Goal: Task Accomplishment & Management: Use online tool/utility

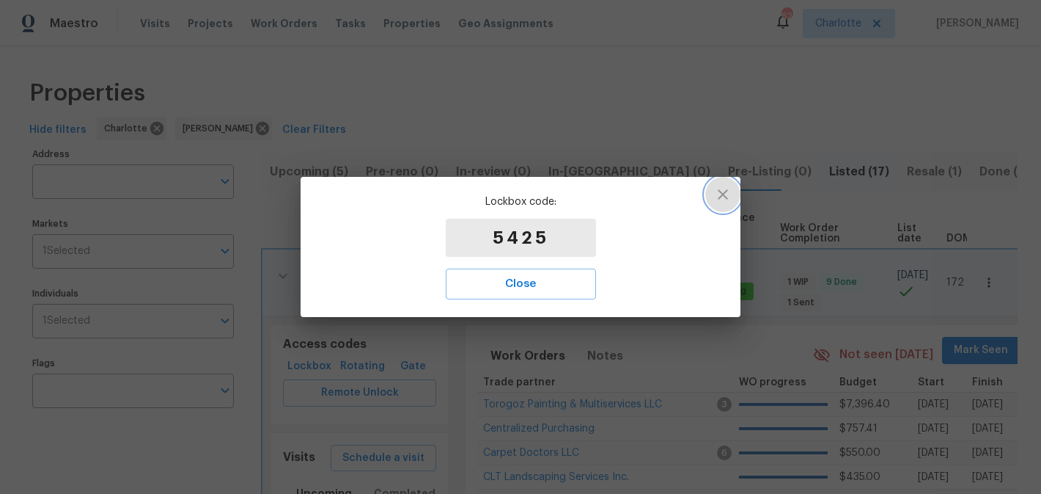
click at [723, 194] on icon "button" at bounding box center [723, 194] width 10 height 10
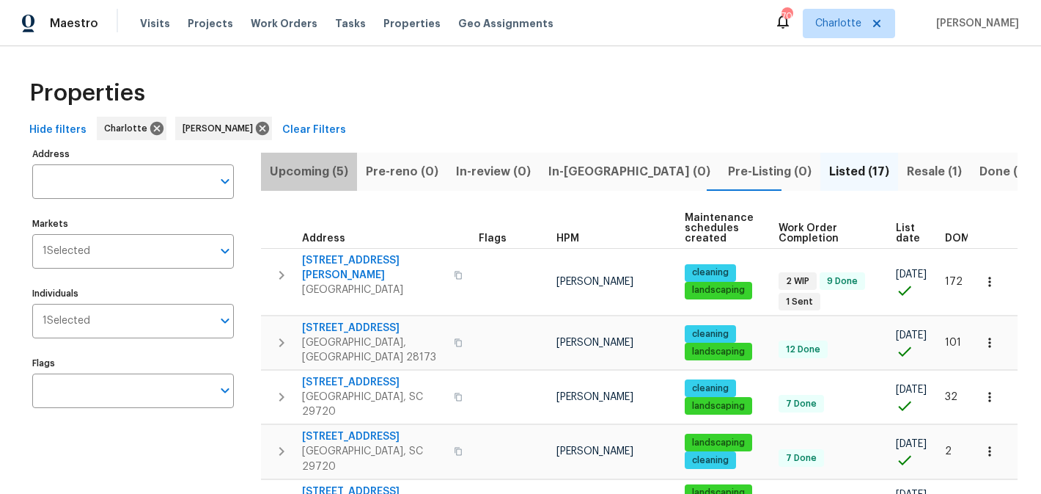
click at [311, 175] on span "Upcoming (5)" at bounding box center [309, 171] width 78 height 21
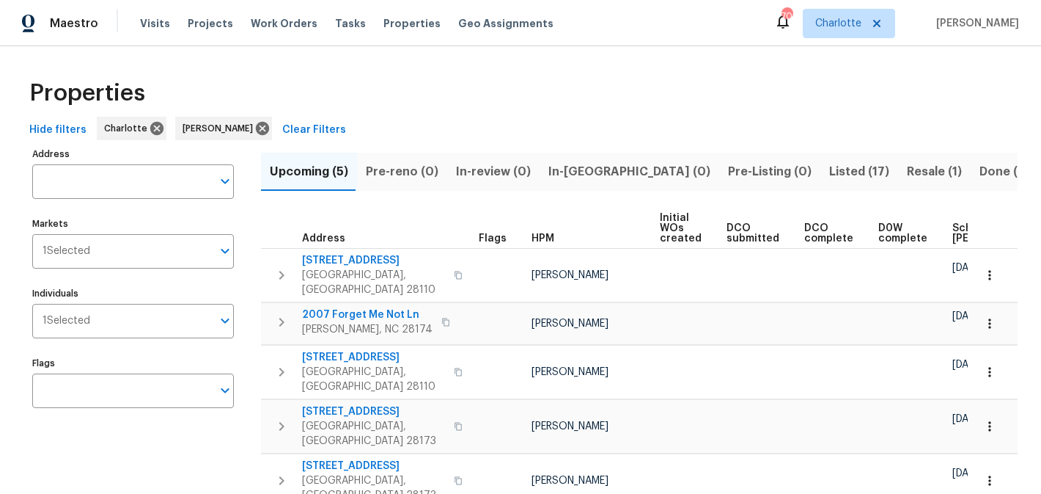
scroll to position [26, 0]
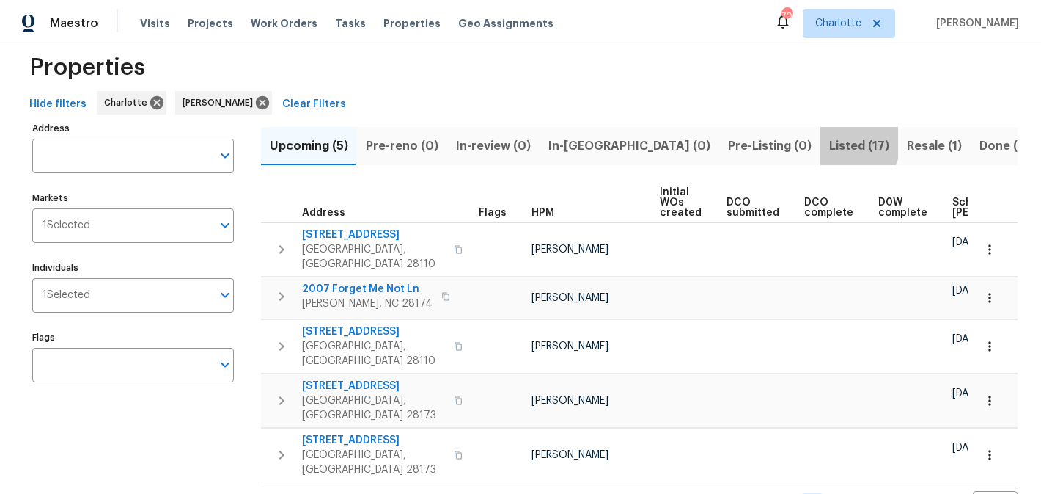
click at [830, 142] on span "Listed (17)" at bounding box center [860, 146] width 60 height 21
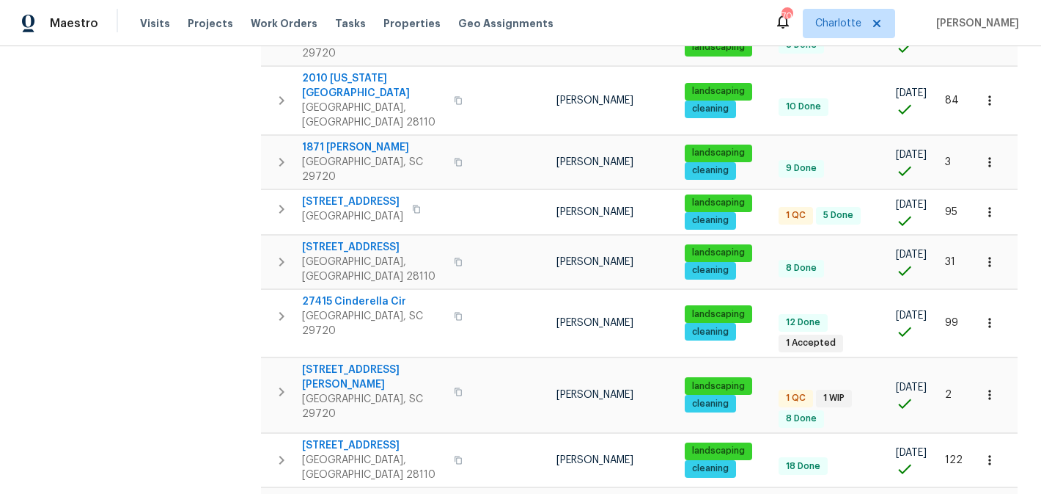
scroll to position [632, 0]
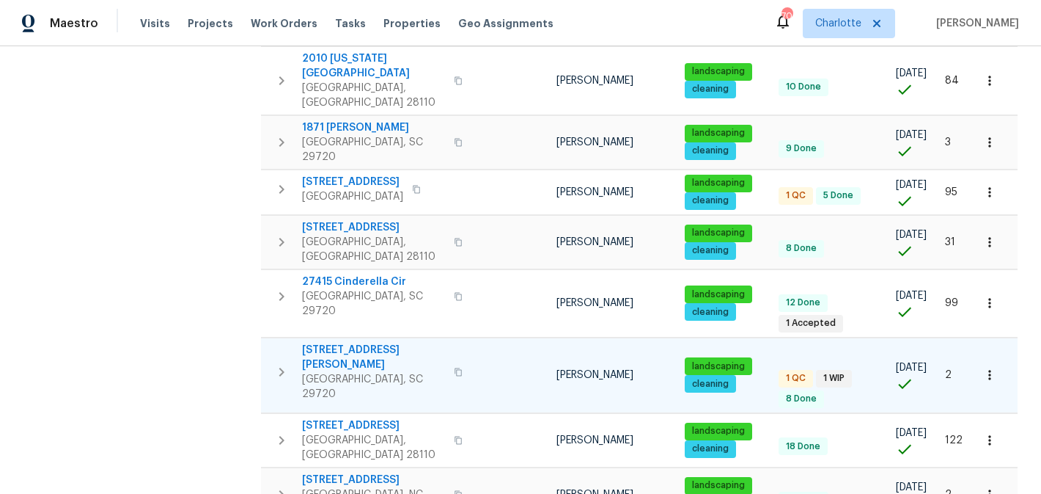
click at [353, 343] on span "[STREET_ADDRESS][PERSON_NAME]" at bounding box center [373, 357] width 143 height 29
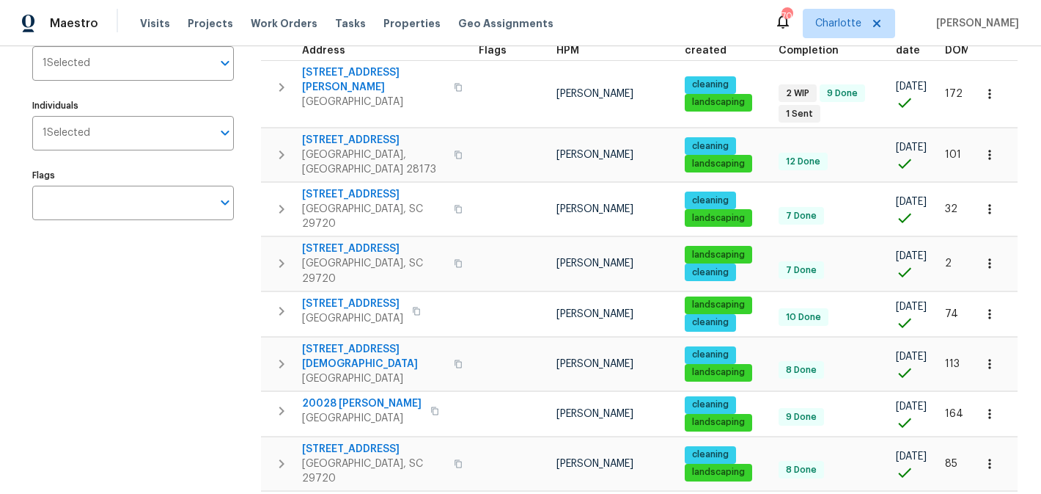
scroll to position [0, 0]
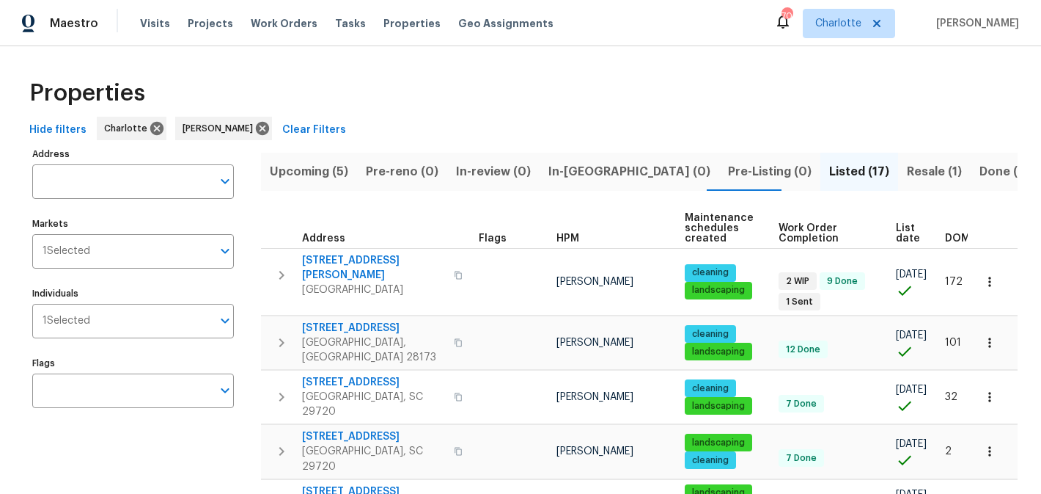
click at [315, 171] on span "Upcoming (5)" at bounding box center [309, 171] width 78 height 21
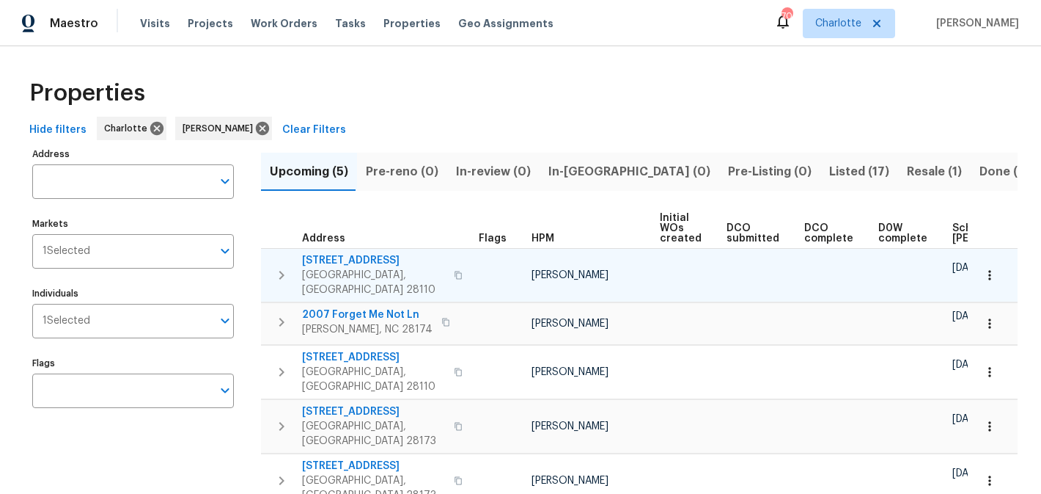
click at [344, 259] on span "2811 Iveywood Dr" at bounding box center [373, 260] width 143 height 15
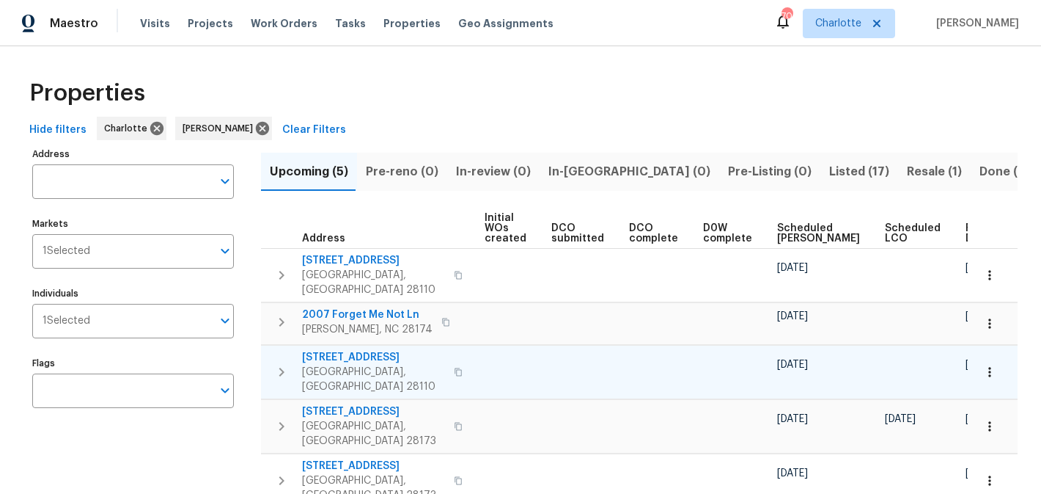
scroll to position [26, 0]
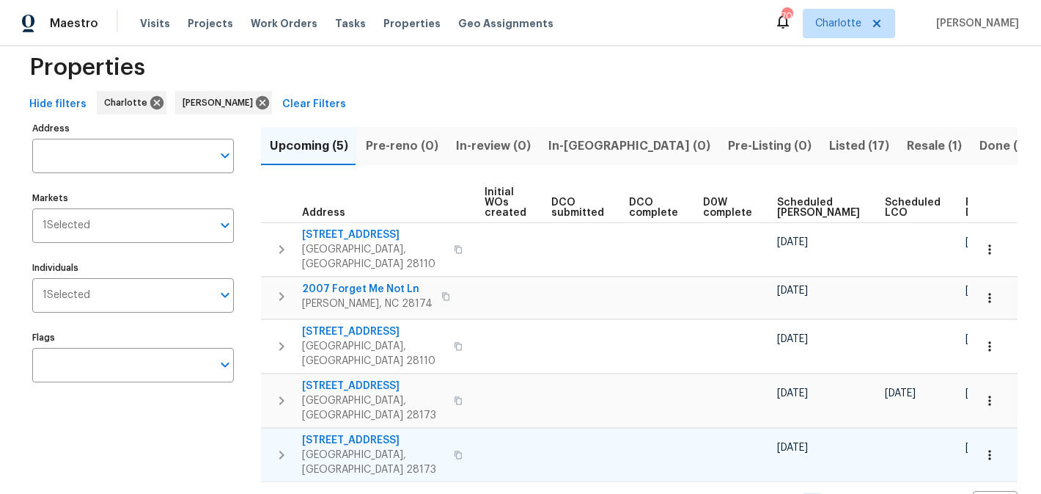
click at [346, 433] on span "431 Ranelagh Dr" at bounding box center [373, 440] width 143 height 15
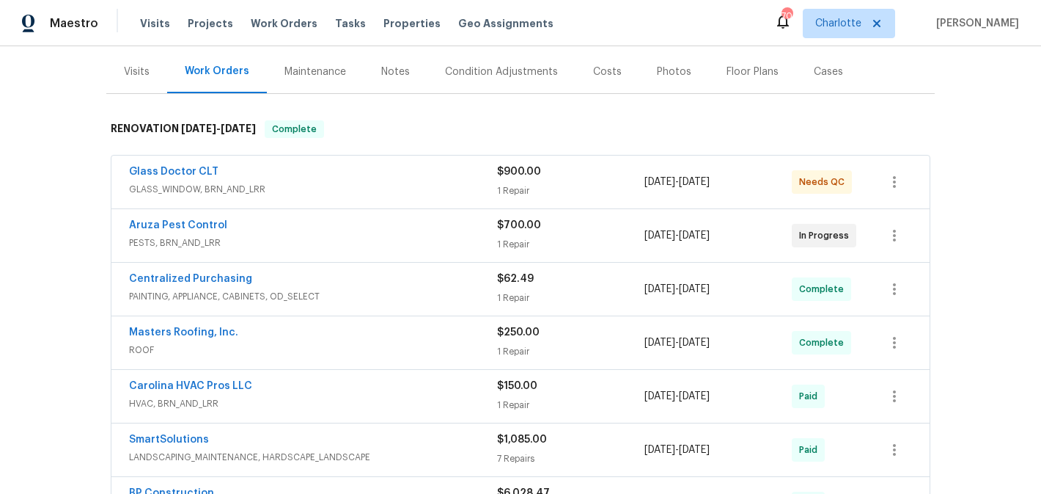
scroll to position [191, 0]
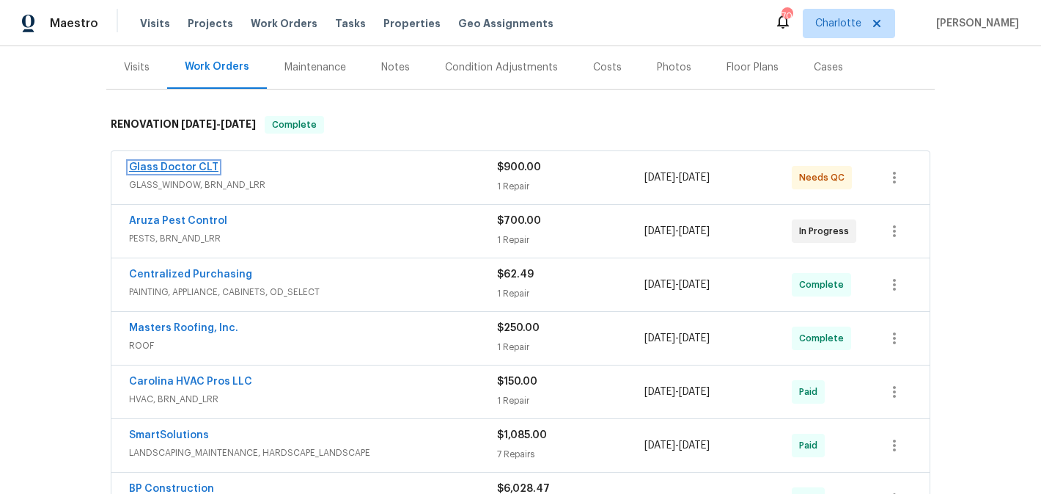
click at [191, 162] on link "Glass Doctor CLT" at bounding box center [173, 167] width 89 height 10
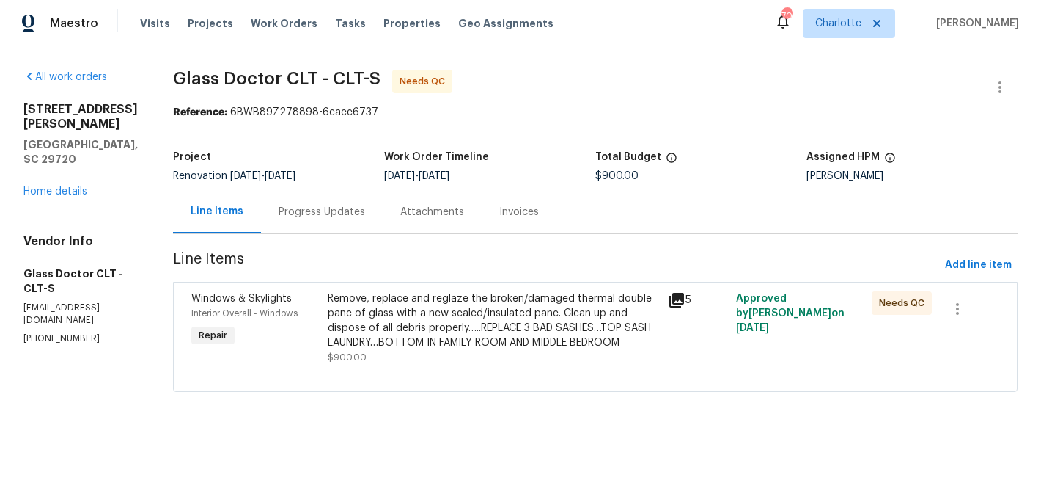
click at [464, 296] on div "Remove, replace and reglaze the broken/damaged thermal double pane of glass wit…" at bounding box center [494, 320] width 332 height 59
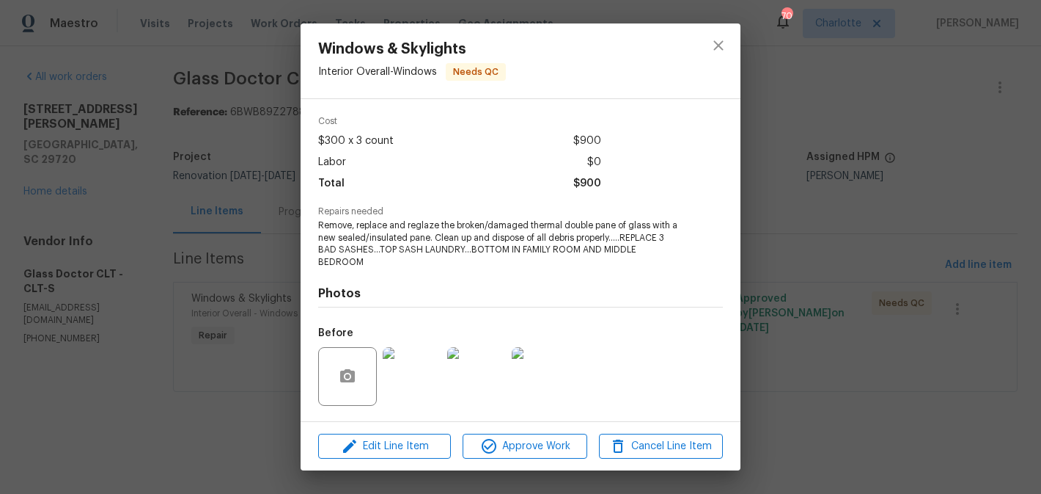
scroll to position [133, 0]
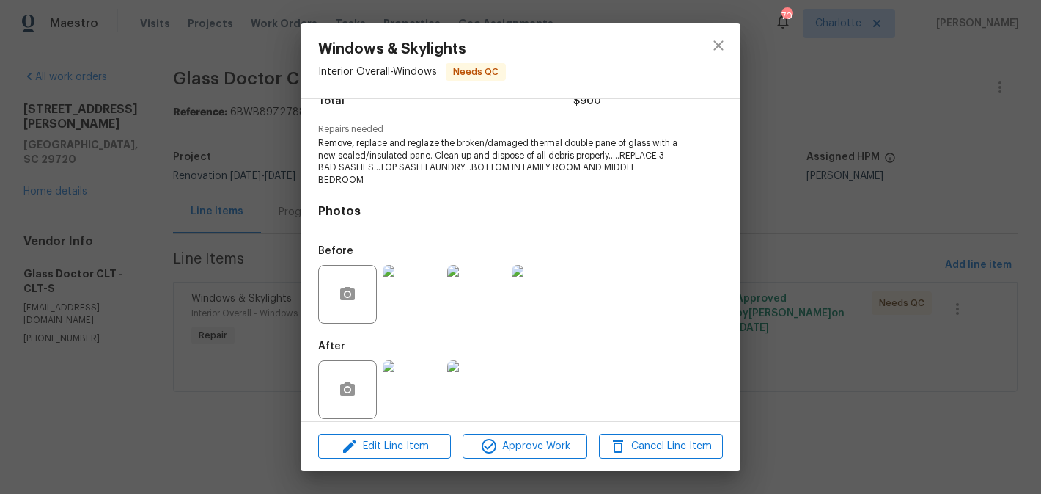
click at [403, 367] on img at bounding box center [412, 389] width 59 height 59
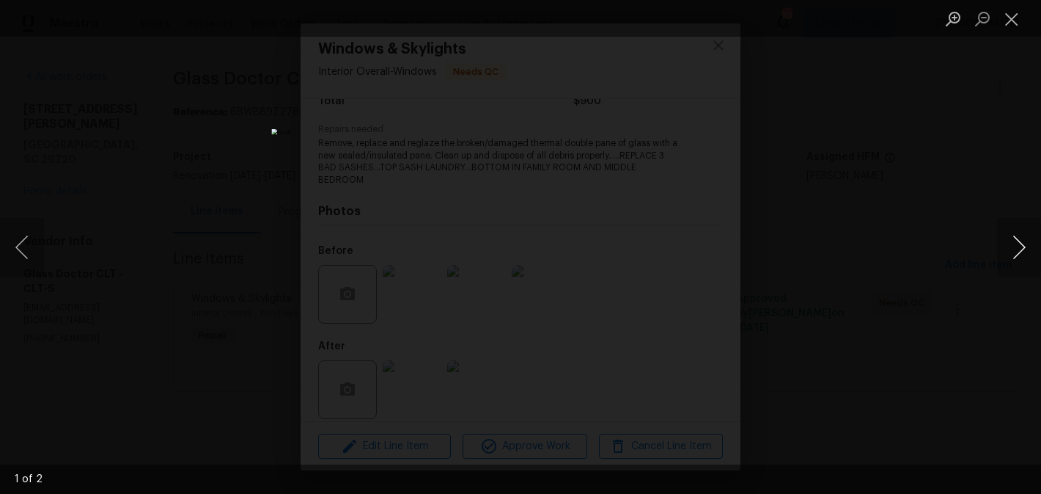
click at [1023, 246] on button "Next image" at bounding box center [1019, 247] width 44 height 59
click at [1011, 16] on button "Close lightbox" at bounding box center [1011, 19] width 29 height 26
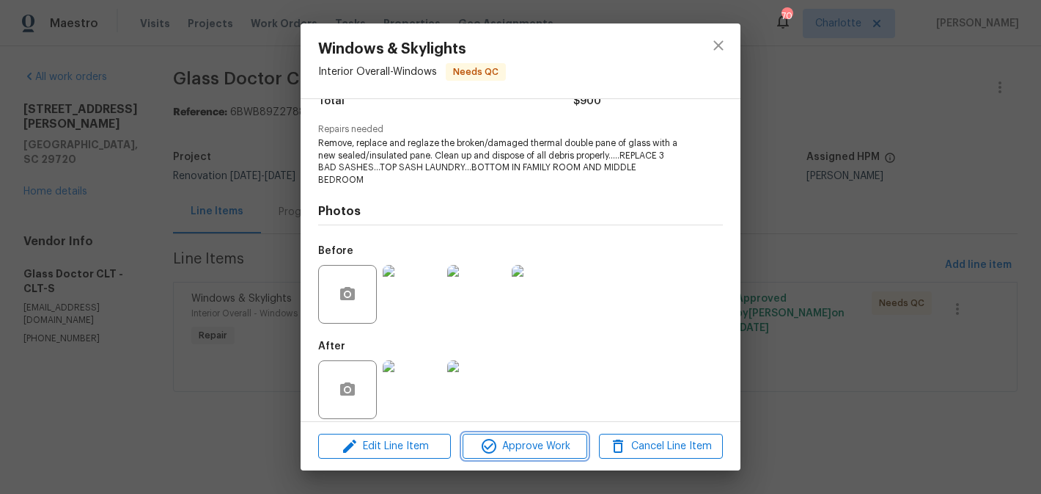
click at [531, 455] on button "Approve Work" at bounding box center [525, 446] width 124 height 26
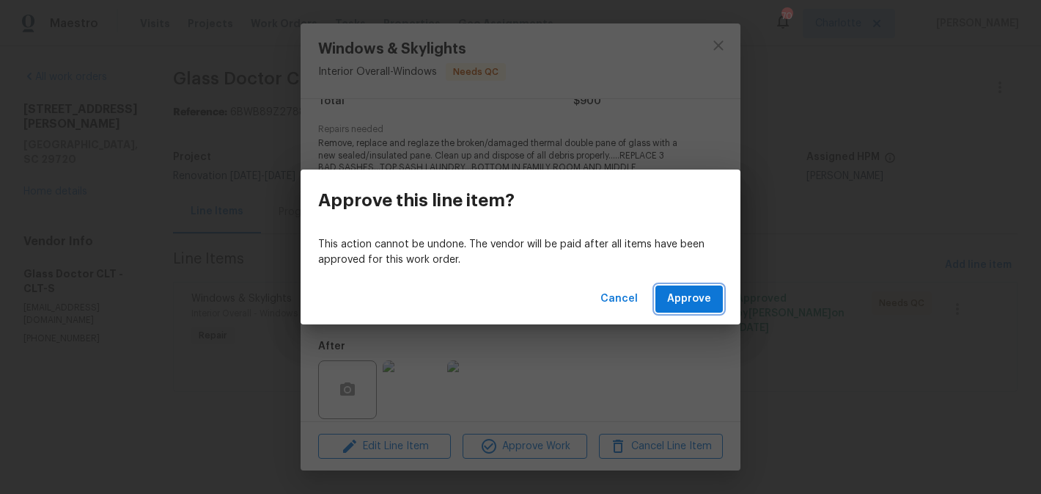
click at [688, 298] on span "Approve" at bounding box center [689, 299] width 44 height 18
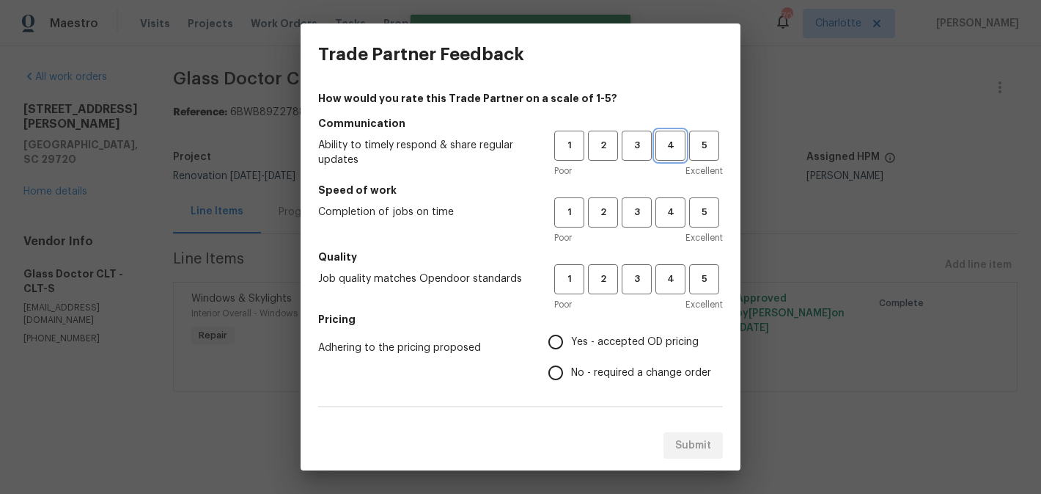
click at [670, 142] on span "4" at bounding box center [670, 145] width 27 height 17
click at [670, 208] on span "4" at bounding box center [670, 212] width 27 height 17
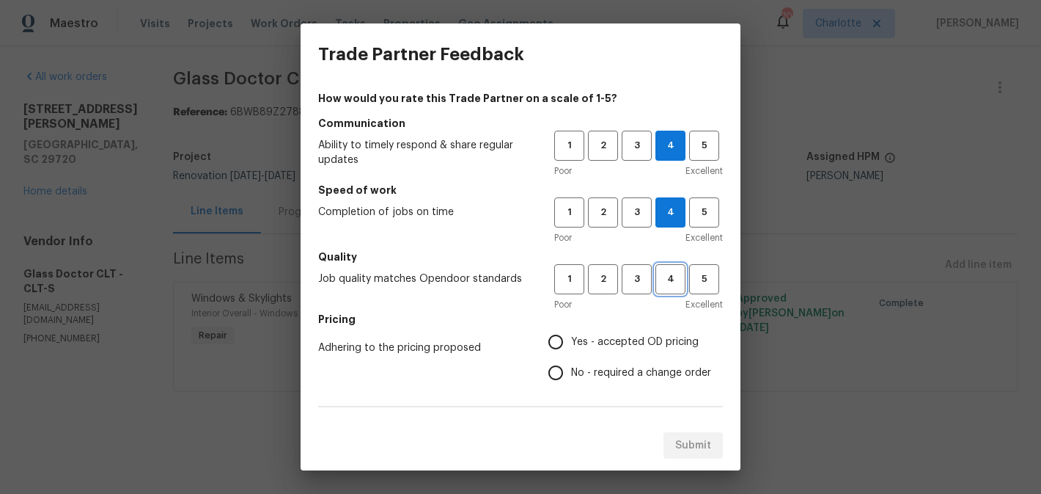
click at [673, 272] on span "4" at bounding box center [670, 279] width 27 height 17
click at [642, 213] on span "3" at bounding box center [636, 212] width 27 height 17
click at [601, 374] on span "No - required a change order" at bounding box center [641, 372] width 140 height 15
click at [571, 374] on input "No - required a change order" at bounding box center [556, 372] width 31 height 31
radio input "true"
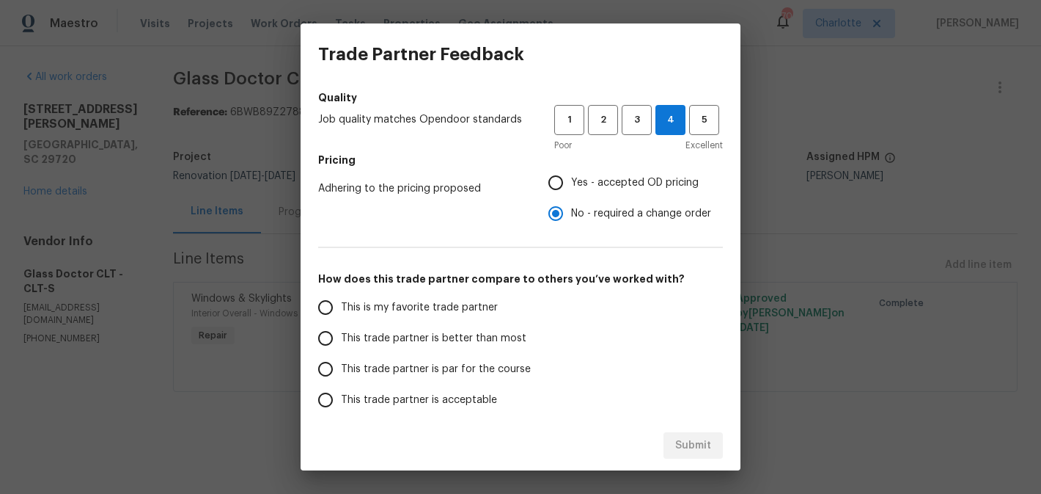
scroll to position [251, 0]
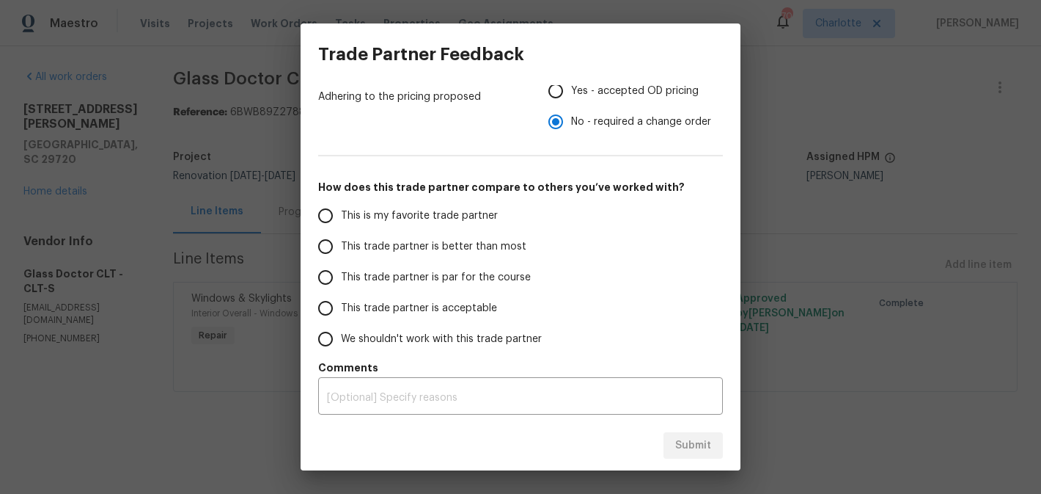
click at [374, 239] on span "This trade partner is better than most" at bounding box center [434, 246] width 186 height 15
click at [341, 239] on input "This trade partner is better than most" at bounding box center [325, 246] width 31 height 31
click at [701, 438] on span "Submit" at bounding box center [693, 445] width 36 height 18
radio input "true"
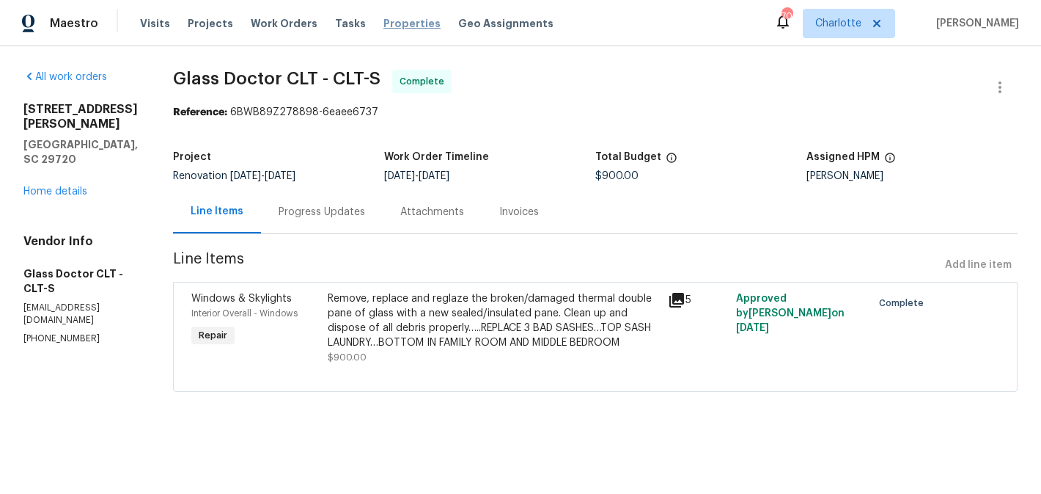
click at [409, 21] on span "Properties" at bounding box center [412, 23] width 57 height 15
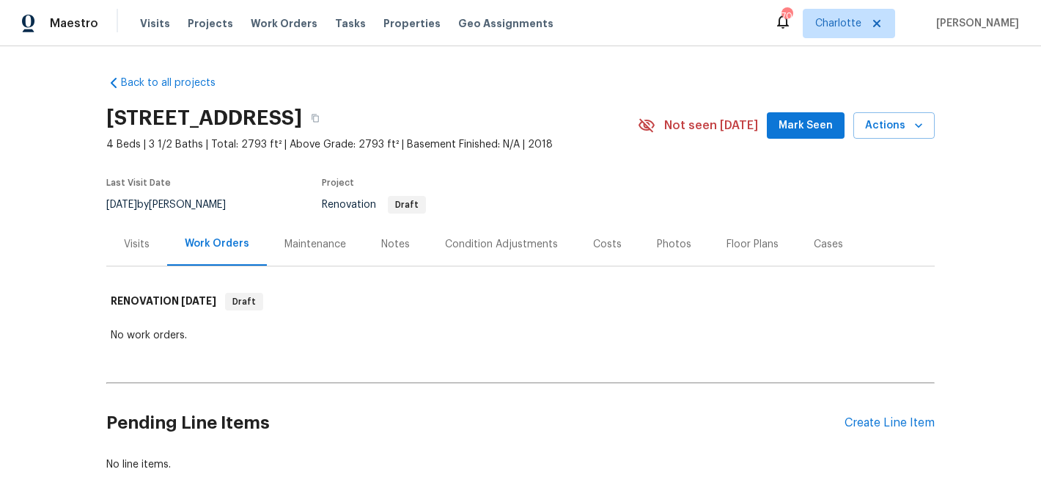
scroll to position [78, 0]
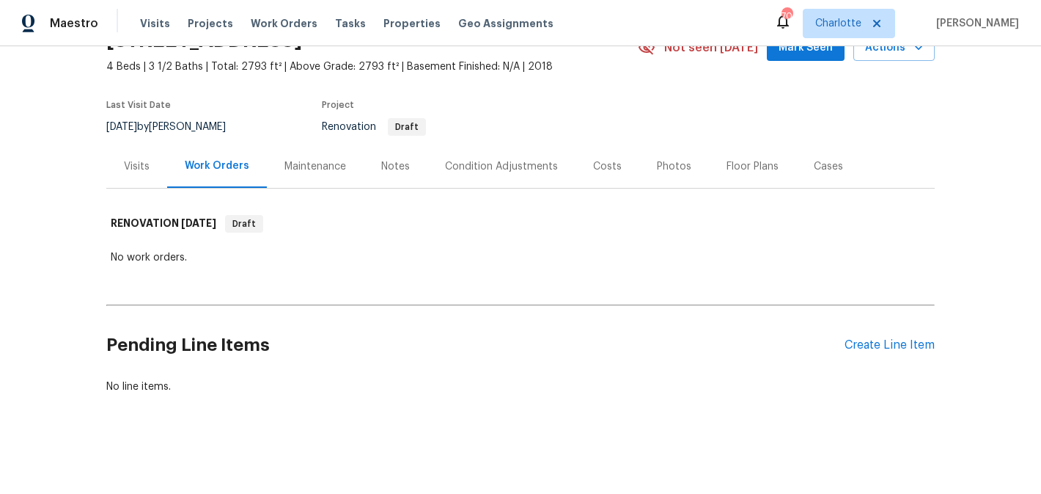
click at [391, 168] on div "Notes" at bounding box center [395, 166] width 29 height 15
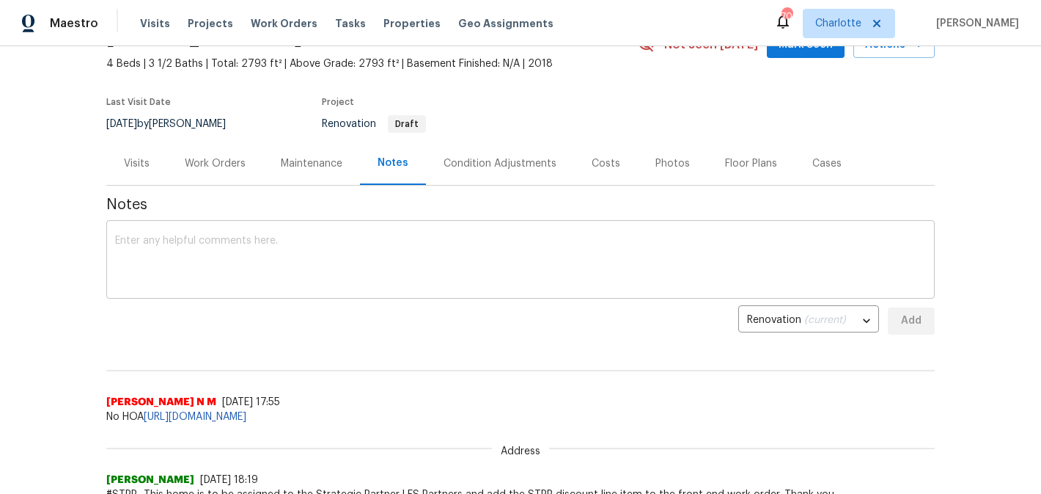
scroll to position [76, 0]
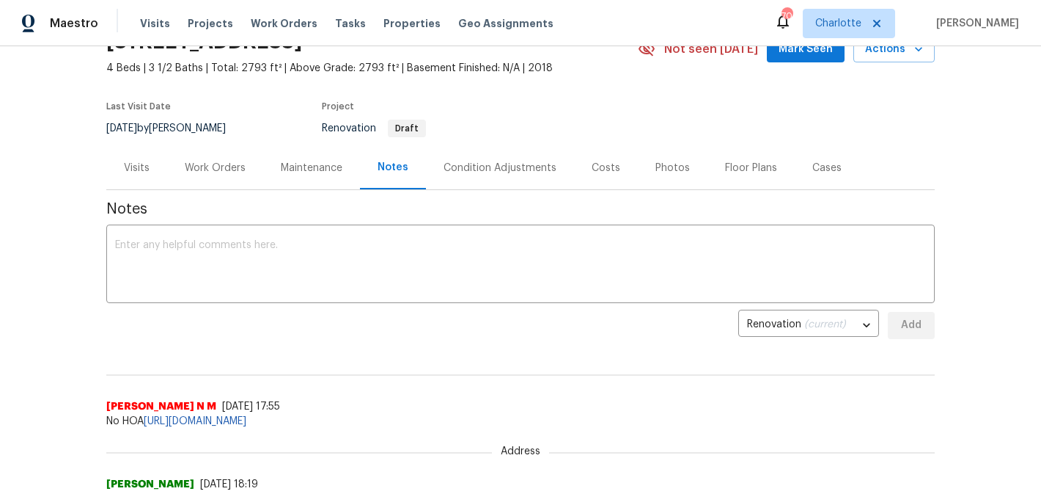
click at [219, 165] on div "Work Orders" at bounding box center [215, 168] width 61 height 15
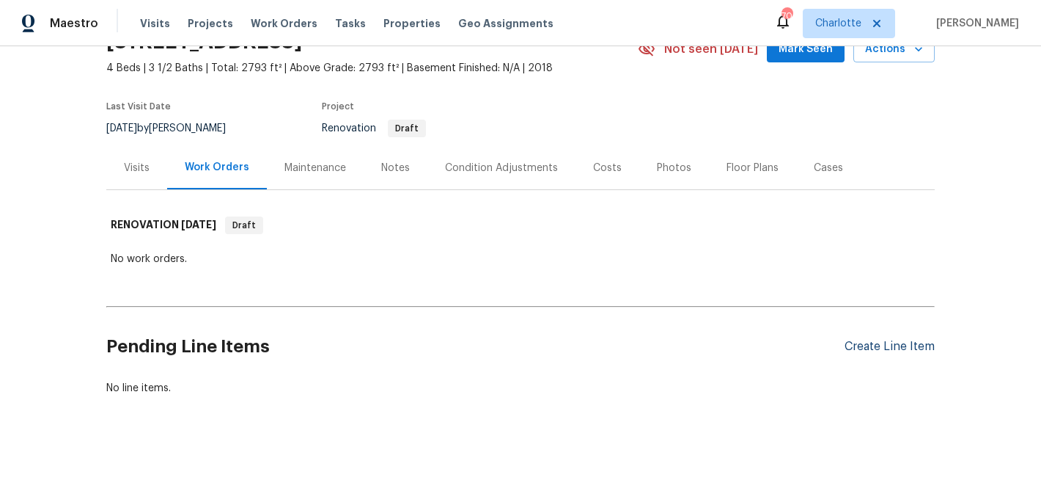
click at [857, 340] on div "Create Line Item" at bounding box center [890, 347] width 90 height 14
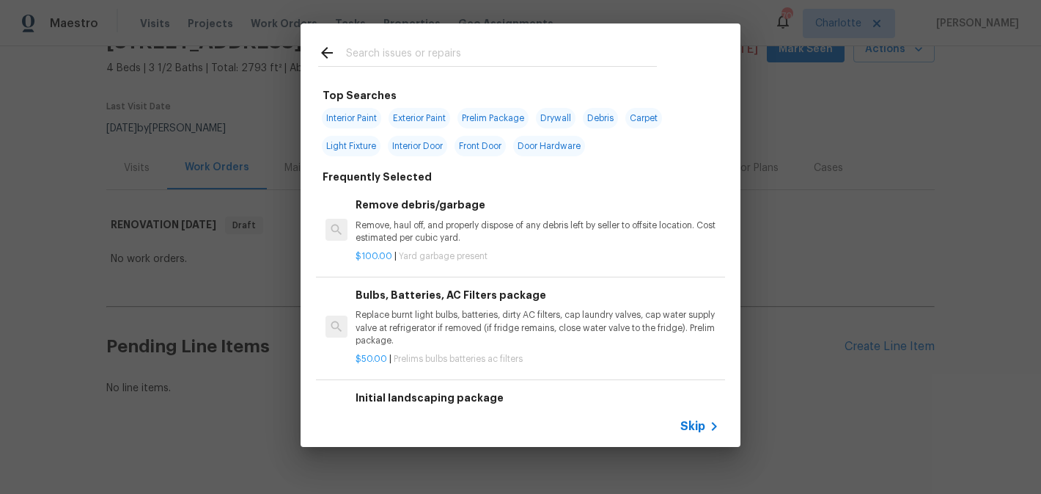
click at [431, 51] on input "text" at bounding box center [501, 55] width 311 height 22
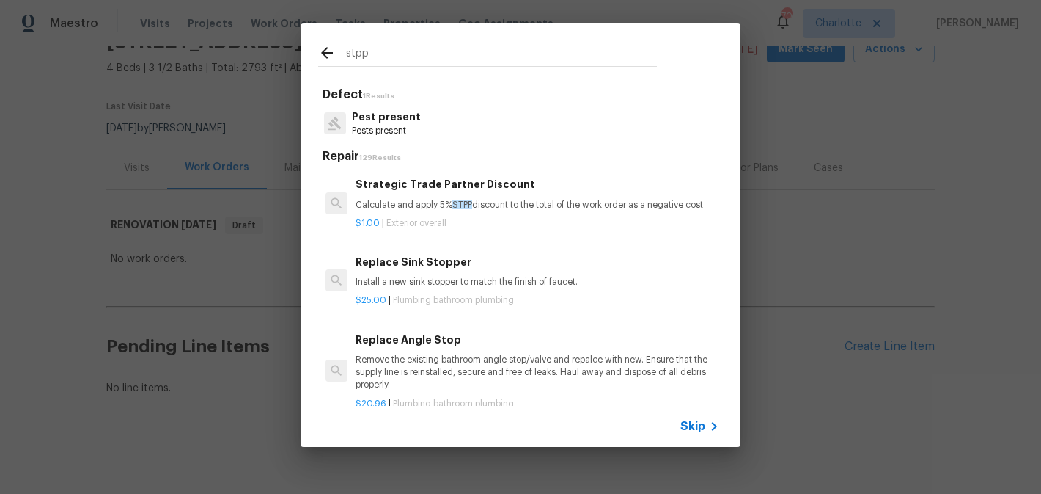
type input "stpp"
click at [527, 194] on div "Strategic Trade Partner Discount Calculate and apply 5% STPP discount to the to…" at bounding box center [538, 193] width 364 height 35
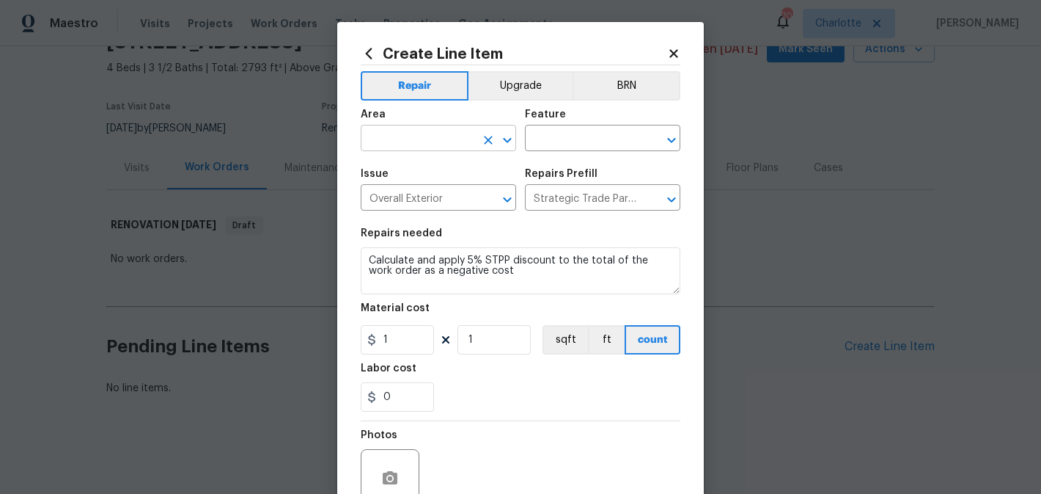
click at [404, 132] on input "text" at bounding box center [418, 139] width 114 height 23
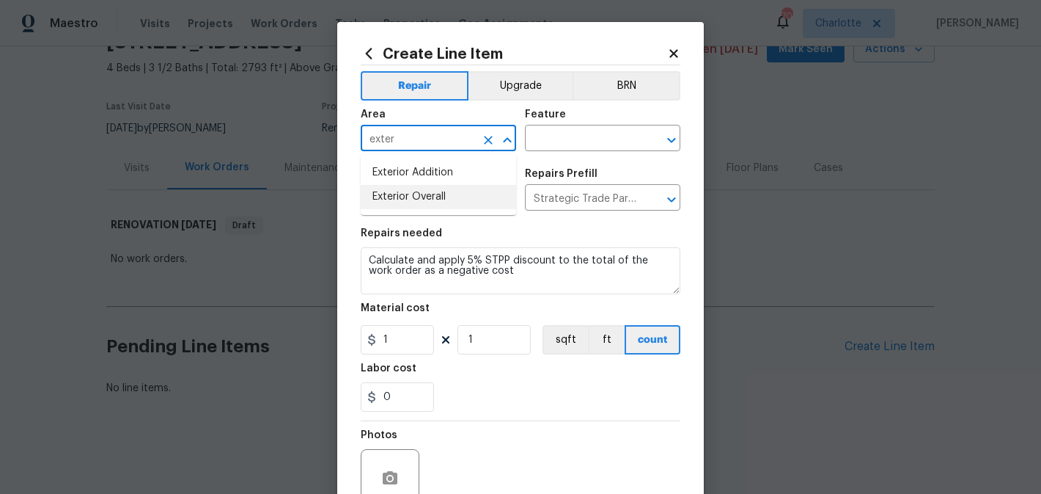
click at [441, 190] on li "Exterior Overall" at bounding box center [438, 197] width 155 height 24
type input "Exterior Overall"
click at [616, 132] on input "text" at bounding box center [582, 139] width 114 height 23
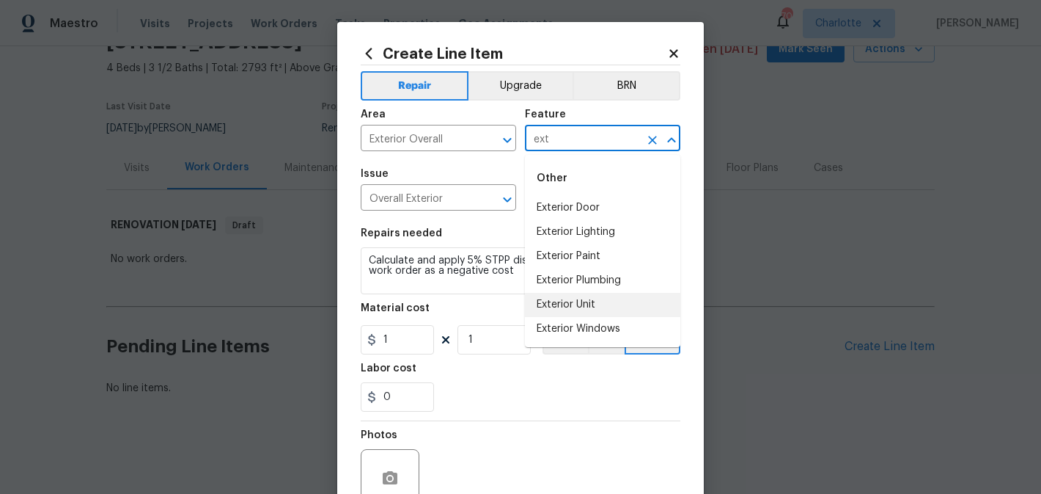
click at [594, 300] on li "Exterior Unit" at bounding box center [602, 305] width 155 height 24
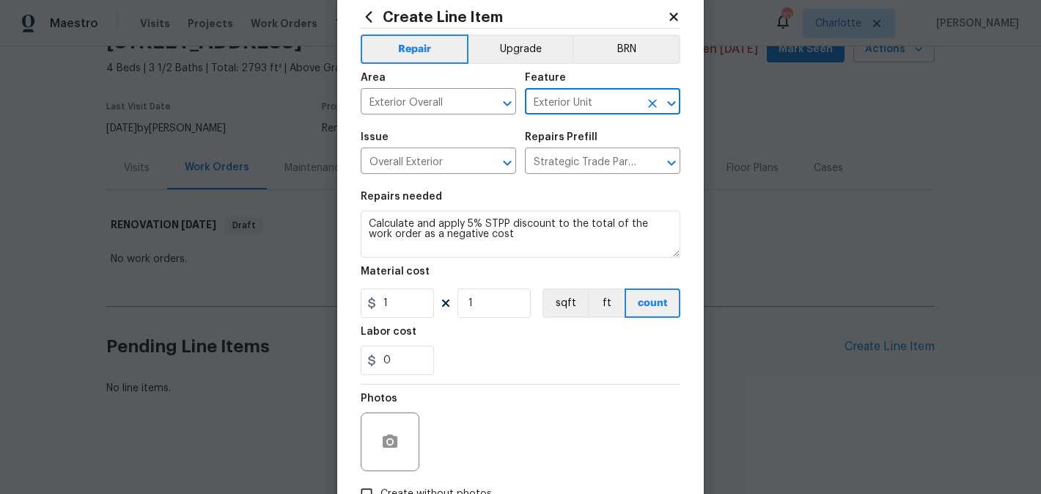
scroll to position [139, 0]
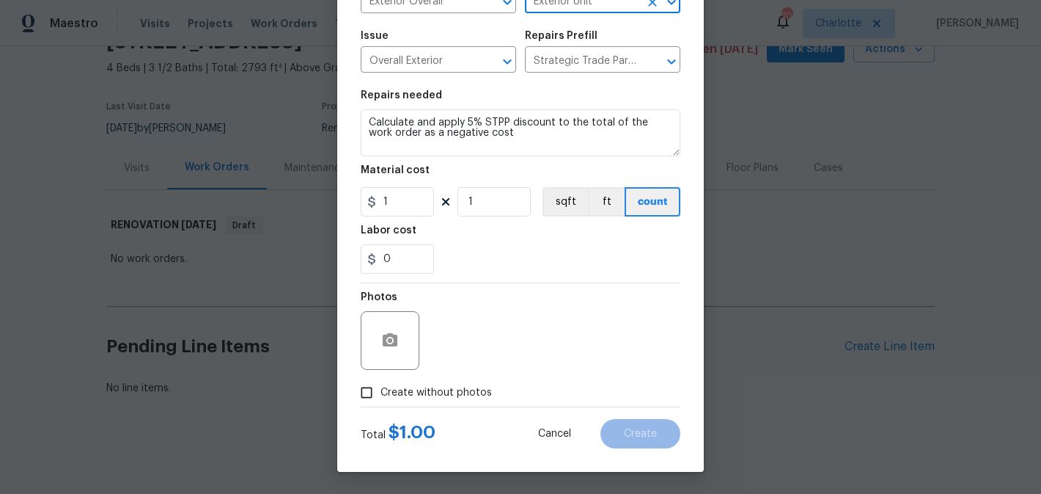
type input "Exterior Unit"
click at [431, 391] on span "Create without photos" at bounding box center [436, 392] width 111 height 15
click at [381, 391] on input "Create without photos" at bounding box center [367, 392] width 28 height 28
checkbox input "true"
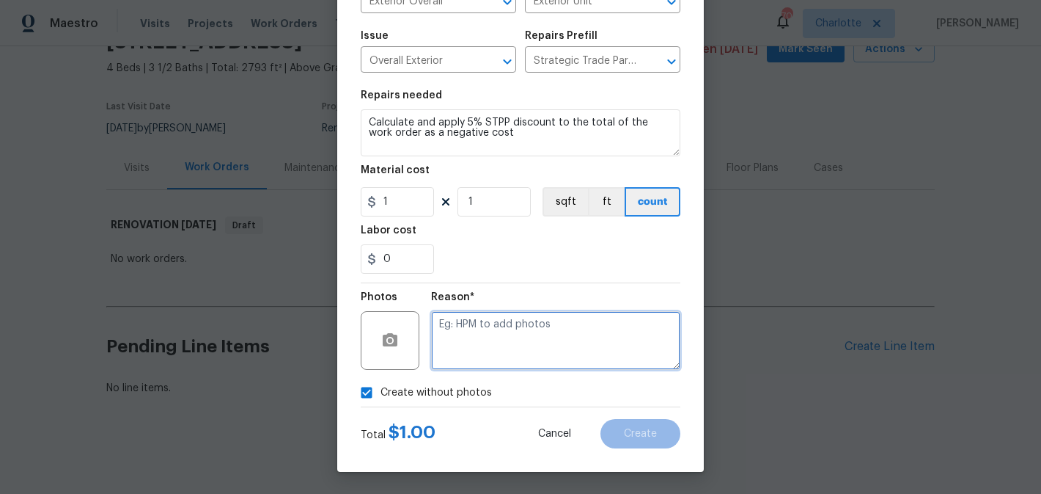
click at [506, 330] on textarea at bounding box center [555, 340] width 249 height 59
type textarea "edit"
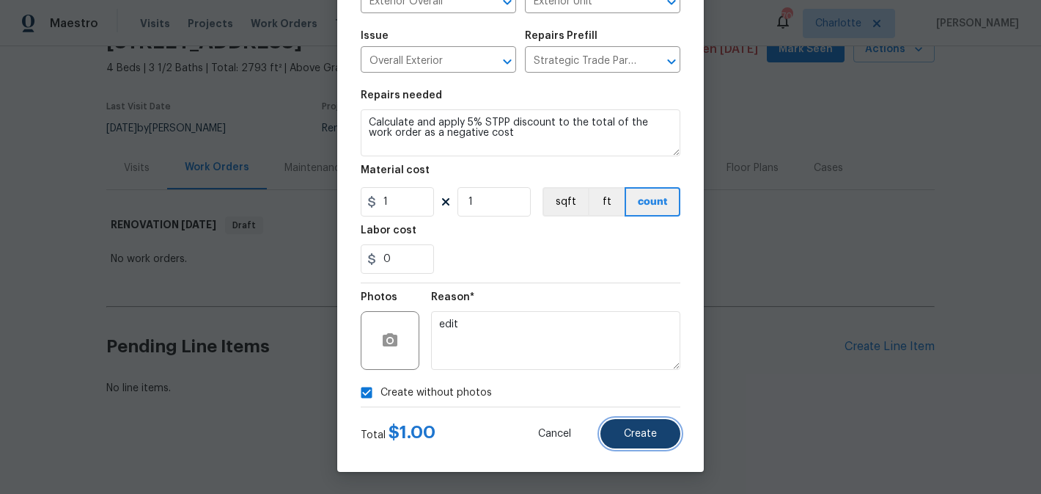
click at [649, 430] on span "Create" at bounding box center [640, 433] width 33 height 11
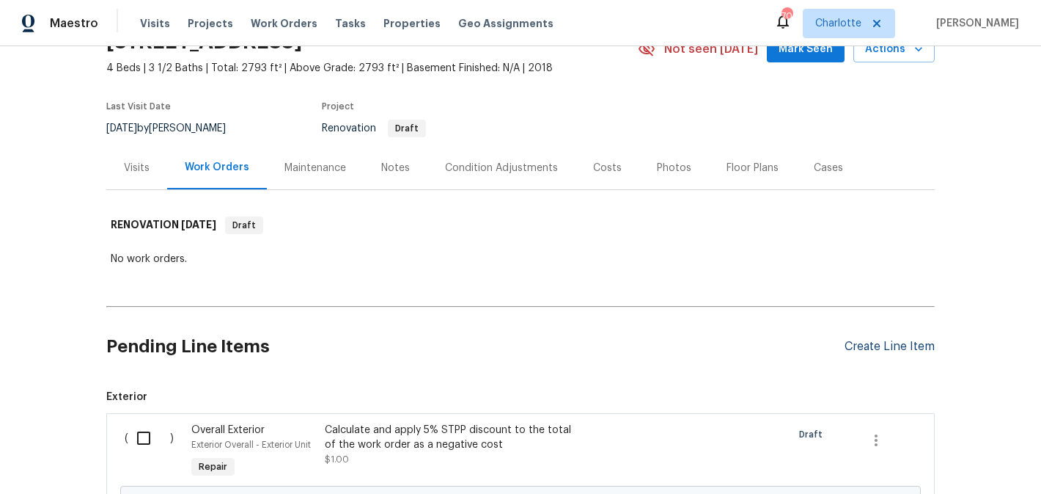
click at [872, 350] on div "Create Line Item" at bounding box center [890, 347] width 90 height 14
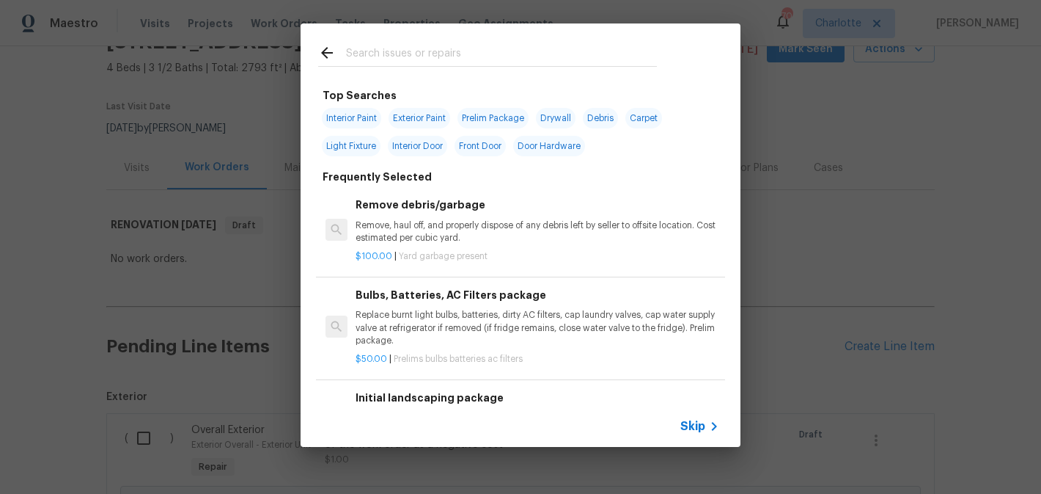
click at [470, 50] on input "text" at bounding box center [501, 55] width 311 height 22
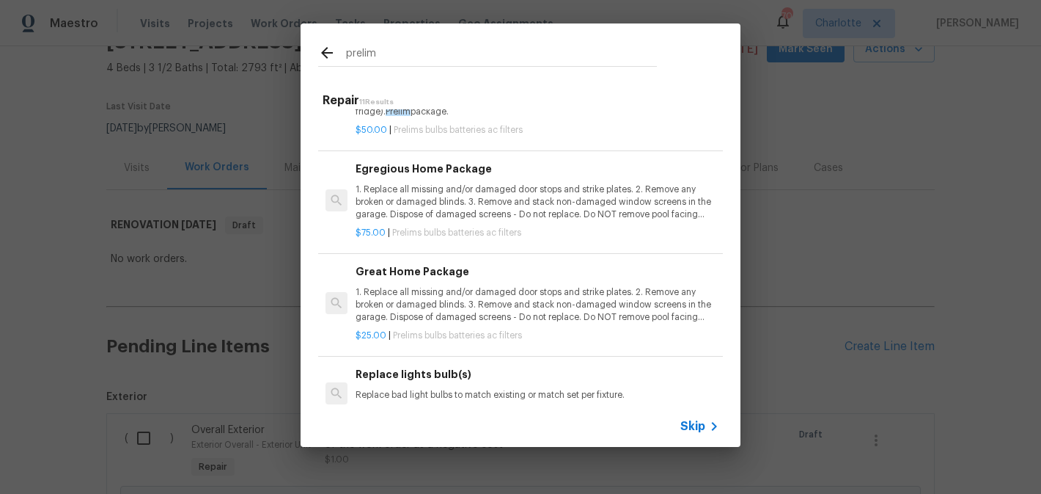
scroll to position [435, 0]
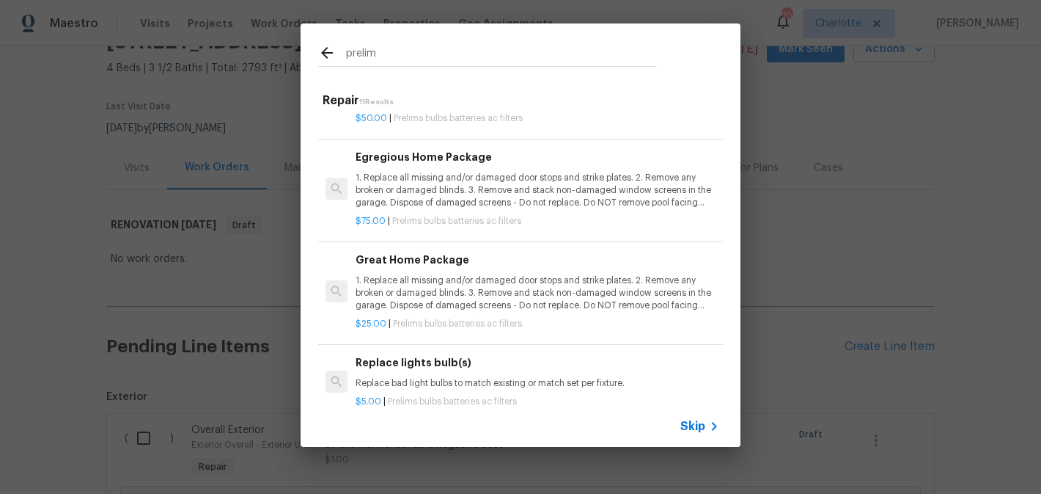
type input "prelim"
click at [529, 204] on p "1. Replace all missing and/or damaged door stops and strike plates. 2. Remove a…" at bounding box center [538, 190] width 364 height 37
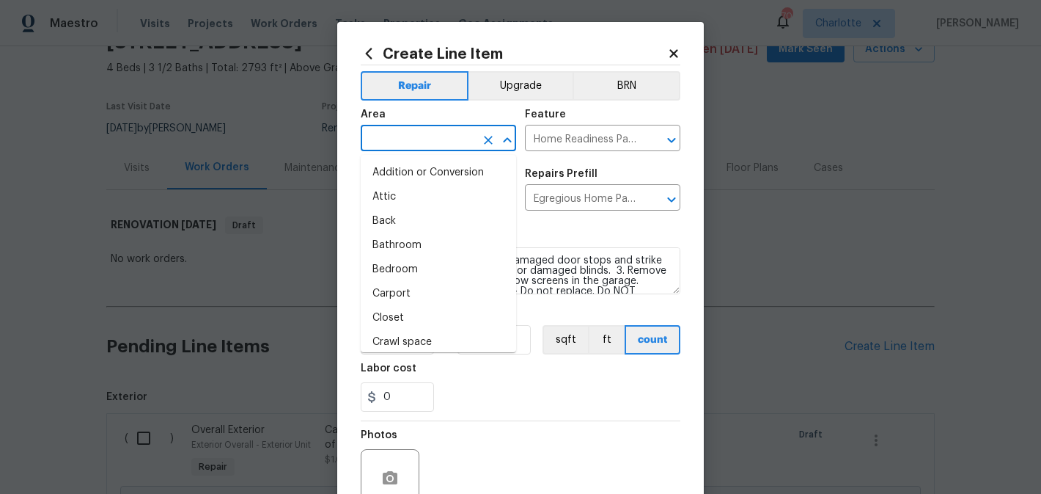
click at [389, 142] on input "text" at bounding box center [418, 139] width 114 height 23
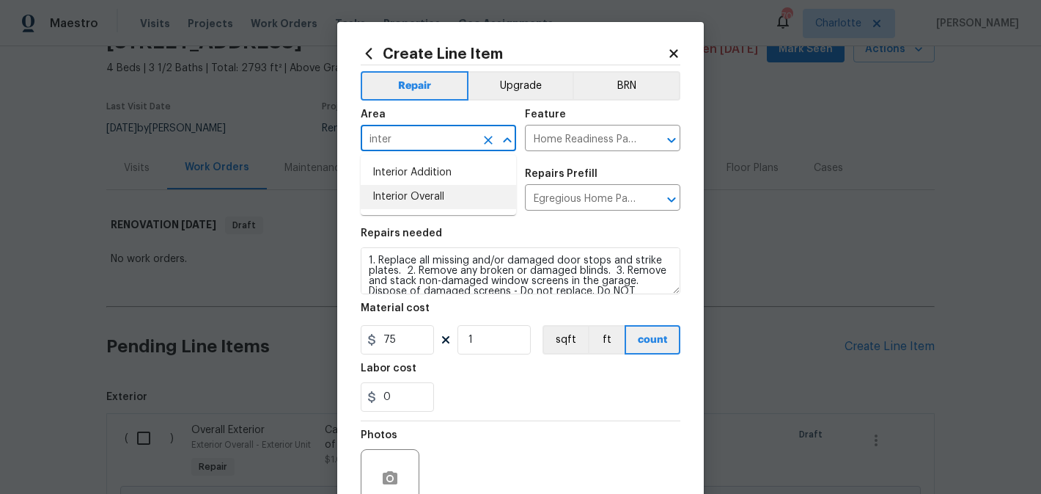
click at [411, 189] on li "Interior Overall" at bounding box center [438, 197] width 155 height 24
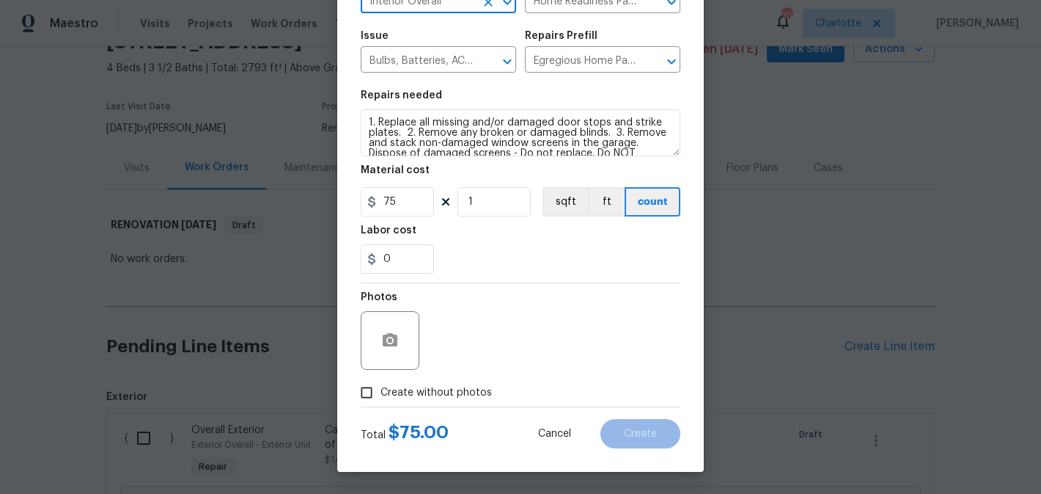
type input "Interior Overall"
click at [431, 393] on span "Create without photos" at bounding box center [436, 392] width 111 height 15
click at [381, 393] on input "Create without photos" at bounding box center [367, 392] width 28 height 28
checkbox input "true"
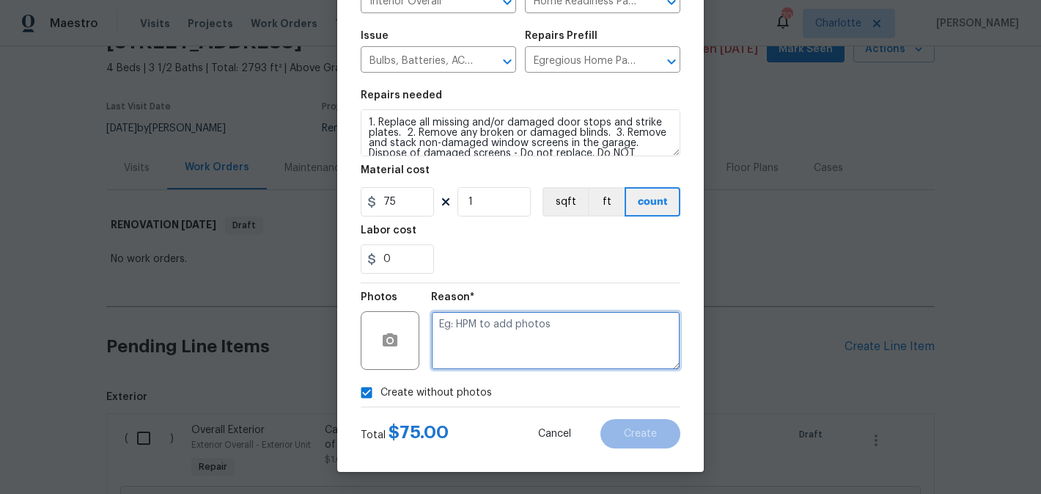
click at [525, 320] on textarea at bounding box center [555, 340] width 249 height 59
type textarea "edit"
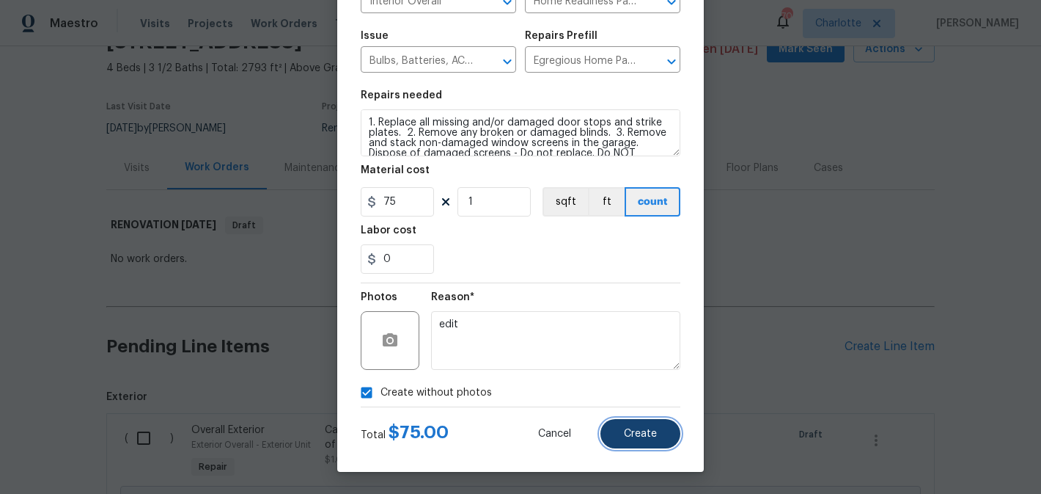
click at [649, 419] on button "Create" at bounding box center [641, 433] width 80 height 29
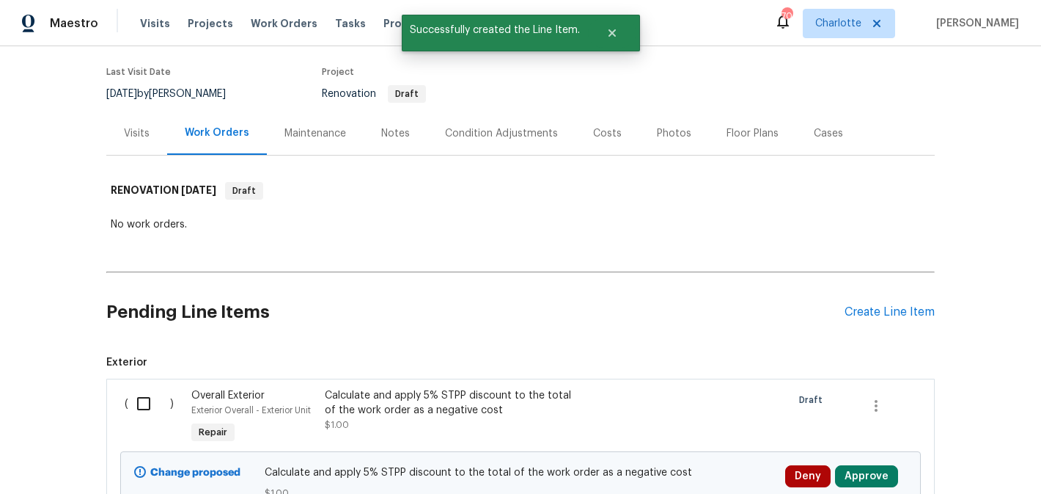
scroll to position [89, 0]
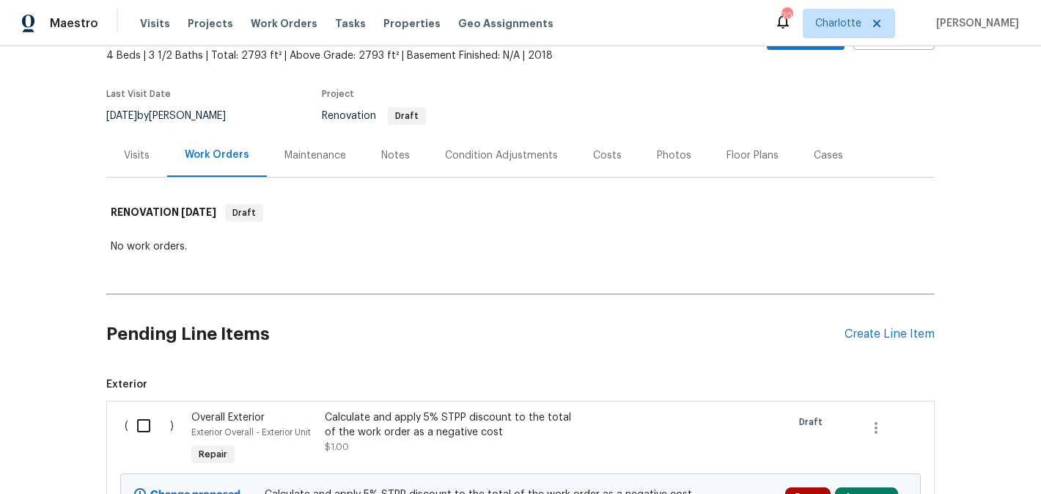
click at [508, 155] on div "Condition Adjustments" at bounding box center [501, 155] width 113 height 15
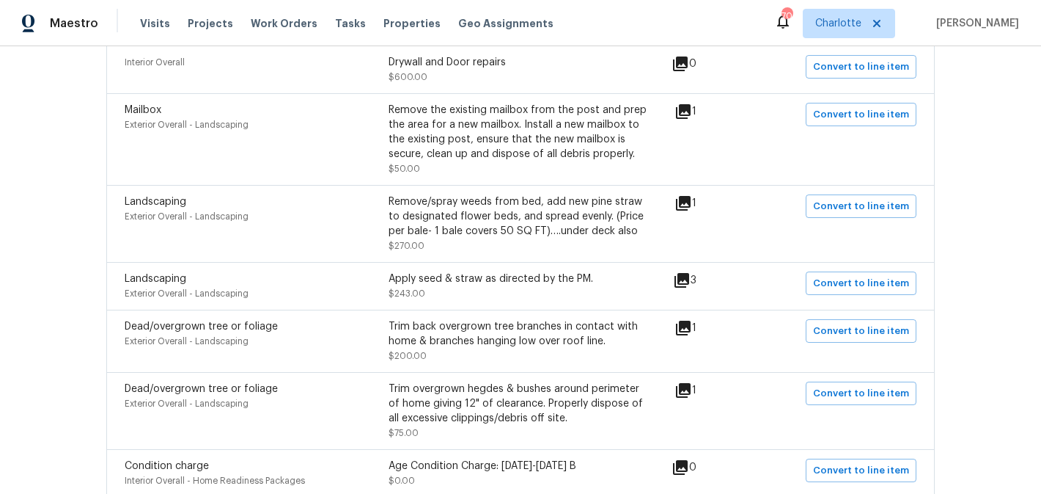
scroll to position [571, 0]
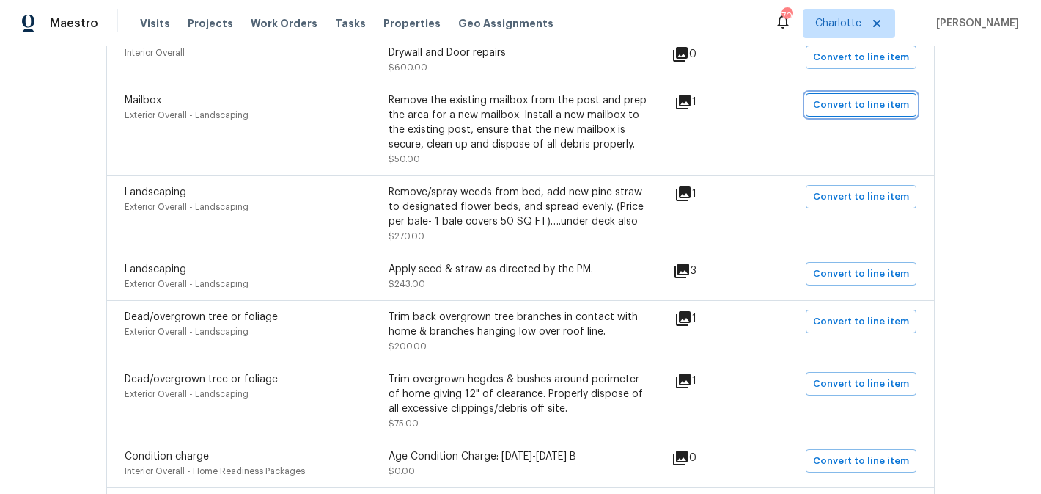
click at [863, 97] on span "Convert to line item" at bounding box center [861, 105] width 96 height 17
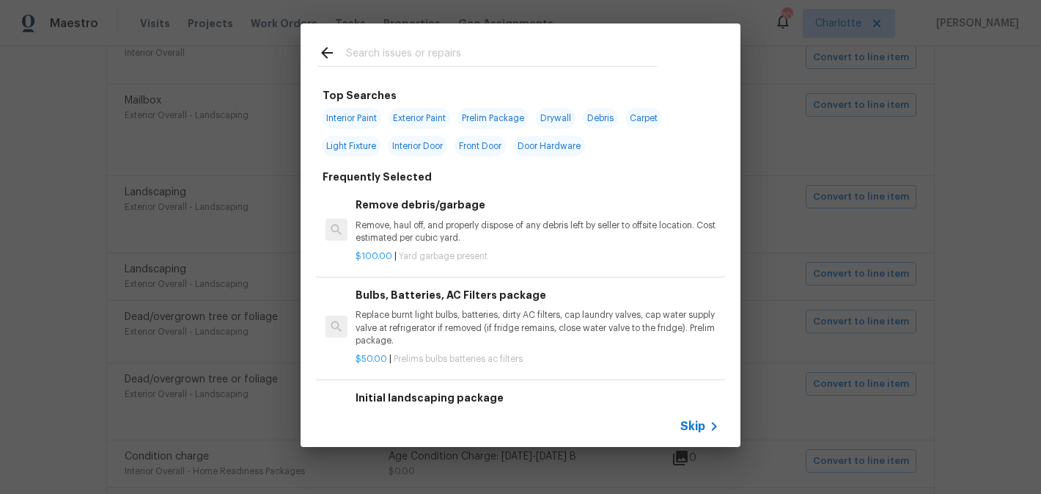
click at [322, 53] on icon at bounding box center [327, 53] width 12 height 12
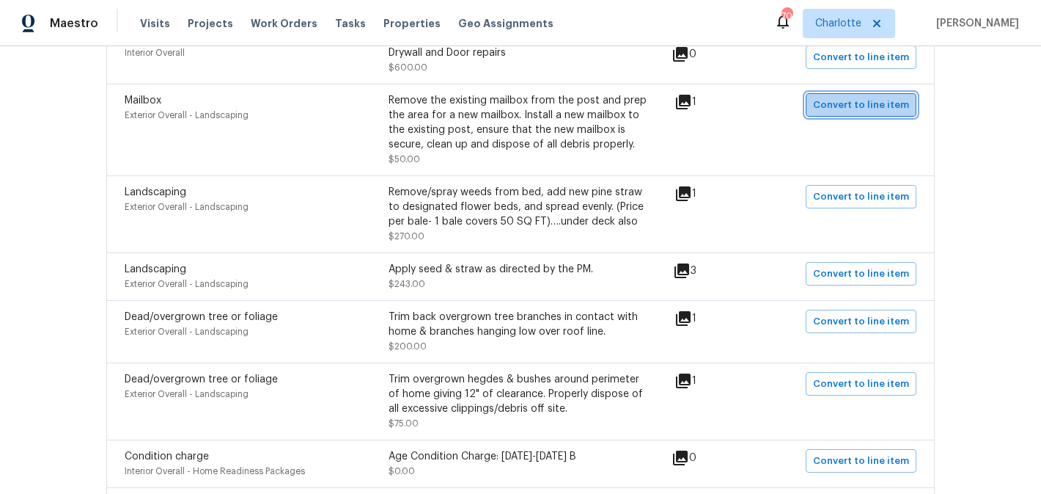
click at [873, 97] on span "Convert to line item" at bounding box center [861, 105] width 96 height 17
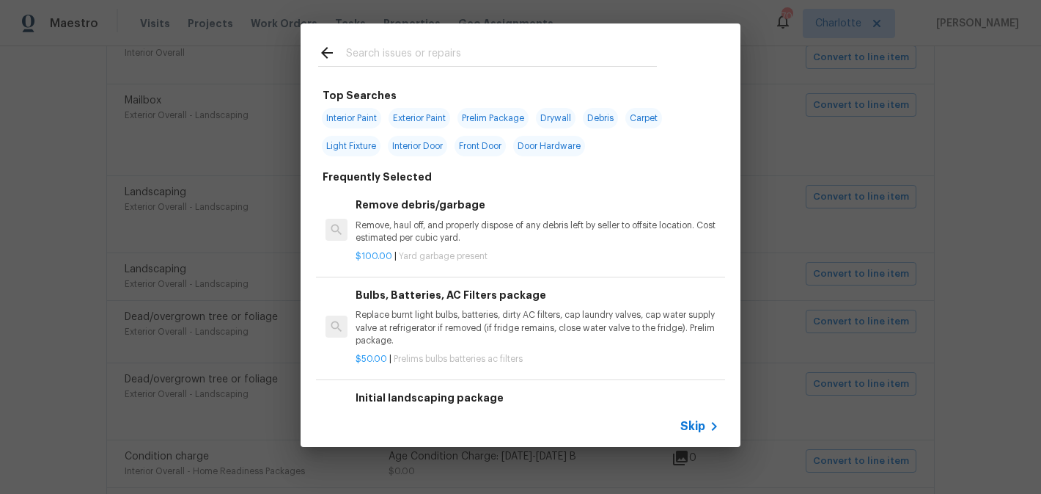
click at [532, 65] on input "text" at bounding box center [501, 55] width 311 height 22
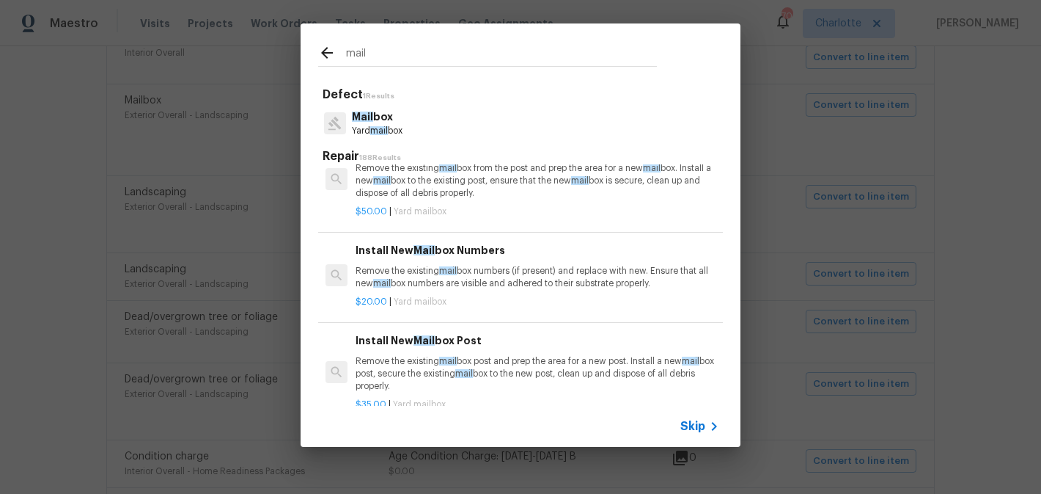
scroll to position [0, 0]
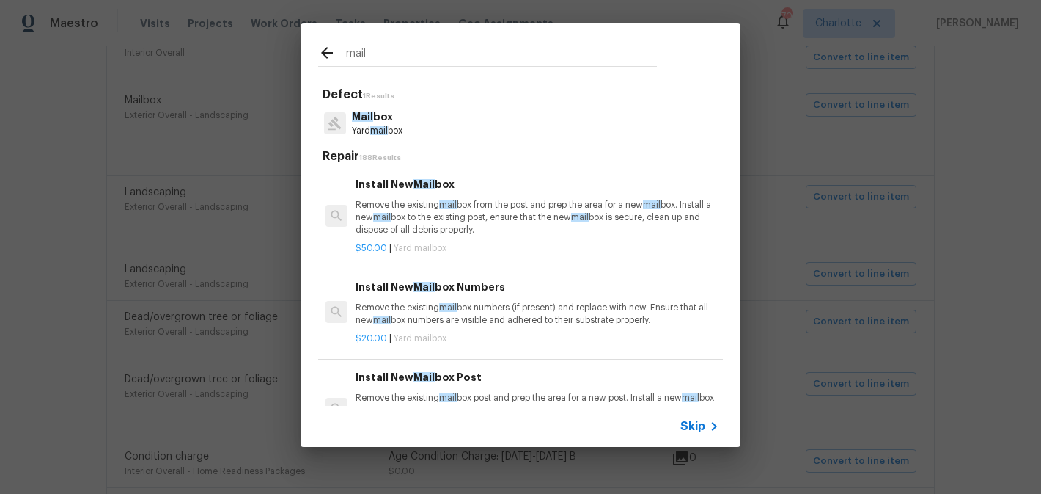
type input "mail"
click at [538, 214] on p "Remove the existing mail box from the post and prep the area for a new mail box…" at bounding box center [538, 217] width 364 height 37
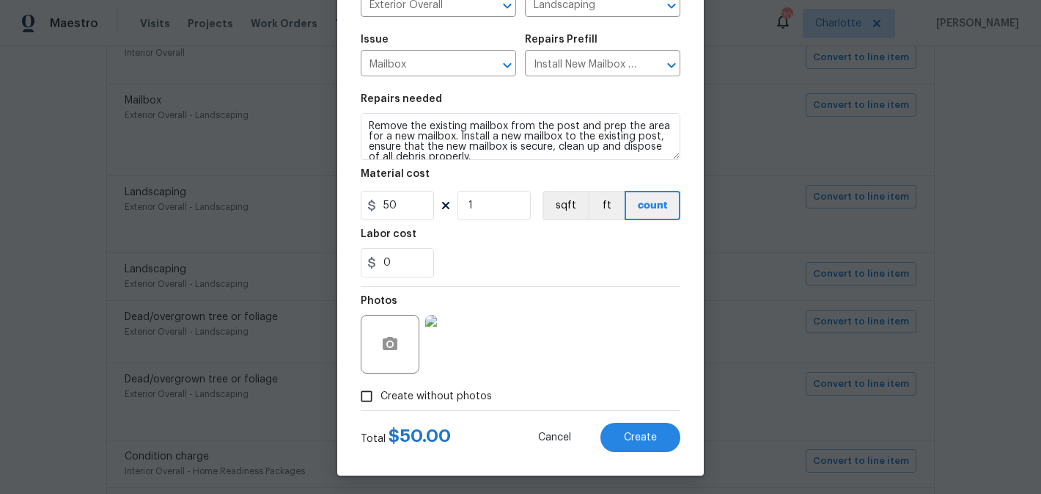
scroll to position [139, 0]
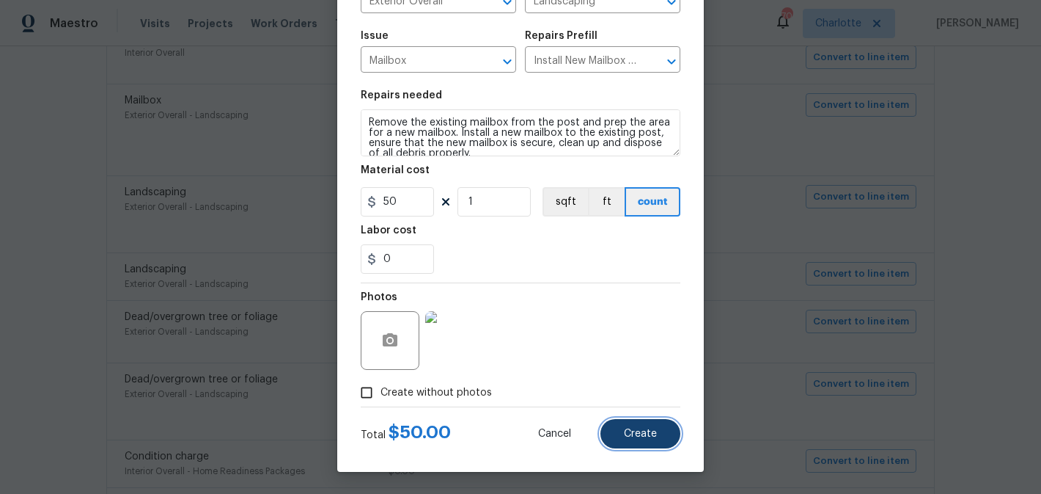
click at [662, 437] on button "Create" at bounding box center [641, 433] width 80 height 29
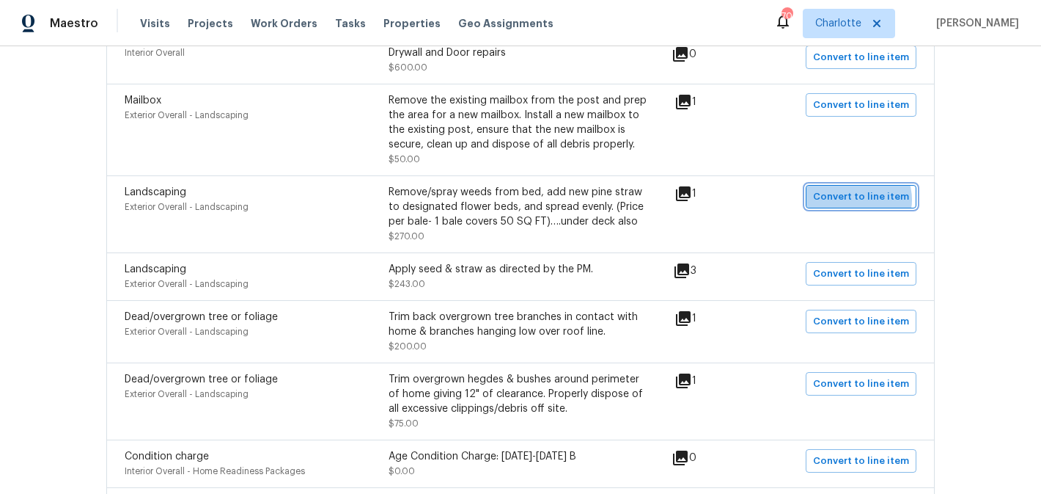
click at [864, 188] on span "Convert to line item" at bounding box center [861, 196] width 96 height 17
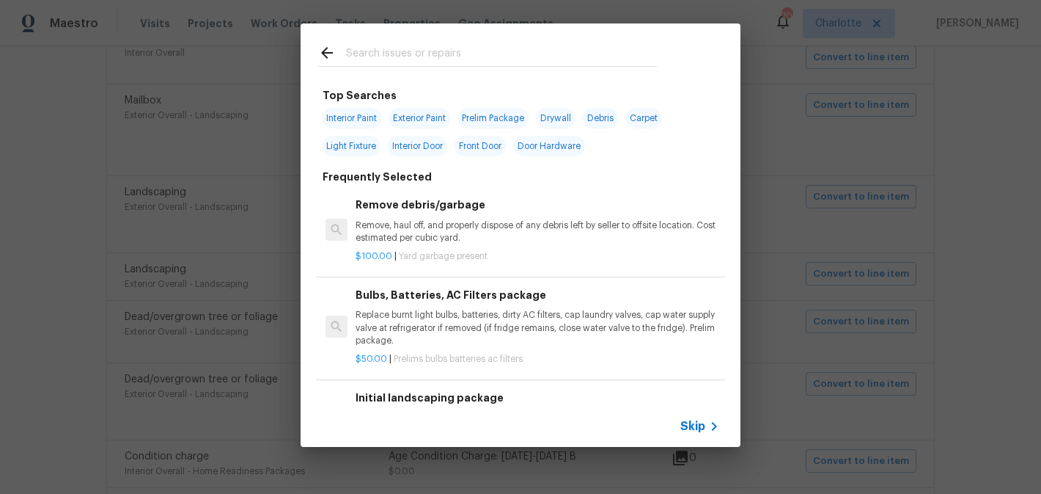
click at [429, 47] on input "text" at bounding box center [501, 55] width 311 height 22
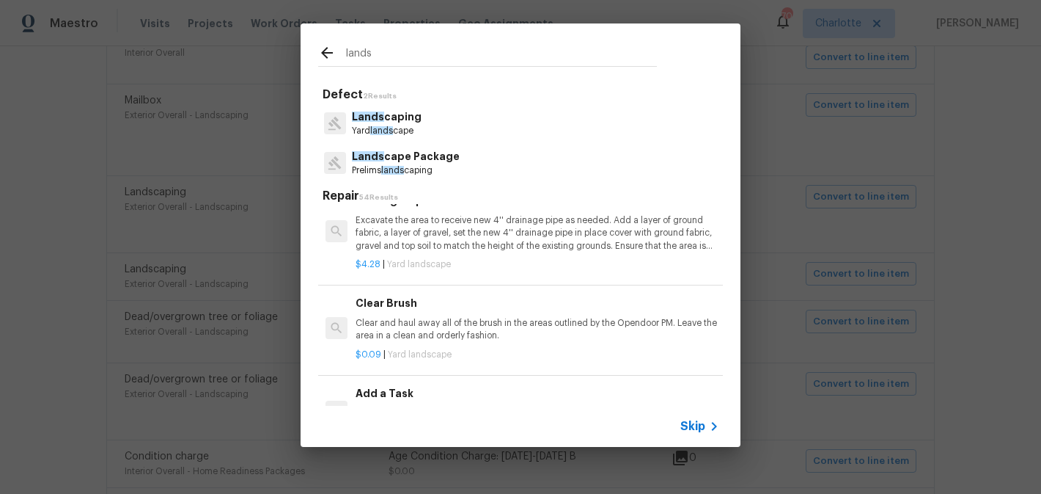
scroll to position [805, 0]
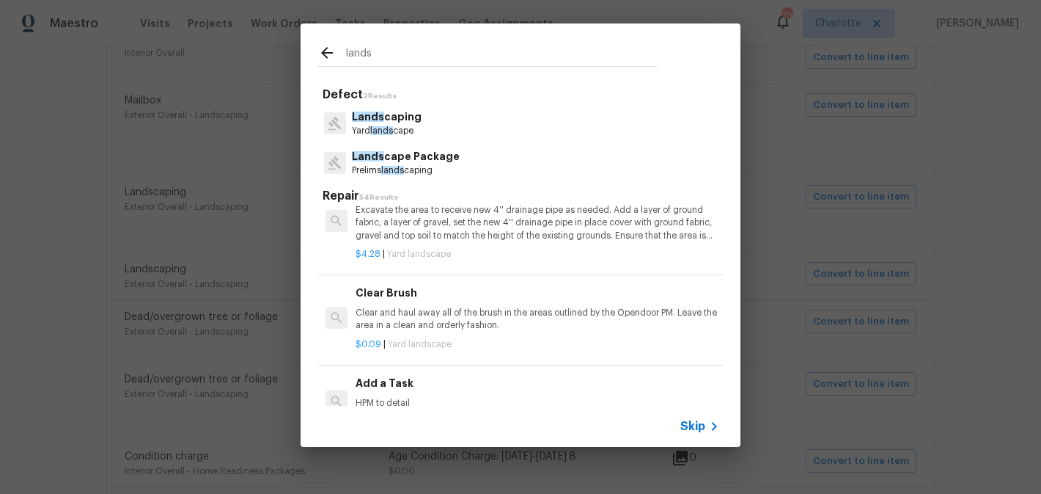
type input "lands"
click at [403, 116] on p "Lands caping" at bounding box center [387, 116] width 70 height 15
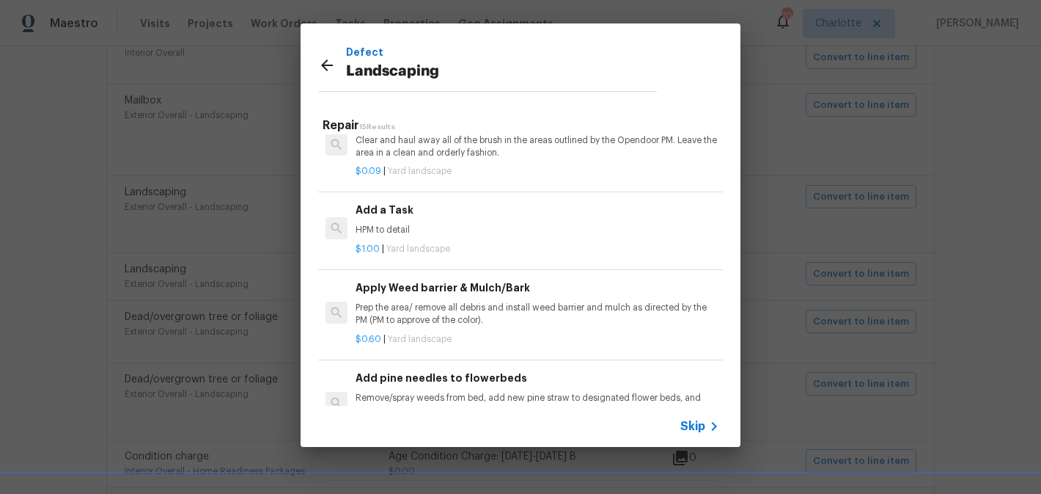
scroll to position [799, 0]
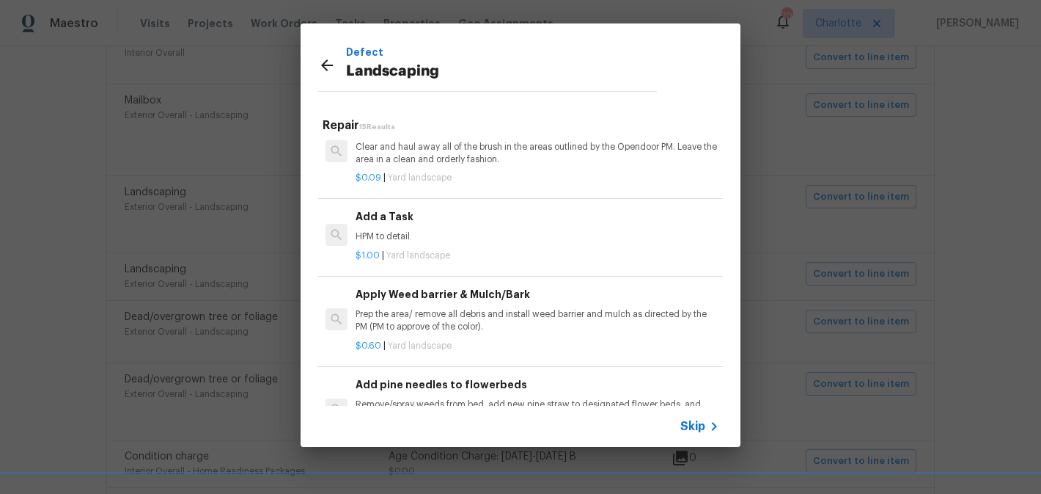
click at [571, 337] on div "$0.60 | Yard landscape" at bounding box center [538, 343] width 364 height 18
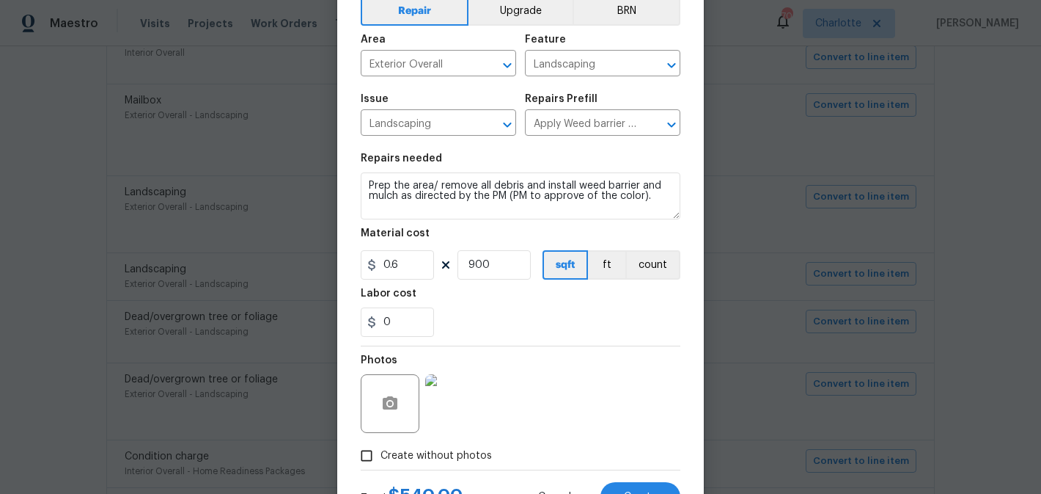
scroll to position [139, 0]
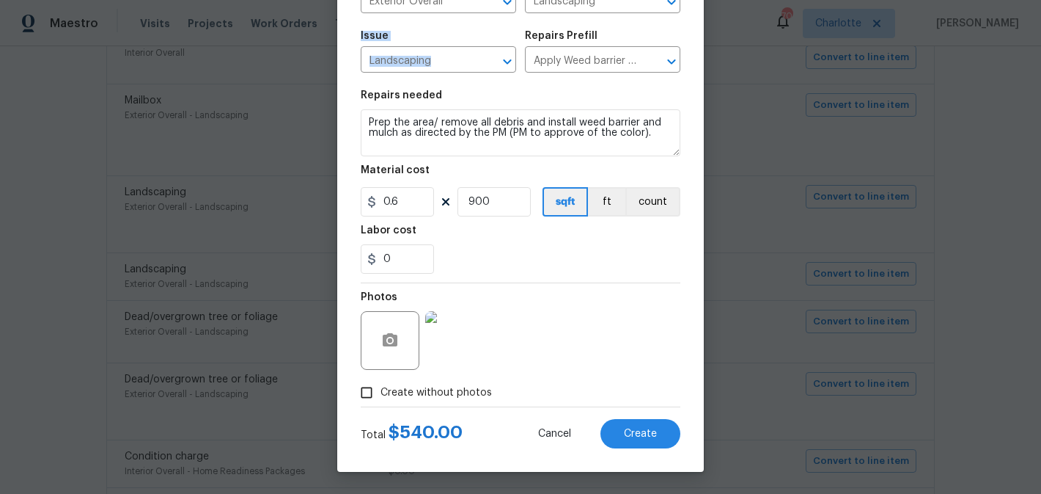
drag, startPoint x: 453, startPoint y: 27, endPoint x: 581, endPoint y: 28, distance: 127.6
click at [581, 28] on div "Issue Landscaping ​ Repairs Prefill Apply Weed barrier & Mulch/Bark $0.60 ​" at bounding box center [521, 51] width 320 height 59
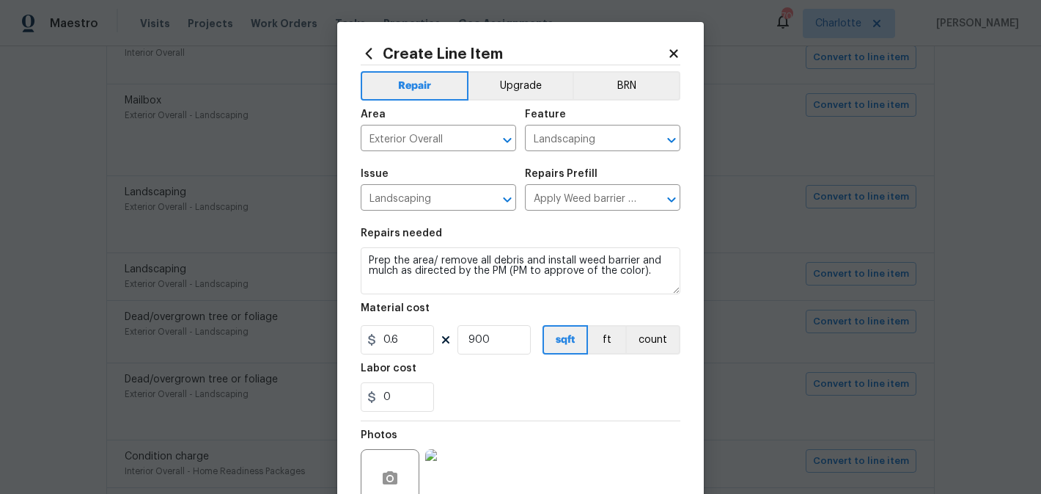
click at [673, 47] on icon at bounding box center [673, 53] width 13 height 13
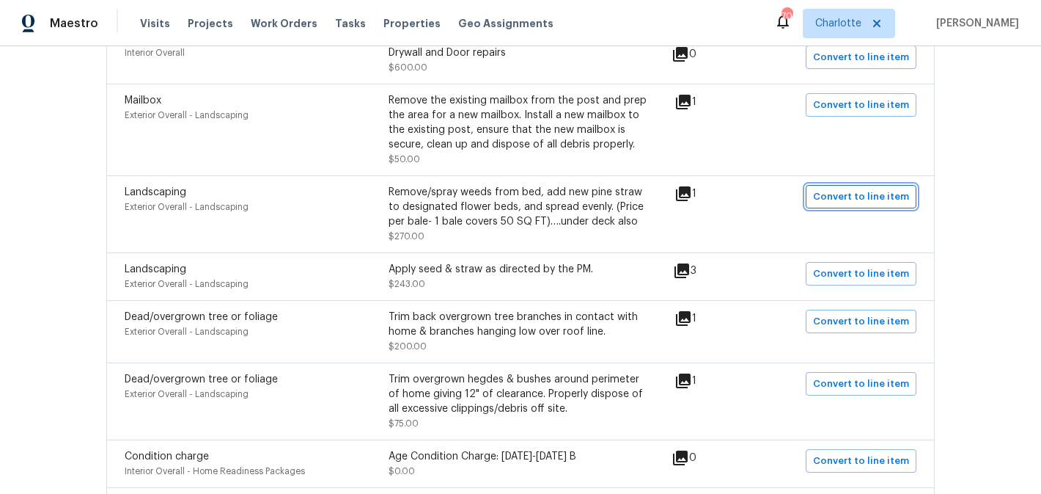
click at [867, 188] on span "Convert to line item" at bounding box center [861, 196] width 96 height 17
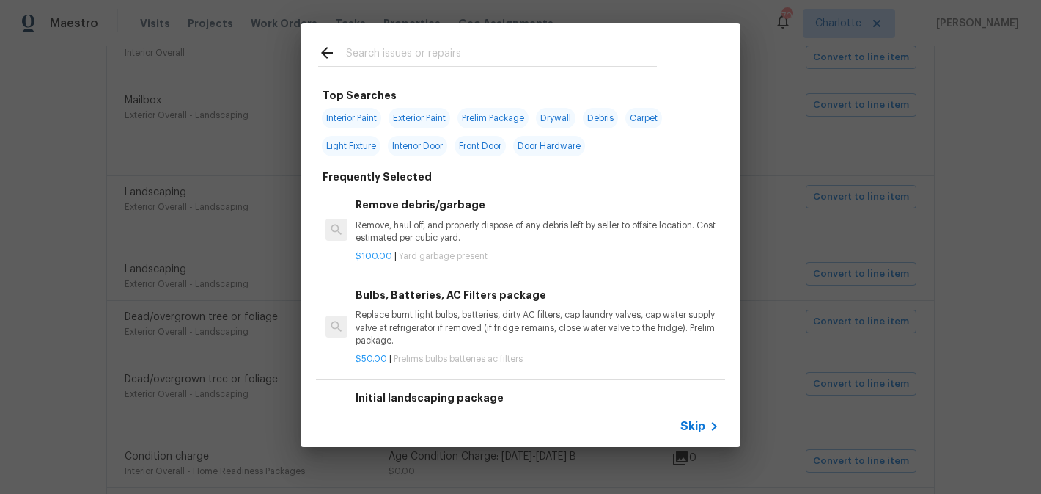
click at [476, 57] on input "text" at bounding box center [501, 55] width 311 height 22
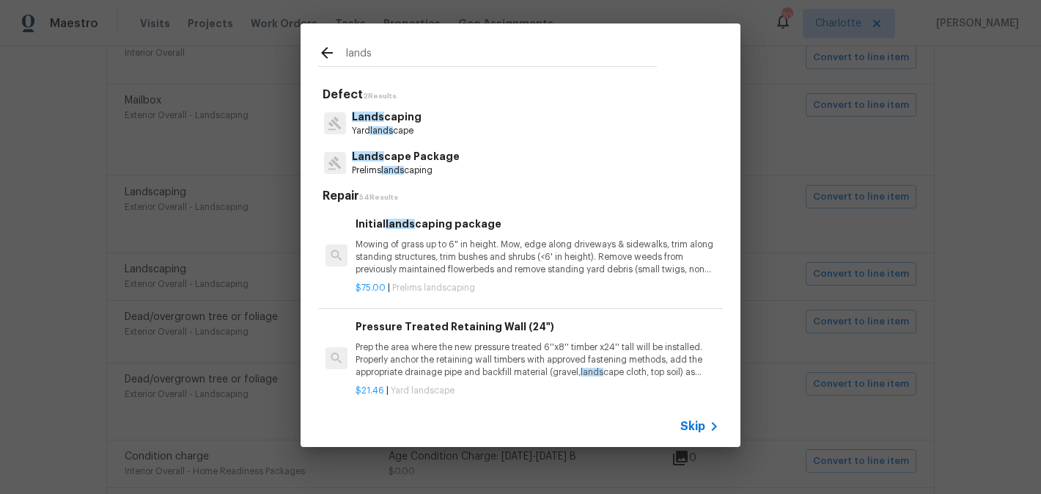
type input "lands"
click at [409, 121] on p "Lands caping" at bounding box center [387, 116] width 70 height 15
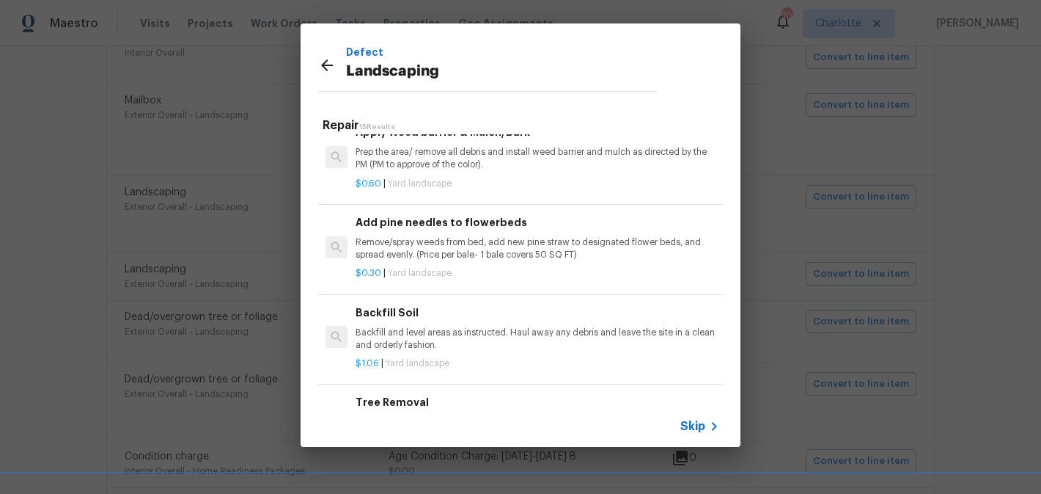
scroll to position [962, 0]
click at [503, 254] on p "Remove/spray weeds from bed, add new pine straw to designated flower beds, and …" at bounding box center [538, 247] width 364 height 25
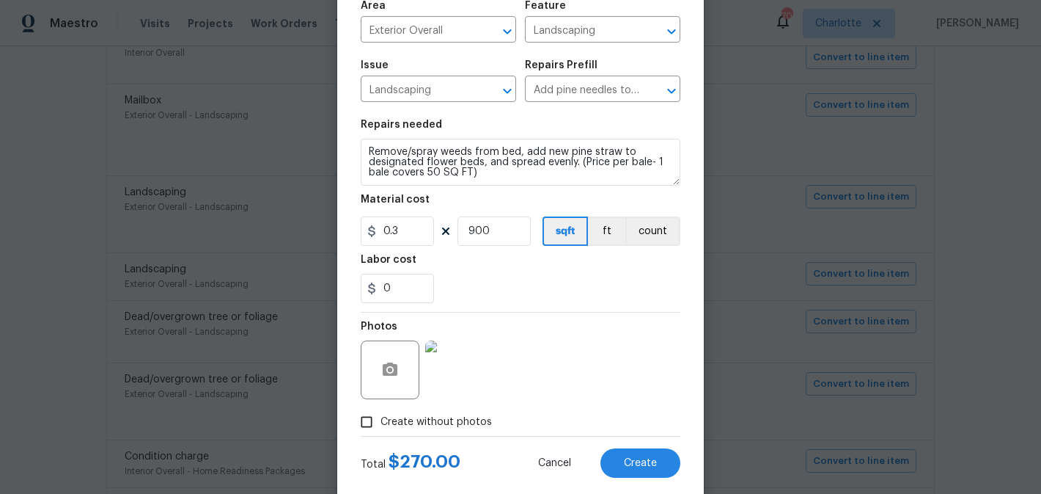
scroll to position [139, 0]
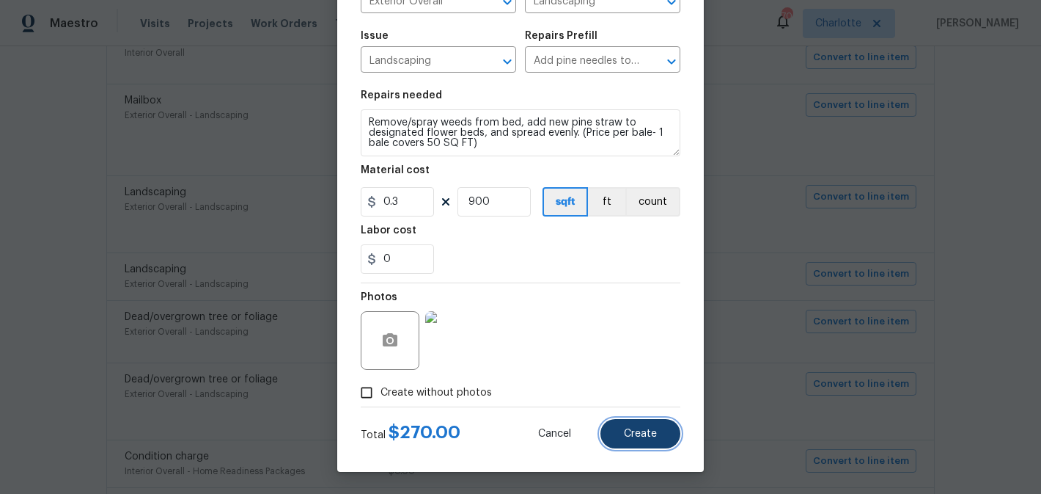
click at [642, 432] on span "Create" at bounding box center [640, 433] width 33 height 11
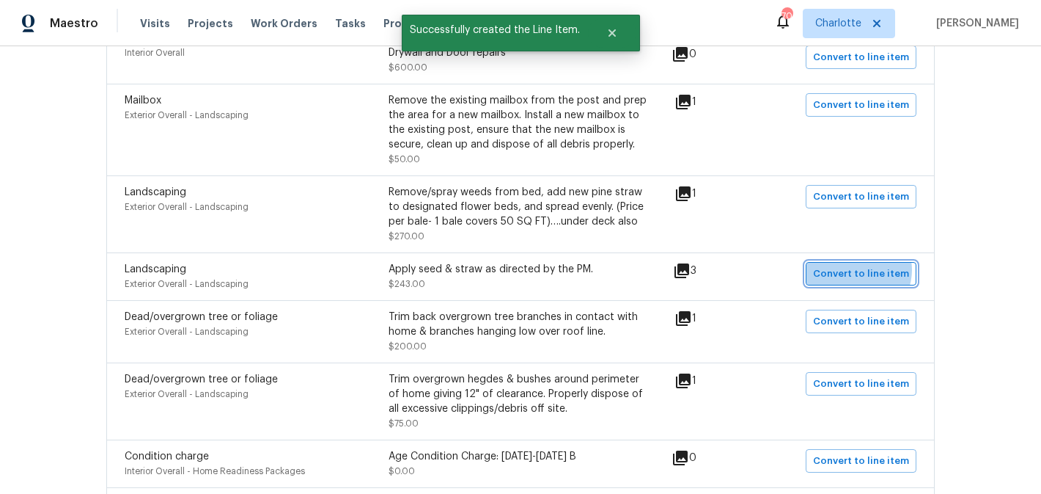
click at [863, 266] on span "Convert to line item" at bounding box center [861, 274] width 96 height 17
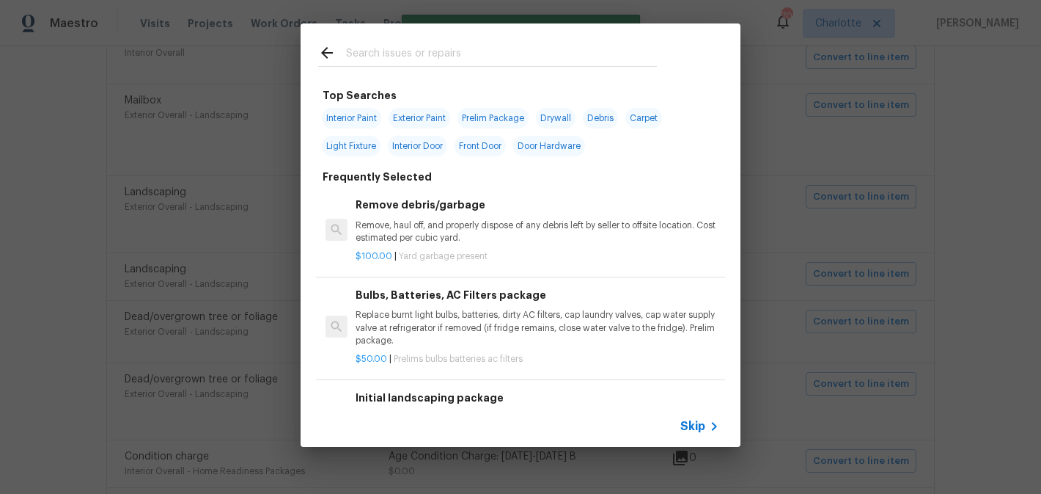
click at [424, 58] on input "text" at bounding box center [501, 55] width 311 height 22
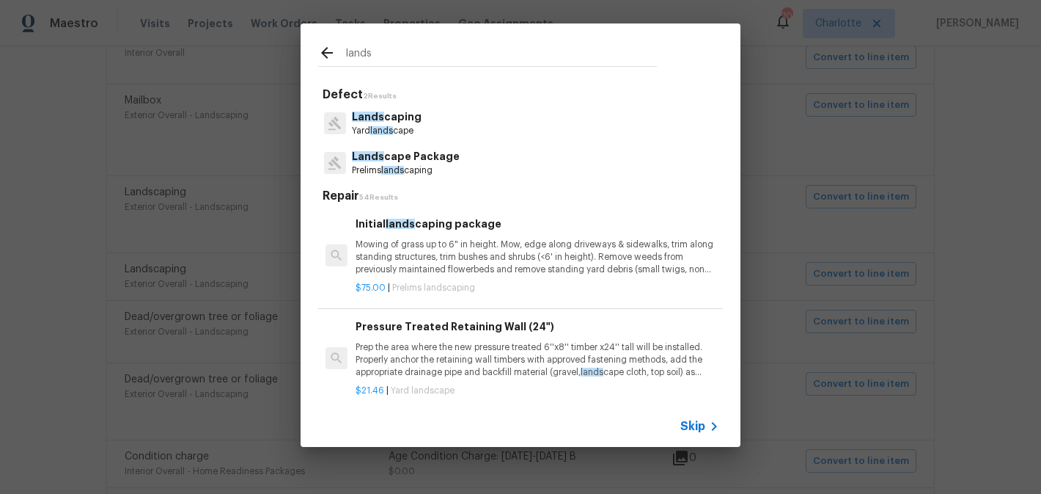
type input "lands"
click at [410, 128] on p "Yard lands cape" at bounding box center [387, 131] width 70 height 12
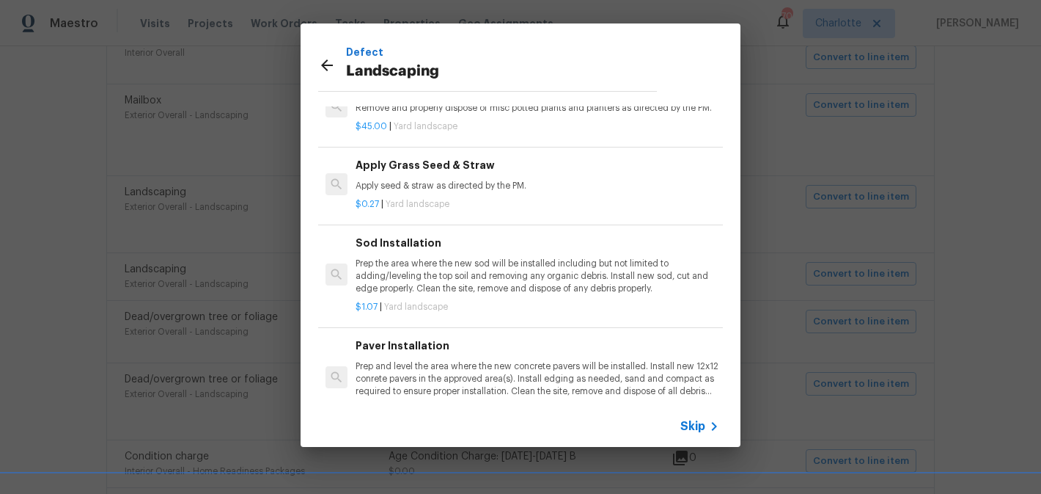
scroll to position [155, 0]
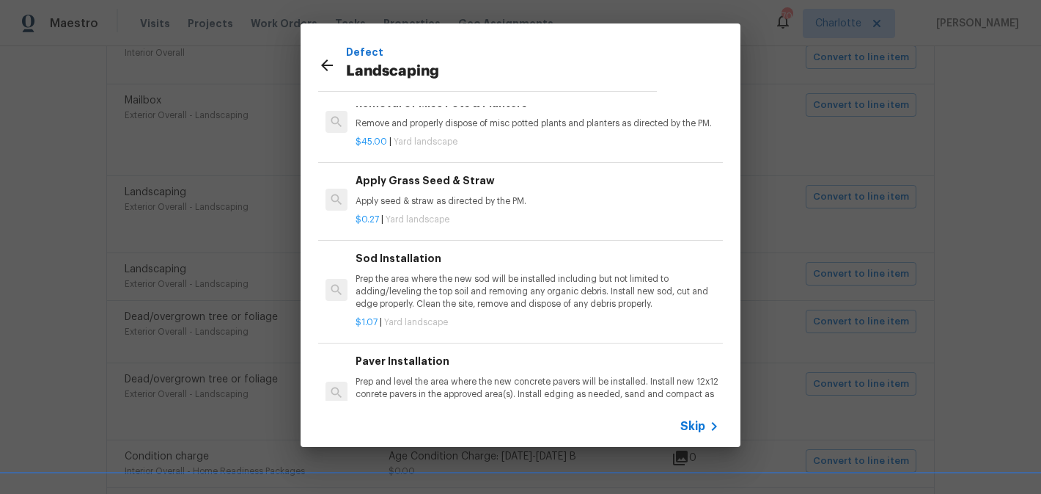
click at [493, 188] on div "Apply Grass Seed & Straw Apply seed & straw as directed by the PM." at bounding box center [538, 189] width 364 height 35
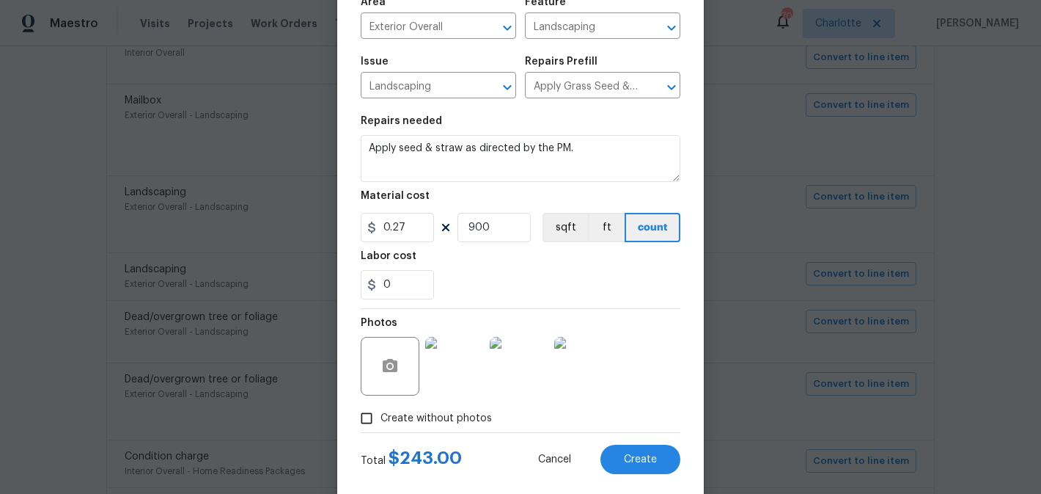
scroll to position [139, 0]
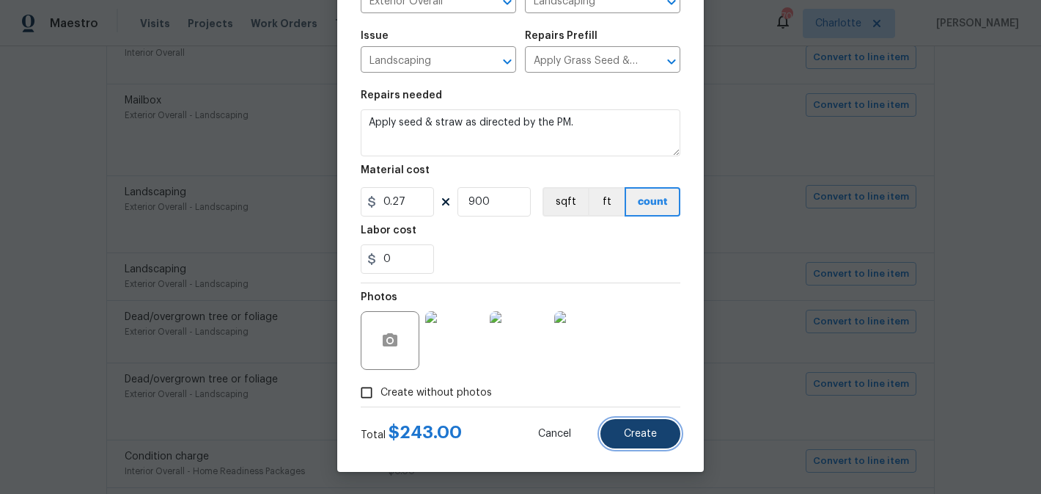
click at [659, 432] on button "Create" at bounding box center [641, 433] width 80 height 29
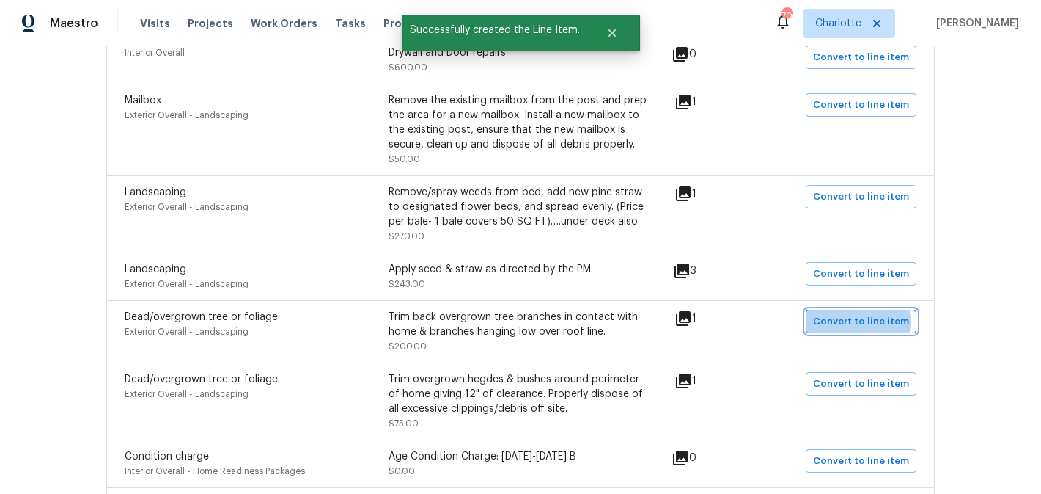
click at [841, 313] on span "Convert to line item" at bounding box center [861, 321] width 96 height 17
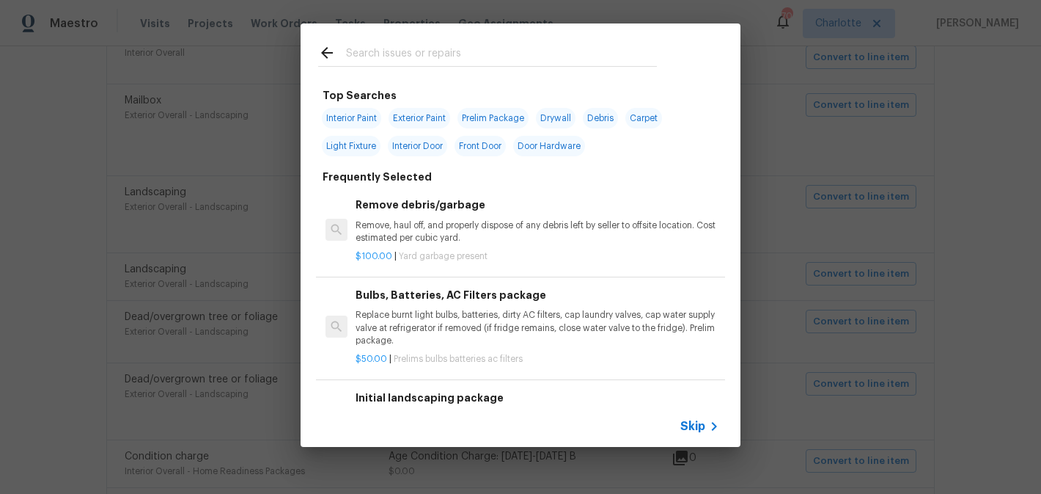
click at [447, 56] on input "text" at bounding box center [501, 55] width 311 height 22
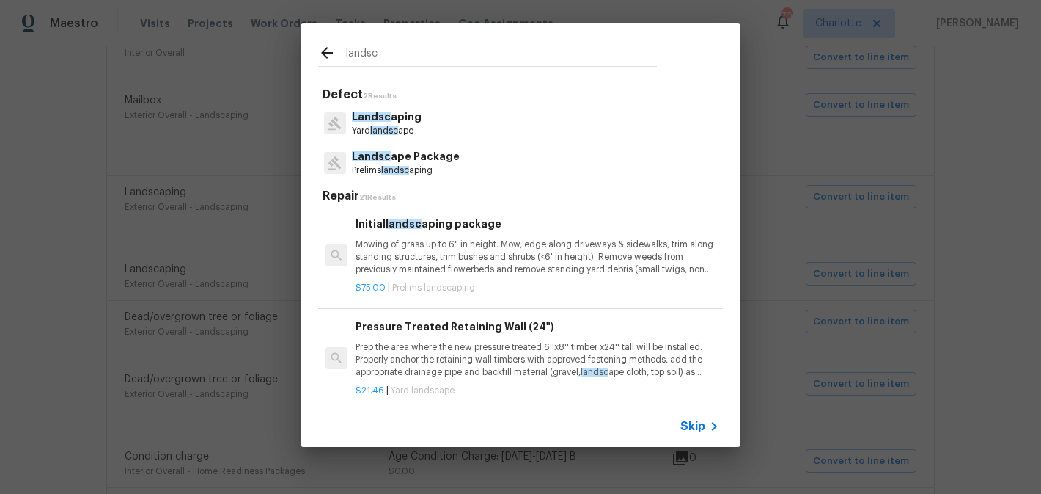
type input "landsc"
click at [411, 120] on p "Landsc aping" at bounding box center [387, 116] width 70 height 15
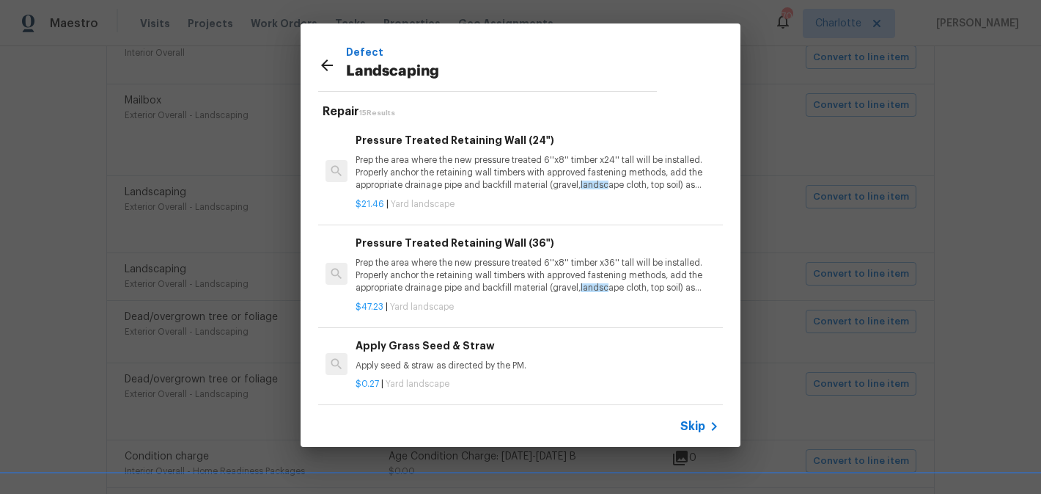
scroll to position [0, 0]
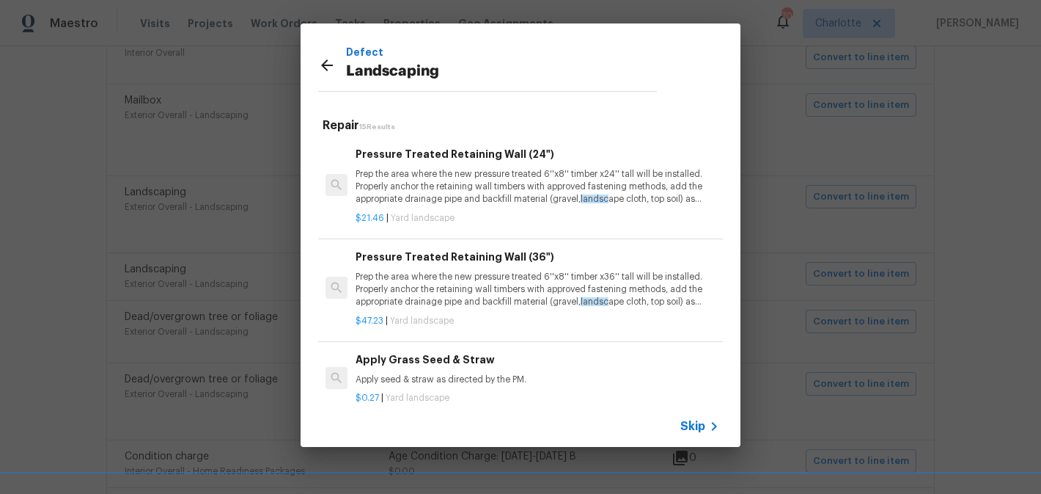
click at [327, 61] on icon at bounding box center [327, 65] width 18 height 18
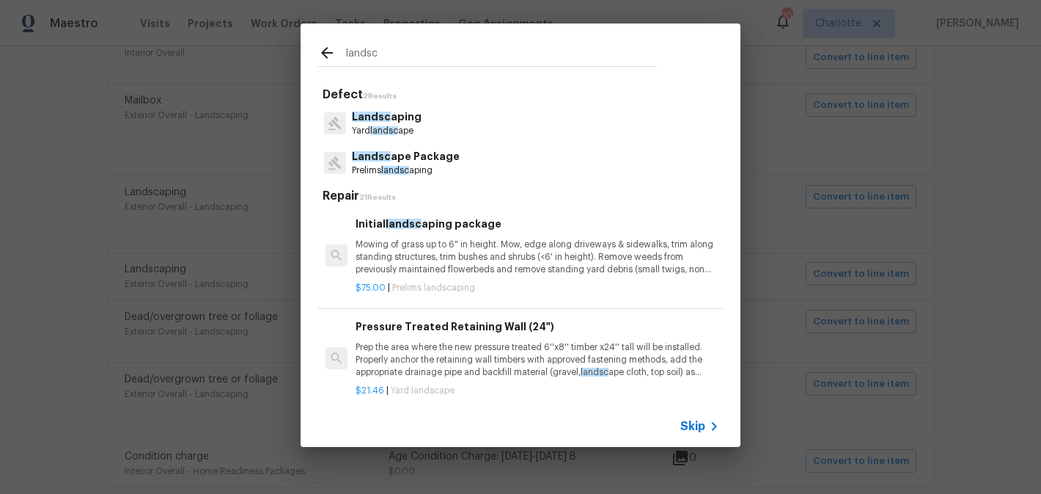
click at [411, 58] on input "landsc" at bounding box center [501, 55] width 311 height 22
type input "l"
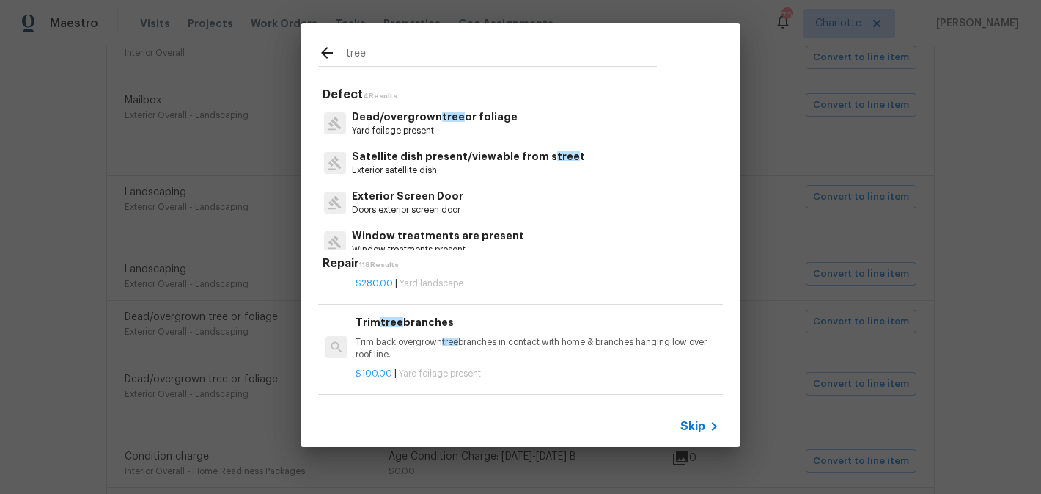
scroll to position [67, 0]
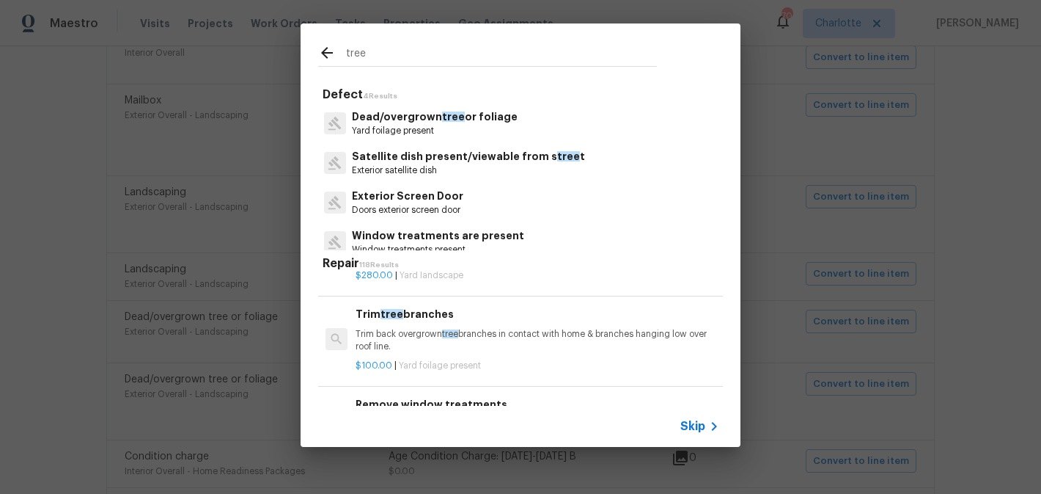
type input "tree"
click at [549, 345] on p "Trim back overgrown tree branches in contact with home & branches hanging low o…" at bounding box center [538, 340] width 364 height 25
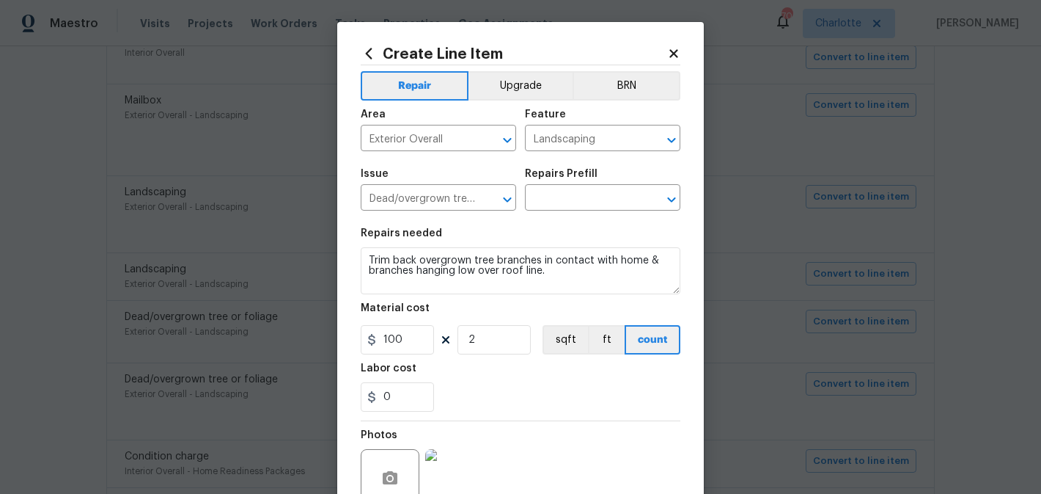
type input "Trim tree branches $100.00"
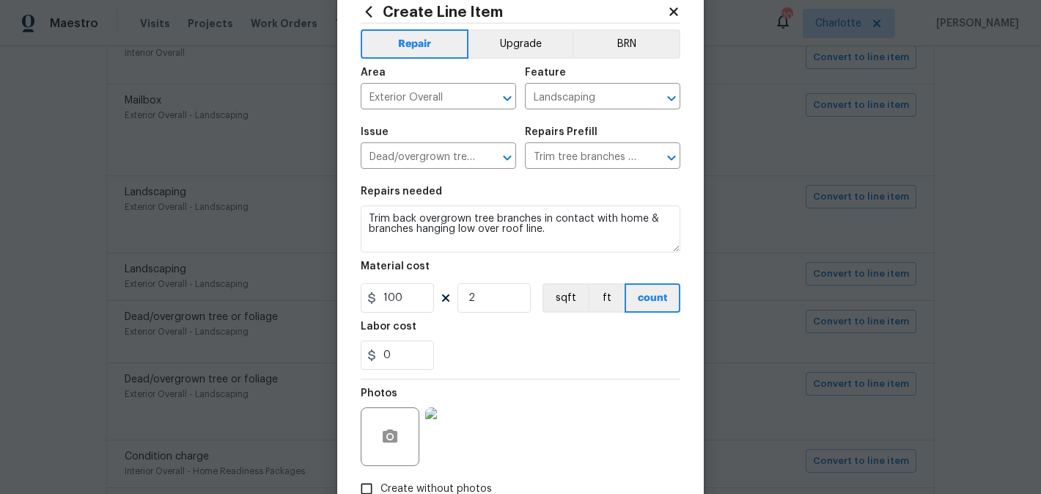
scroll to position [139, 0]
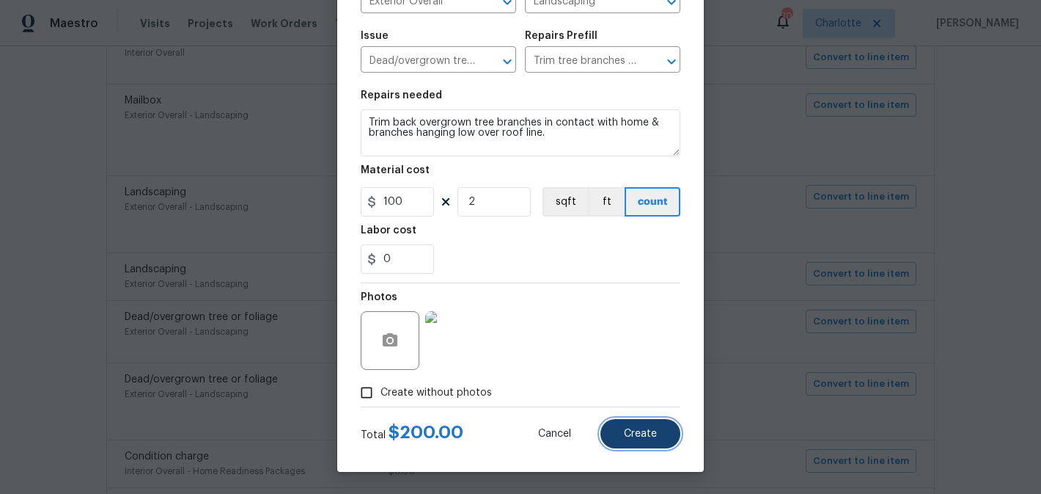
click at [650, 428] on span "Create" at bounding box center [640, 433] width 33 height 11
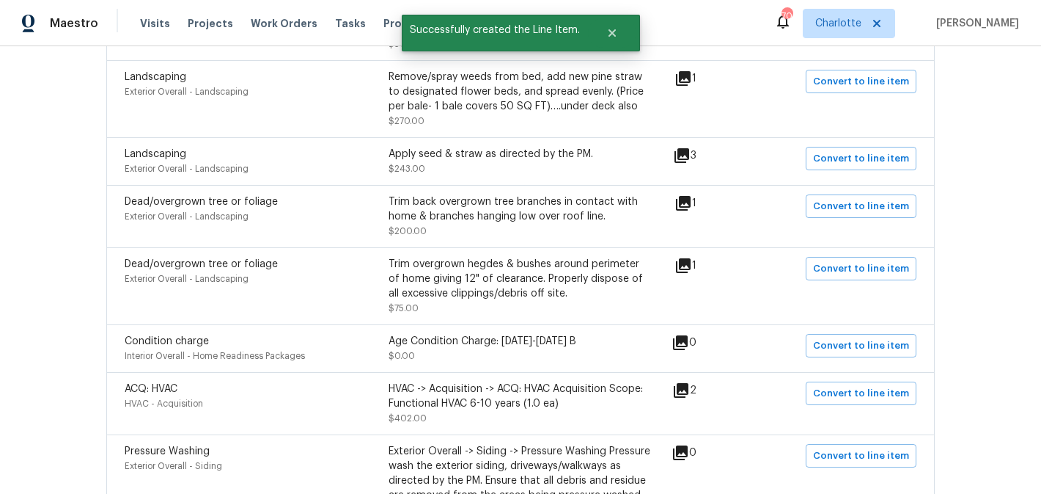
scroll to position [710, 0]
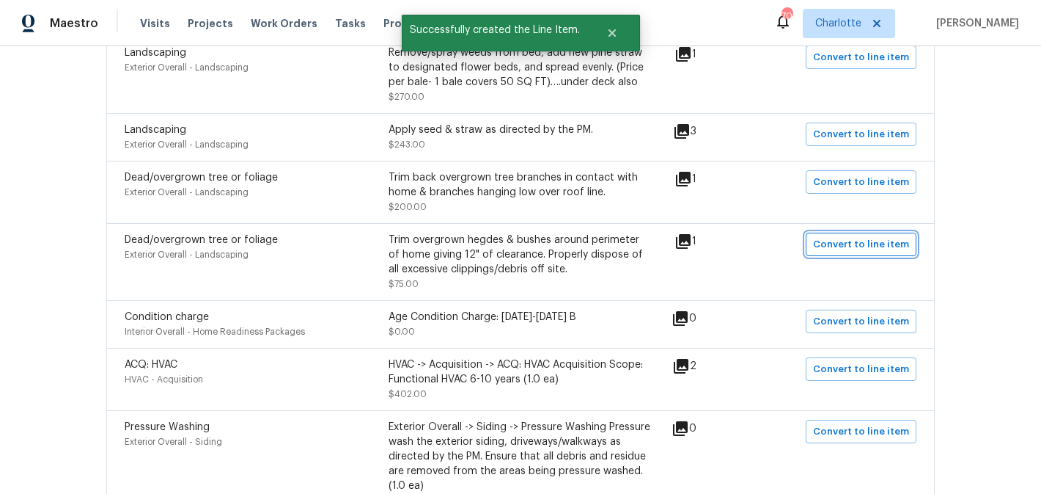
click at [852, 236] on span "Convert to line item" at bounding box center [861, 244] width 96 height 17
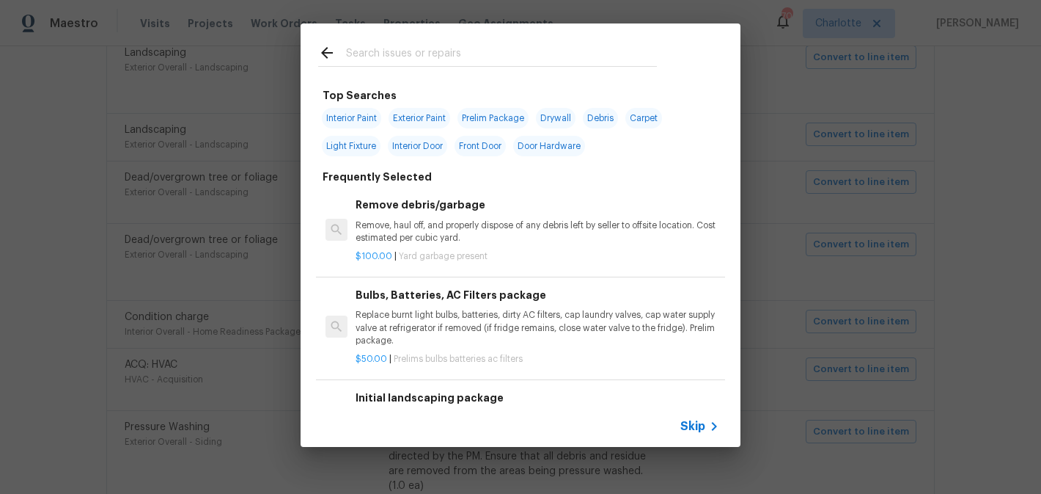
click at [455, 59] on input "text" at bounding box center [501, 55] width 311 height 22
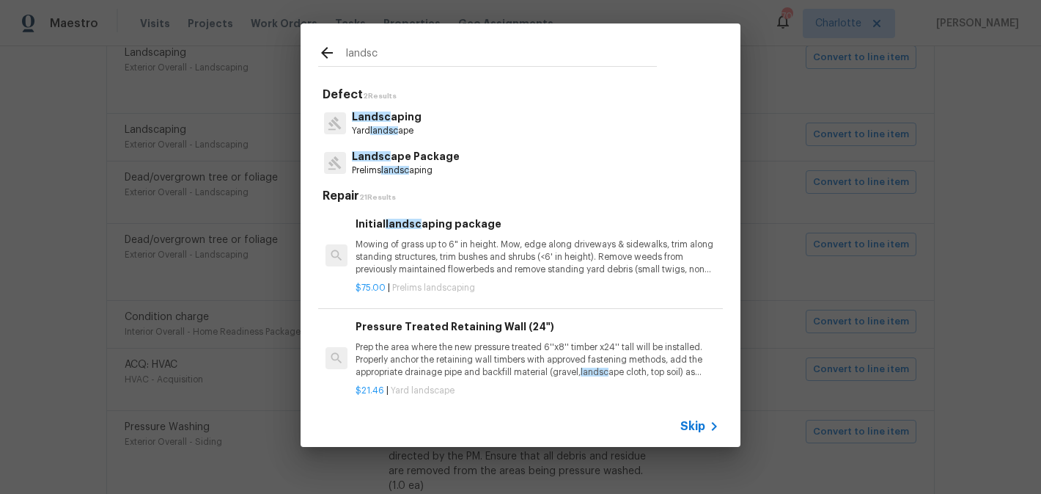
scroll to position [12, 0]
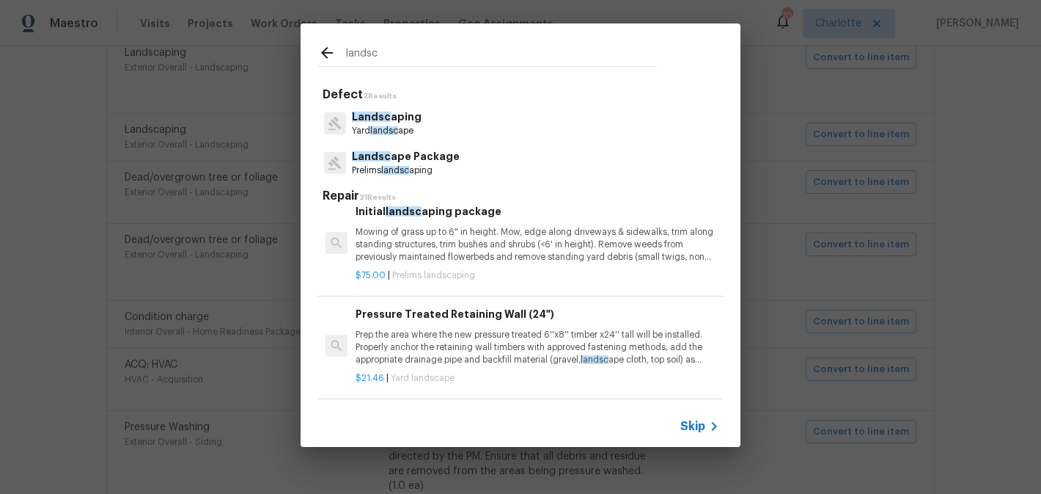
type input "landsc"
click at [425, 118] on div "Landsc aping Yard landsc ape" at bounding box center [520, 123] width 405 height 40
click at [404, 115] on p "Landsc aping" at bounding box center [387, 116] width 70 height 15
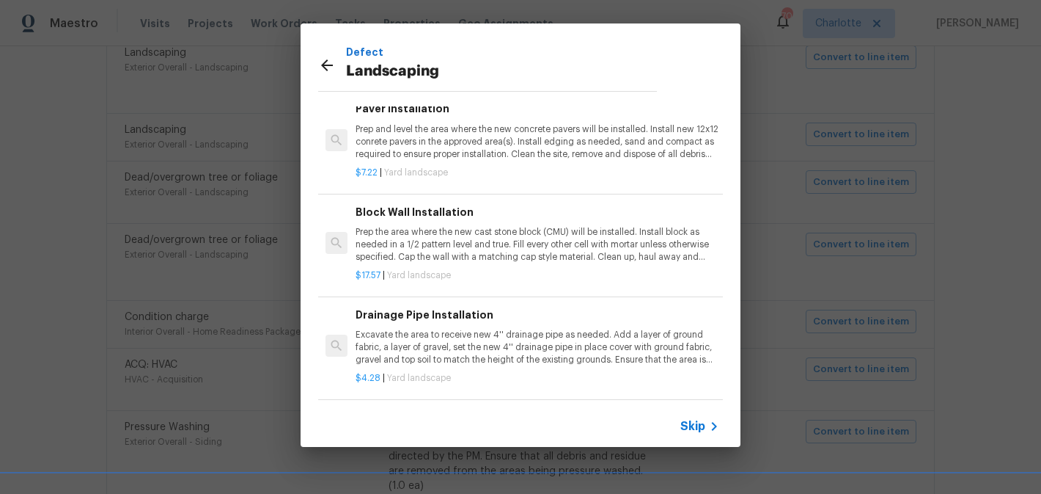
scroll to position [29, 0]
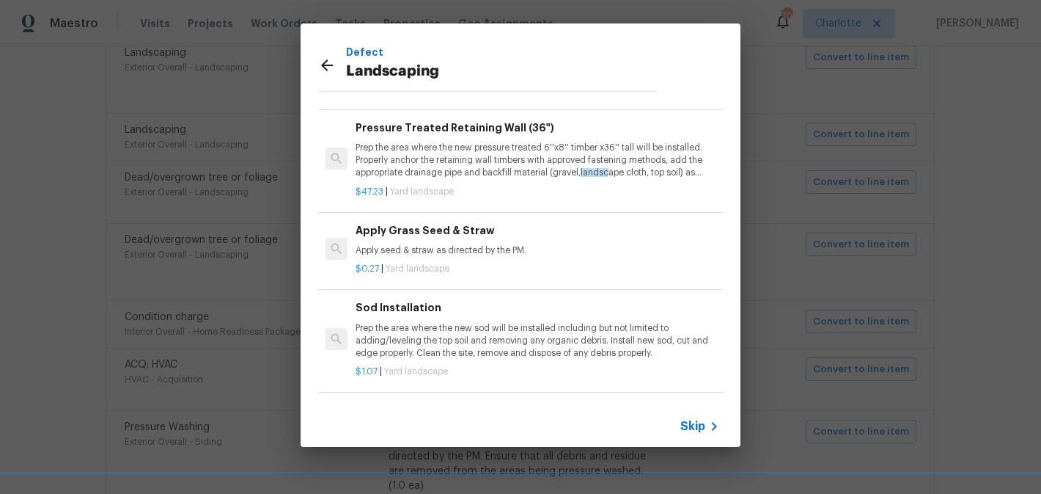
click at [325, 65] on icon at bounding box center [327, 65] width 12 height 12
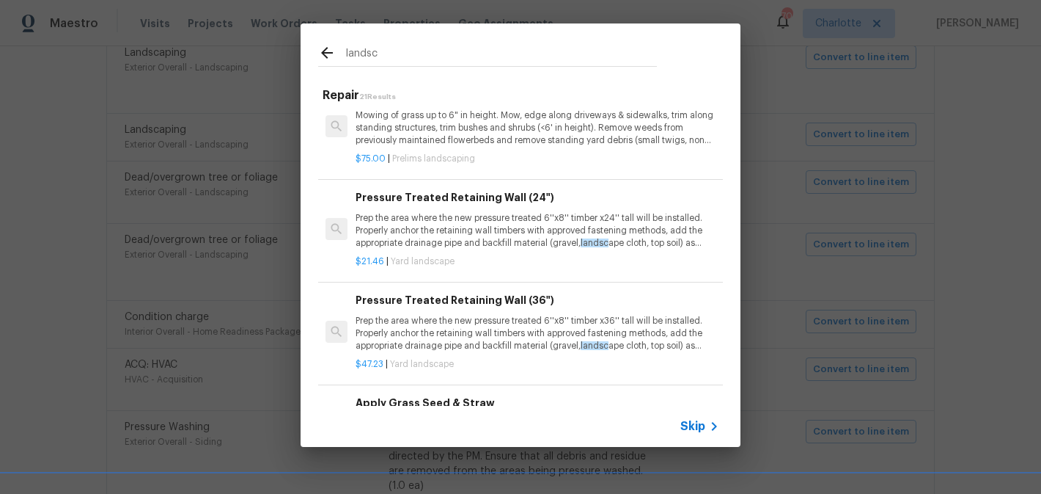
scroll to position [172, 0]
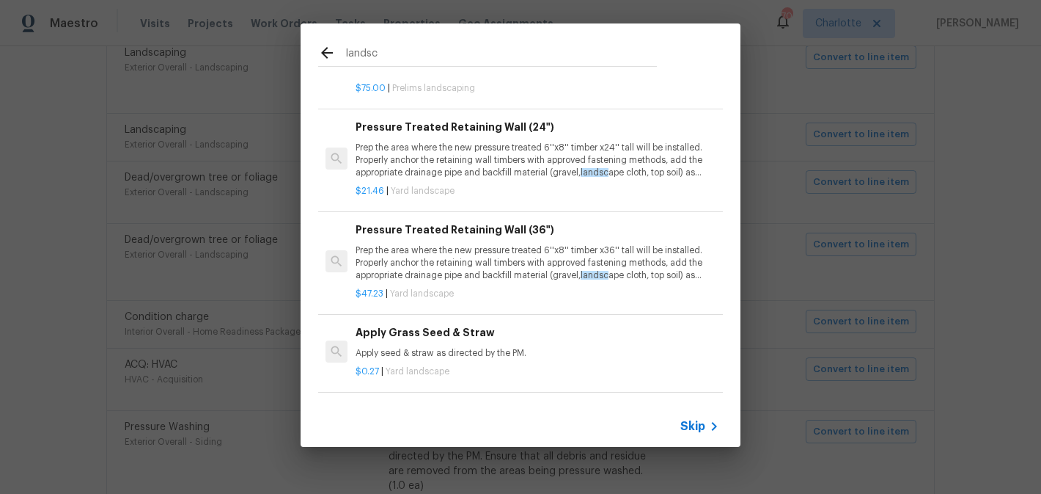
click at [431, 56] on input "landsc" at bounding box center [501, 55] width 311 height 22
type input "l"
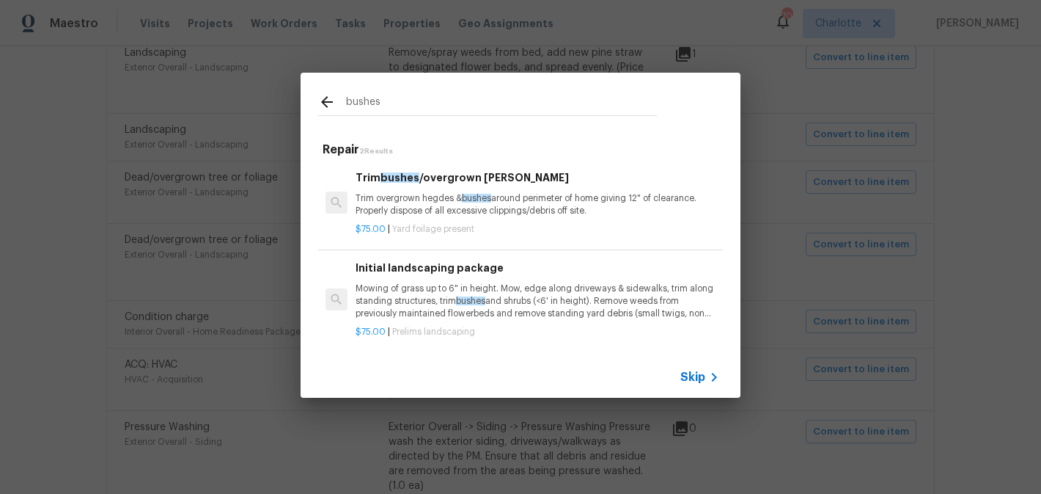
scroll to position [0, 0]
type input "bushes"
click at [557, 213] on p "Trim overgrown hegdes & bushes around perimeter of home giving 12" of clearance…" at bounding box center [538, 204] width 364 height 25
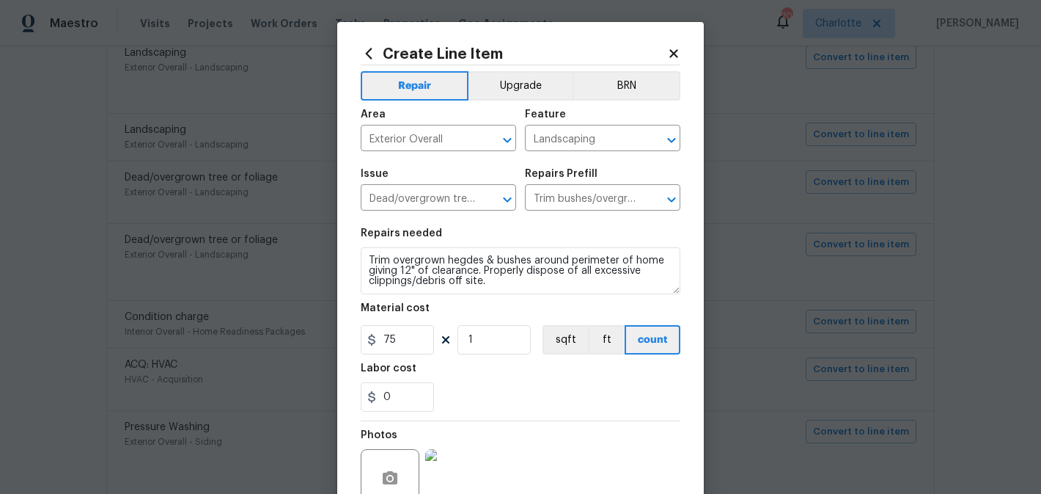
scroll to position [139, 0]
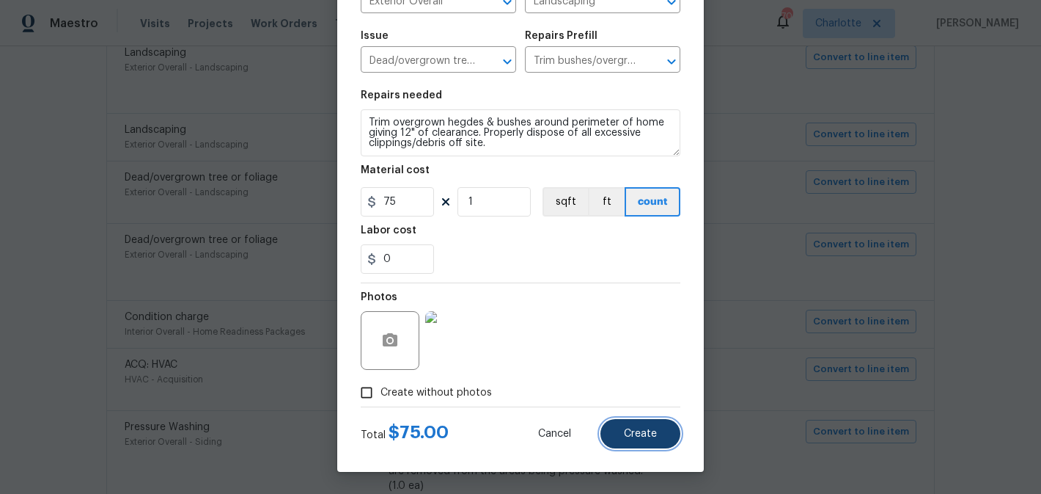
click at [625, 422] on button "Create" at bounding box center [641, 433] width 80 height 29
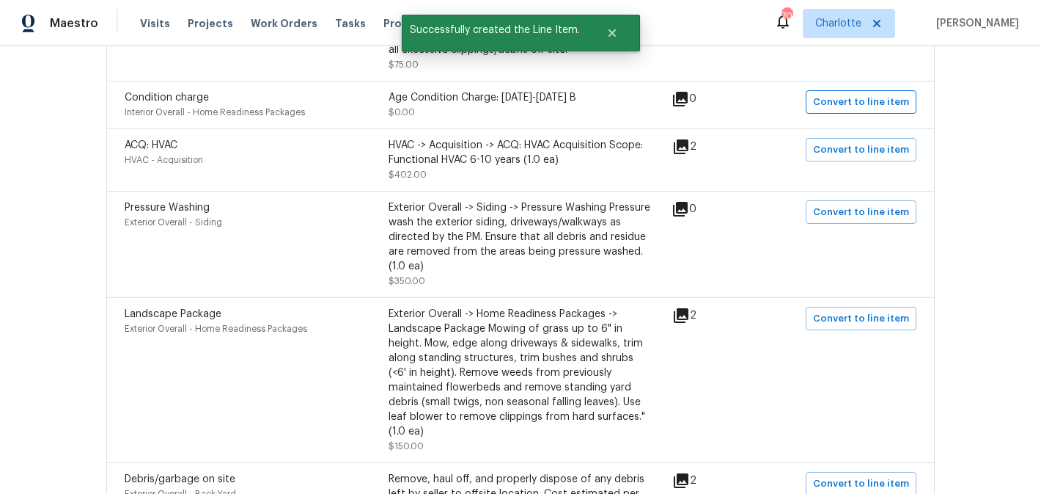
scroll to position [938, 0]
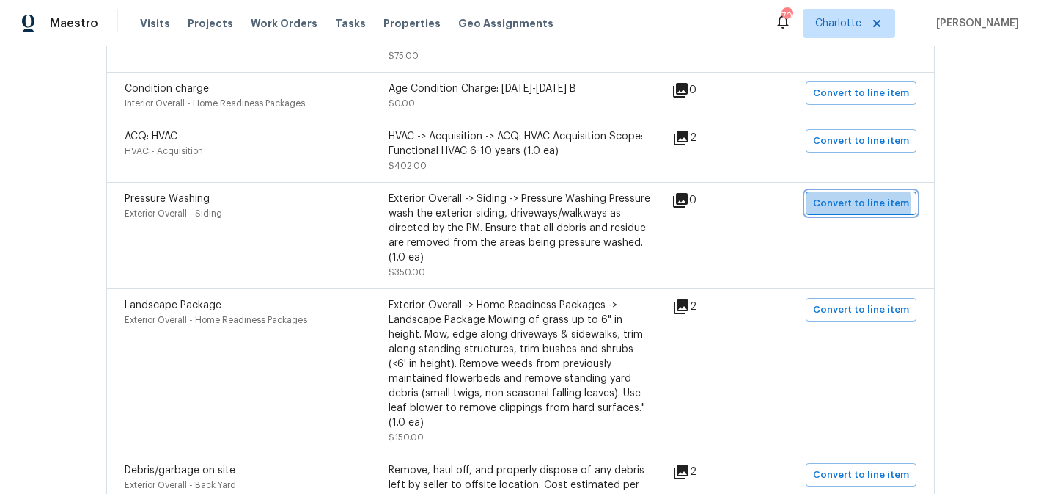
click at [862, 195] on span "Convert to line item" at bounding box center [861, 203] width 96 height 17
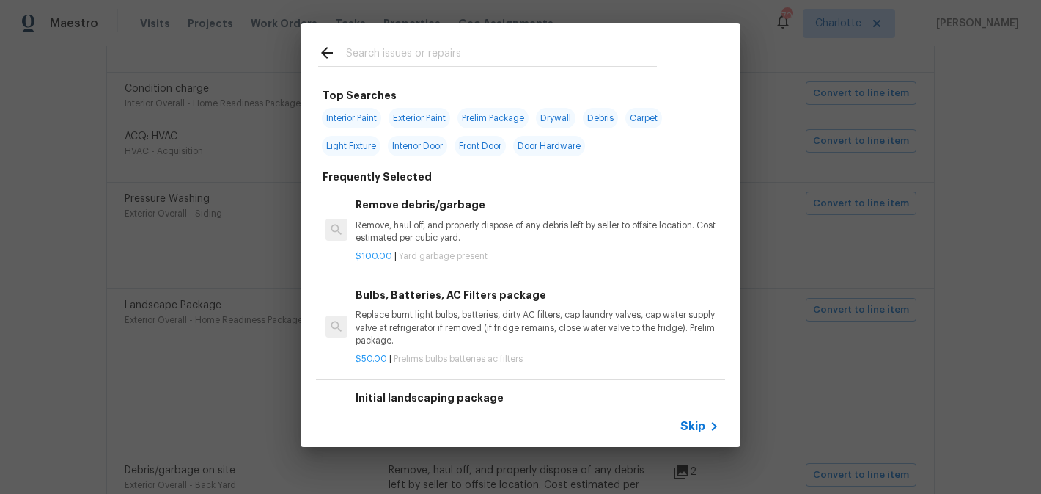
click at [418, 58] on input "text" at bounding box center [501, 55] width 311 height 22
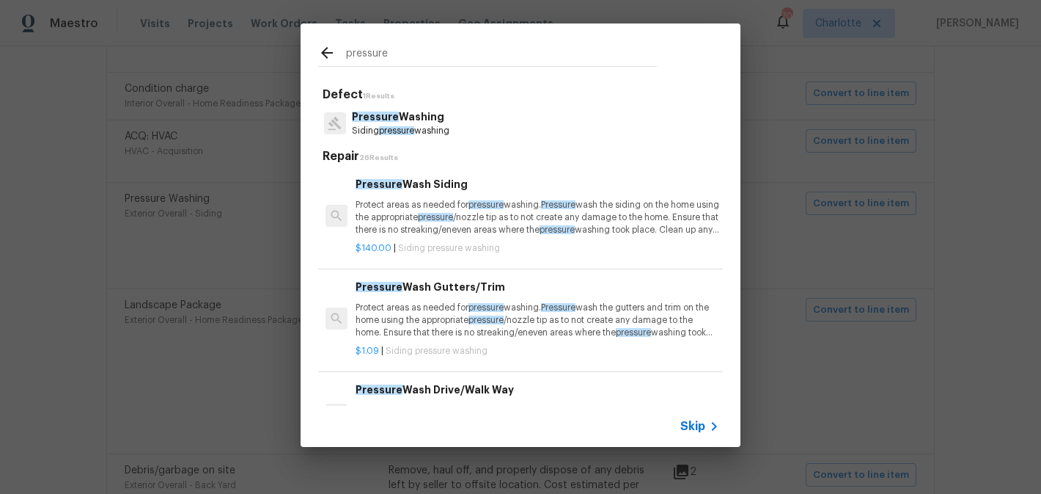
type input "pressure"
click at [424, 196] on div "Pressure Wash Siding Protect areas as needed for pressure washing. Pressure was…" at bounding box center [538, 206] width 364 height 60
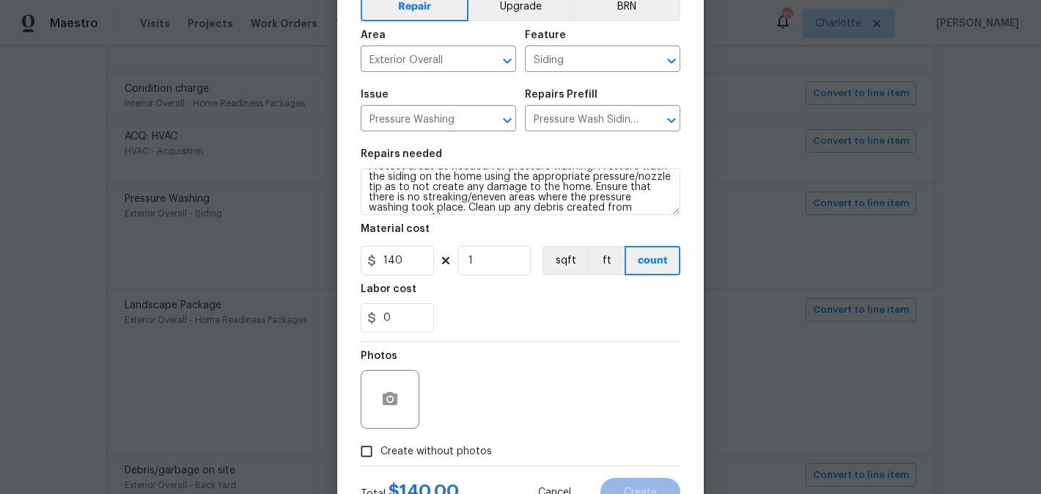
scroll to position [139, 0]
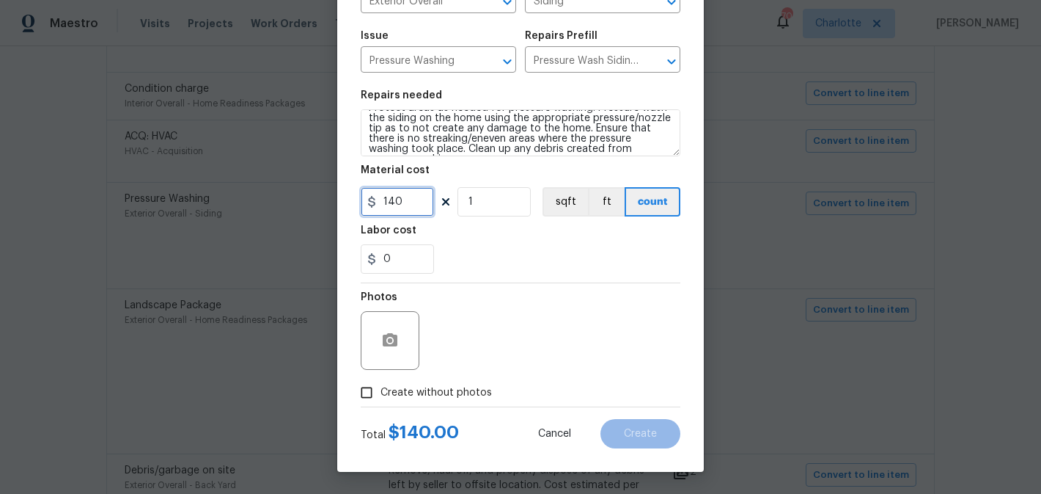
click at [412, 201] on input "140" at bounding box center [397, 201] width 73 height 29
type input "350"
click at [406, 394] on span "Create without photos" at bounding box center [436, 392] width 111 height 15
click at [381, 394] on input "Create without photos" at bounding box center [367, 392] width 28 height 28
checkbox input "true"
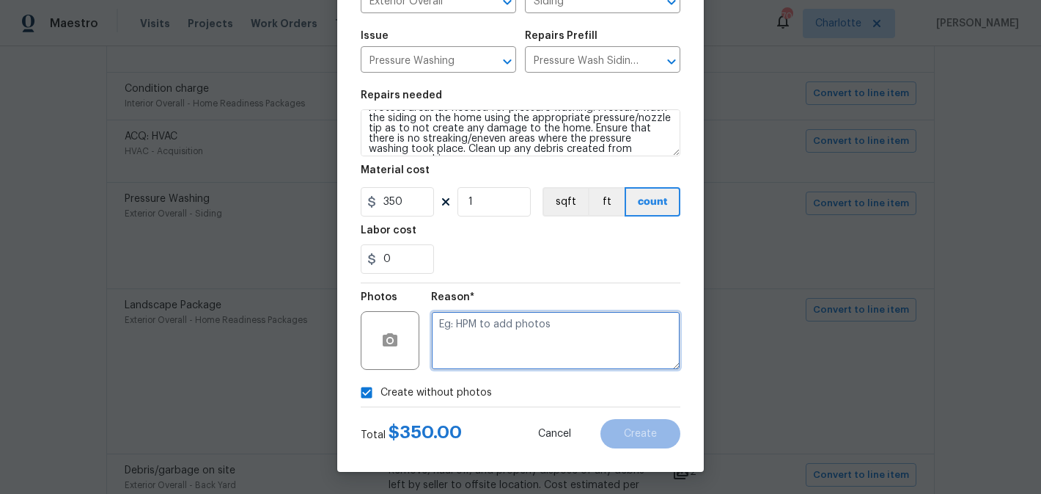
click at [490, 346] on textarea at bounding box center [555, 340] width 249 height 59
type textarea "edit"
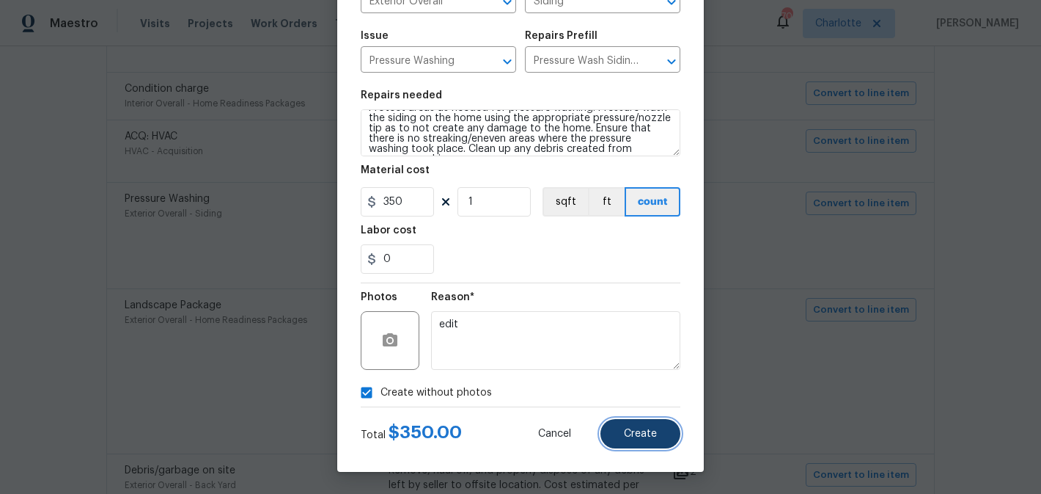
click at [629, 437] on span "Create" at bounding box center [640, 433] width 33 height 11
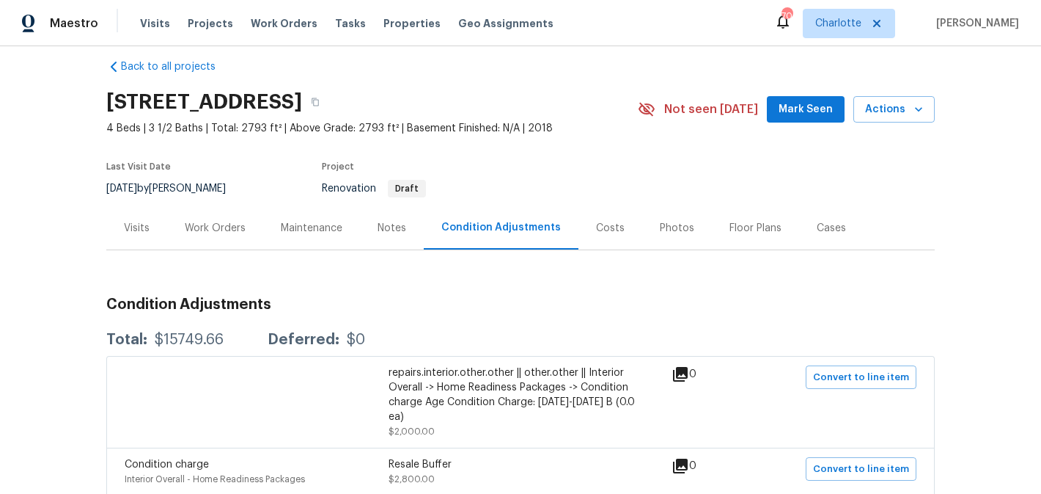
scroll to position [0, 0]
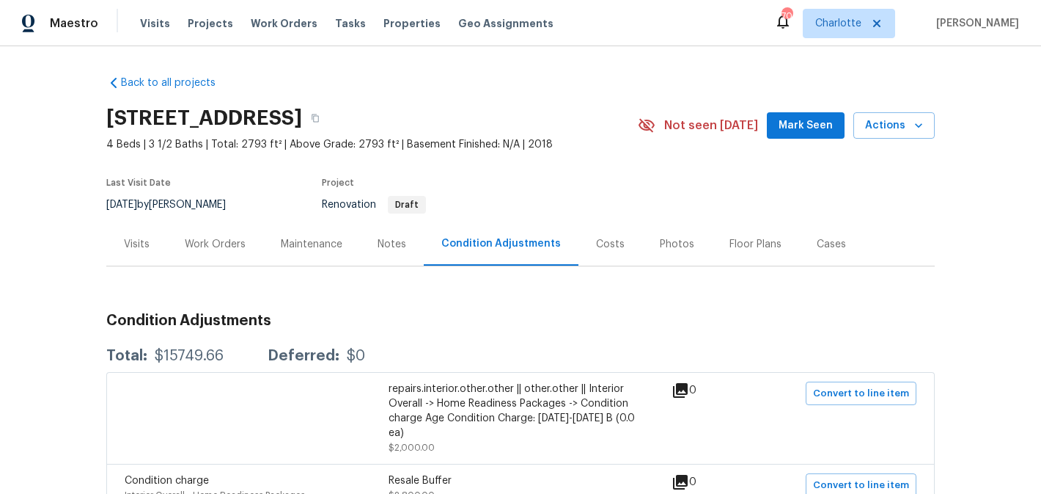
click at [194, 252] on div "Work Orders" at bounding box center [215, 243] width 96 height 43
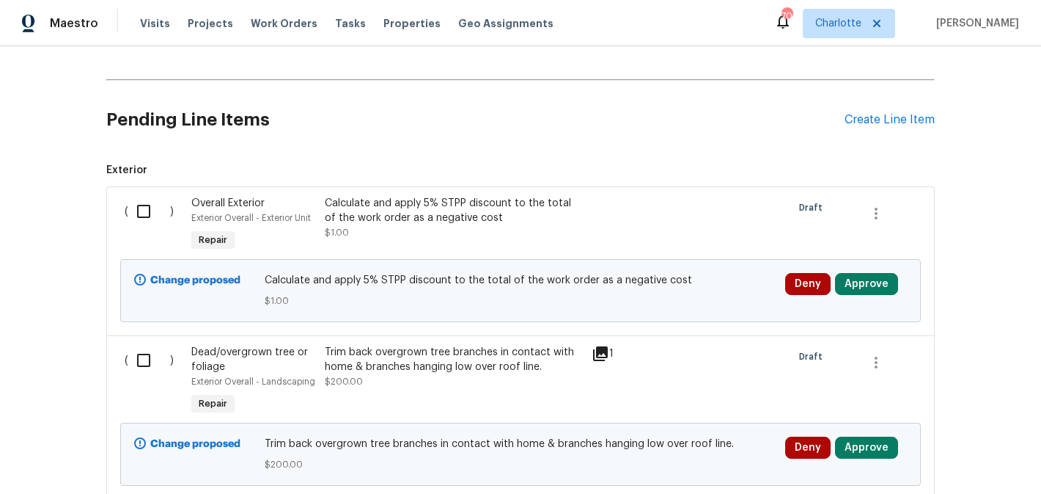
scroll to position [306, 0]
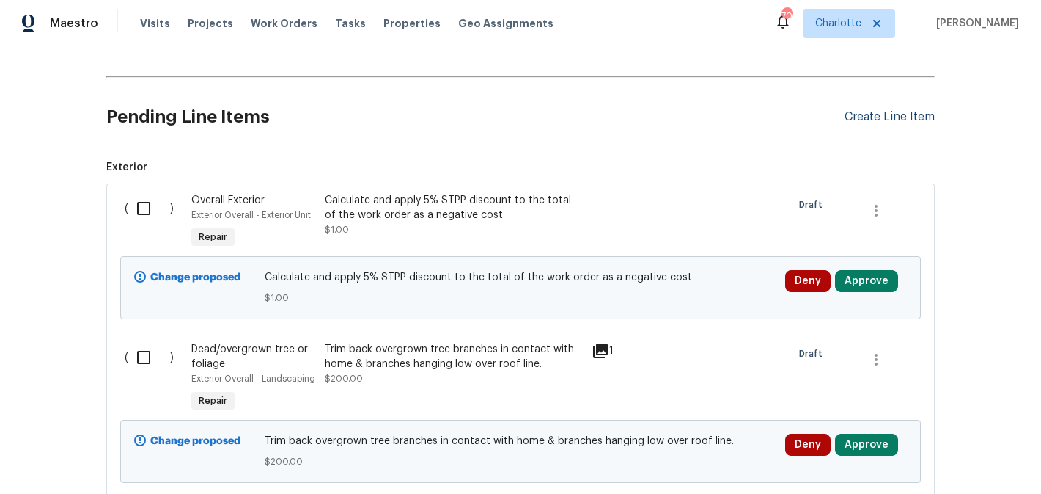
click at [899, 119] on div "Create Line Item" at bounding box center [890, 117] width 90 height 14
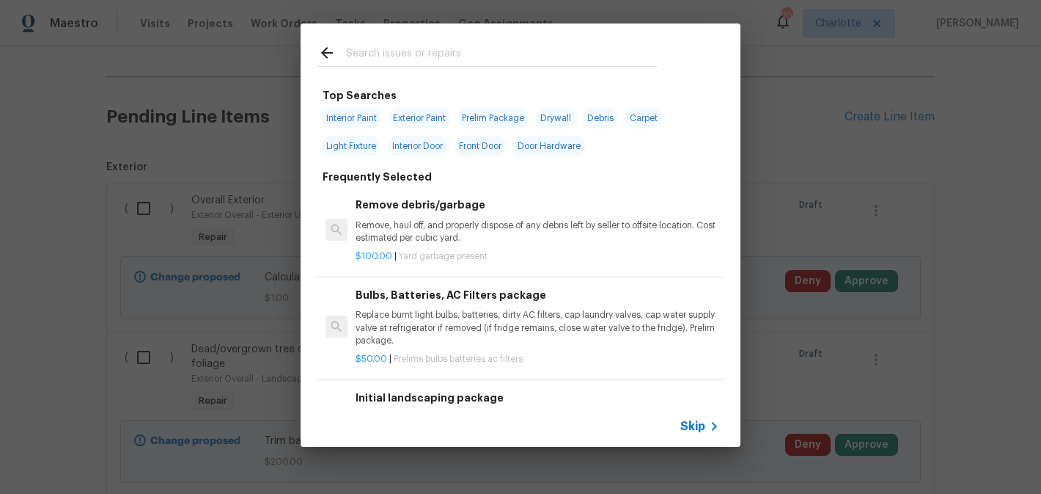
click at [453, 54] on input "text" at bounding box center [501, 55] width 311 height 22
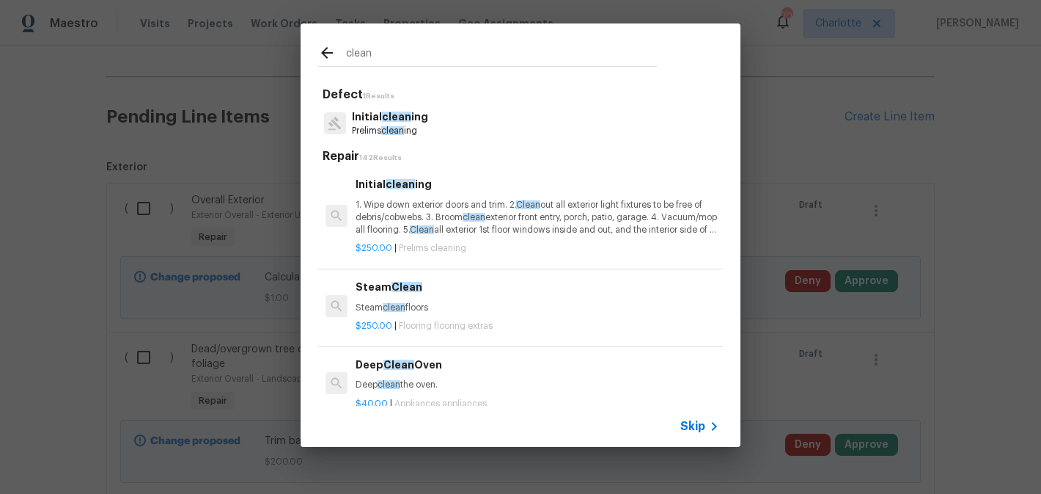
type input "clean"
click at [436, 197] on div "Initial clean ing 1. Wipe down exterior doors and trim. 2. Clean out all exteri…" at bounding box center [538, 206] width 364 height 60
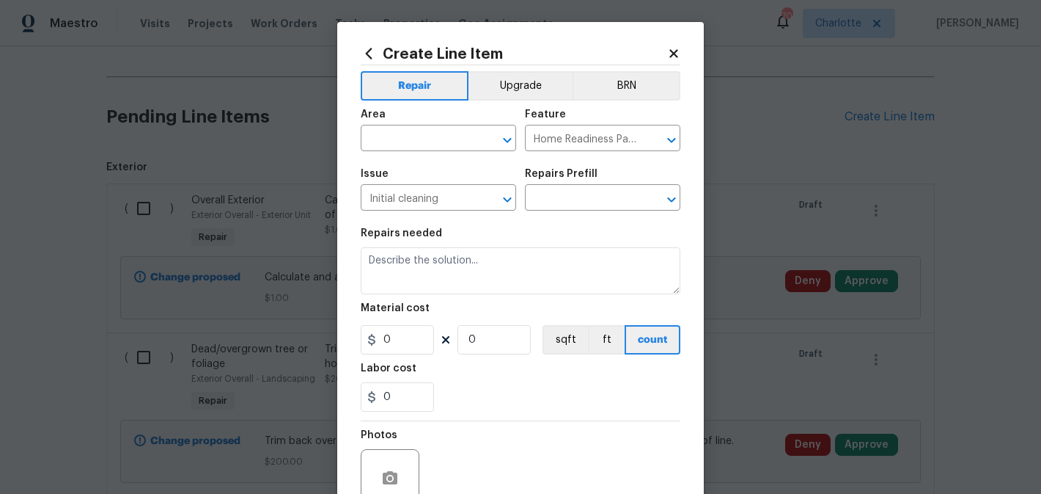
type input "Initial cleaning $250.00"
type textarea "1. Wipe down exterior doors and trim. 2. Clean out all exterior light fixtures …"
type input "250"
type input "1"
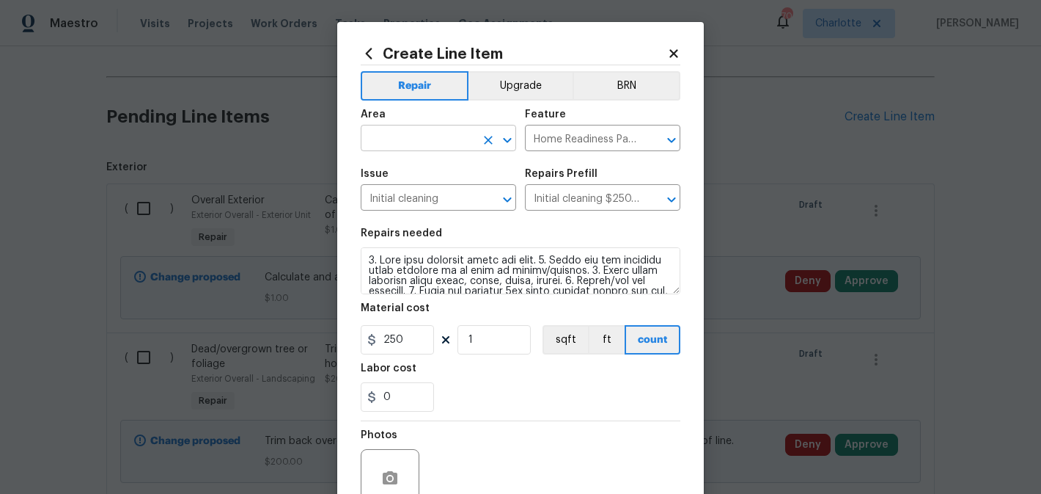
click at [448, 148] on input "text" at bounding box center [418, 139] width 114 height 23
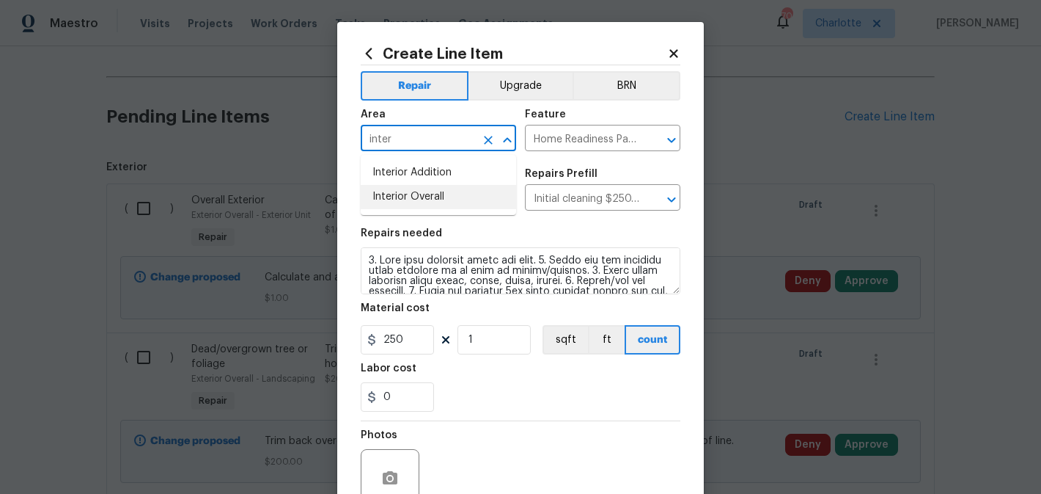
click at [457, 194] on li "Interior Overall" at bounding box center [438, 197] width 155 height 24
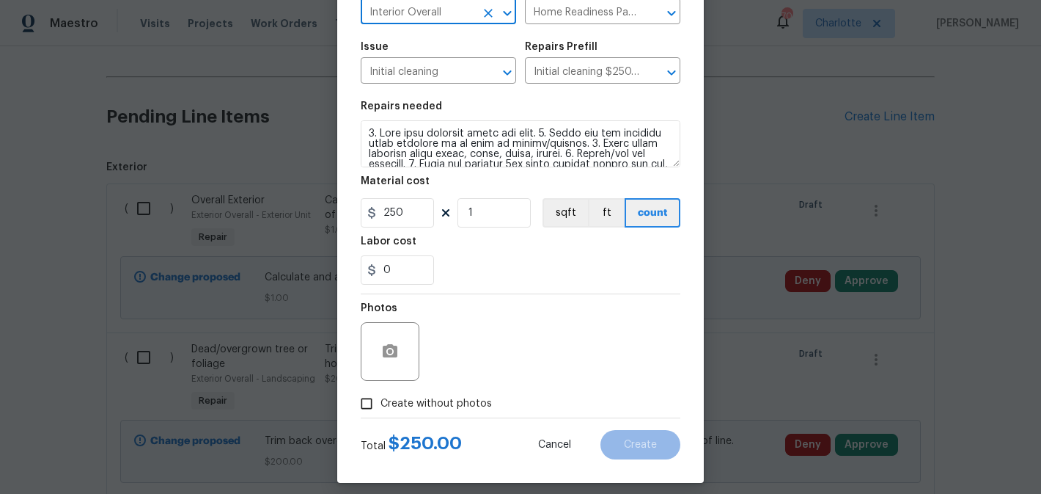
scroll to position [139, 0]
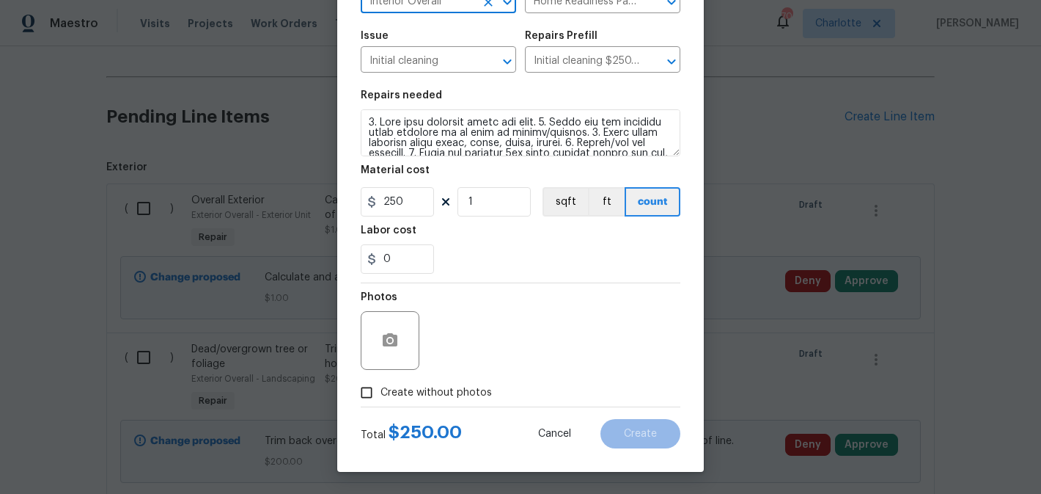
type input "Interior Overall"
click at [433, 396] on span "Create without photos" at bounding box center [436, 392] width 111 height 15
click at [381, 396] on input "Create without photos" at bounding box center [367, 392] width 28 height 28
checkbox input "true"
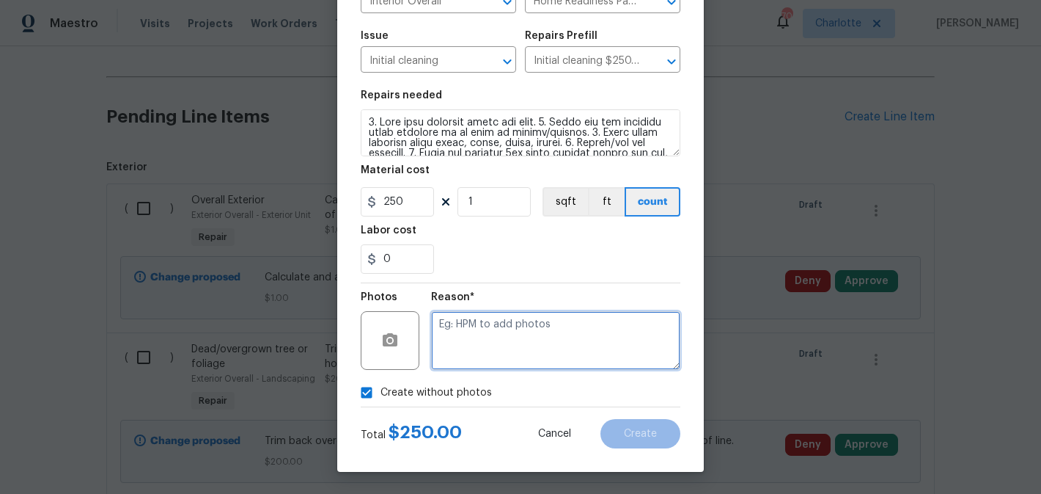
click at [497, 342] on textarea at bounding box center [555, 340] width 249 height 59
type textarea "edit"
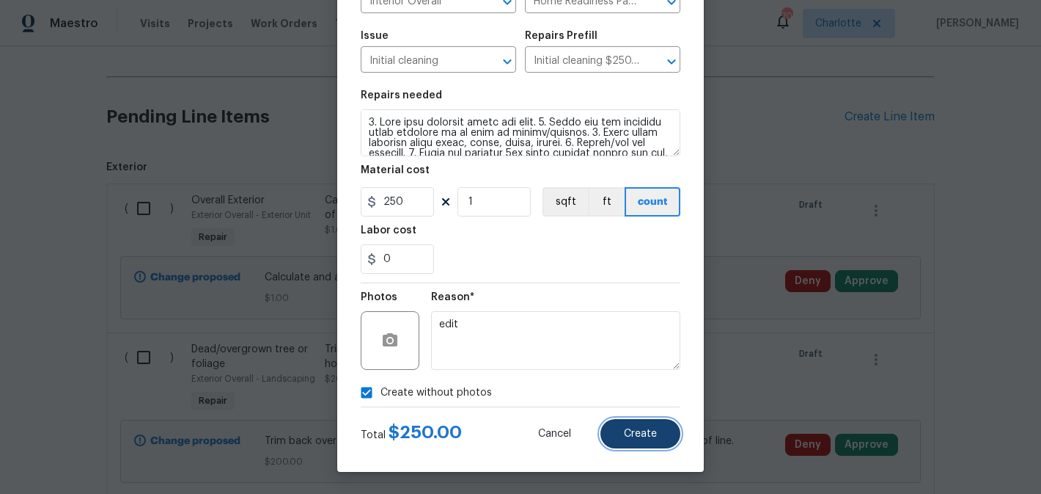
click at [656, 441] on button "Create" at bounding box center [641, 433] width 80 height 29
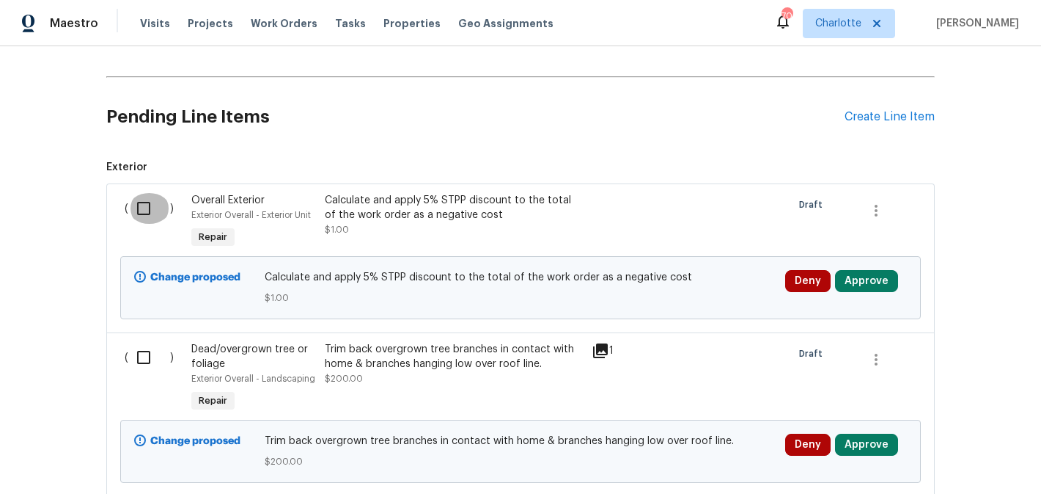
click at [156, 211] on input "checkbox" at bounding box center [149, 208] width 42 height 31
checkbox input "true"
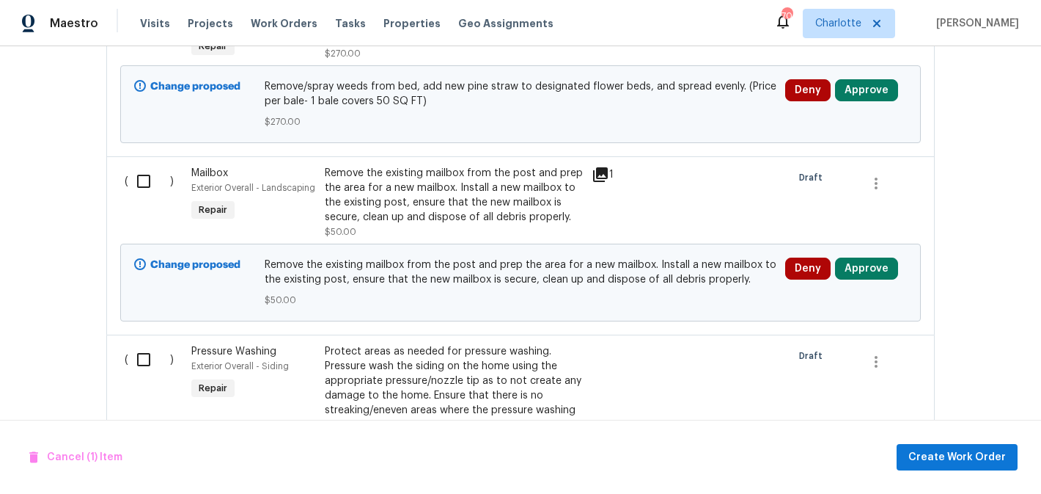
scroll to position [1140, 0]
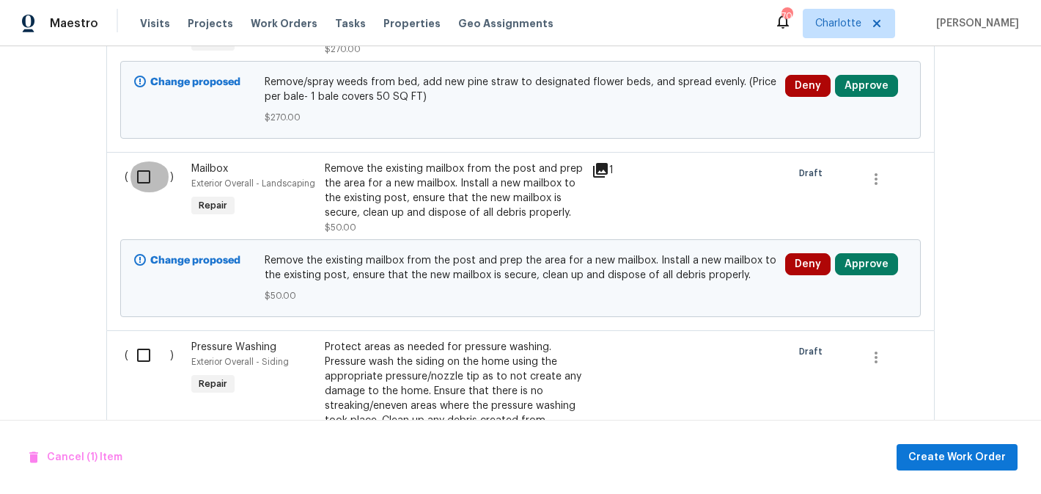
click at [134, 179] on input "checkbox" at bounding box center [149, 176] width 42 height 31
checkbox input "true"
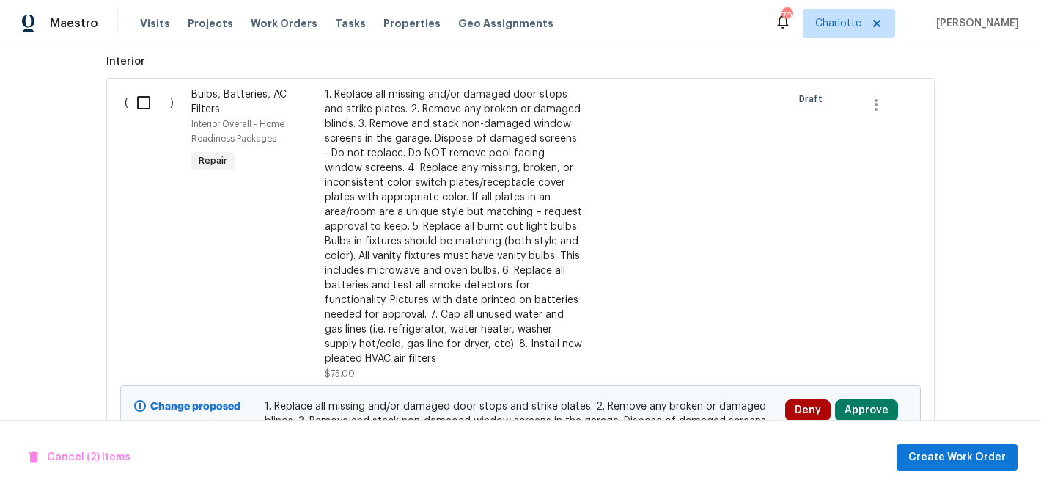
scroll to position [1717, 0]
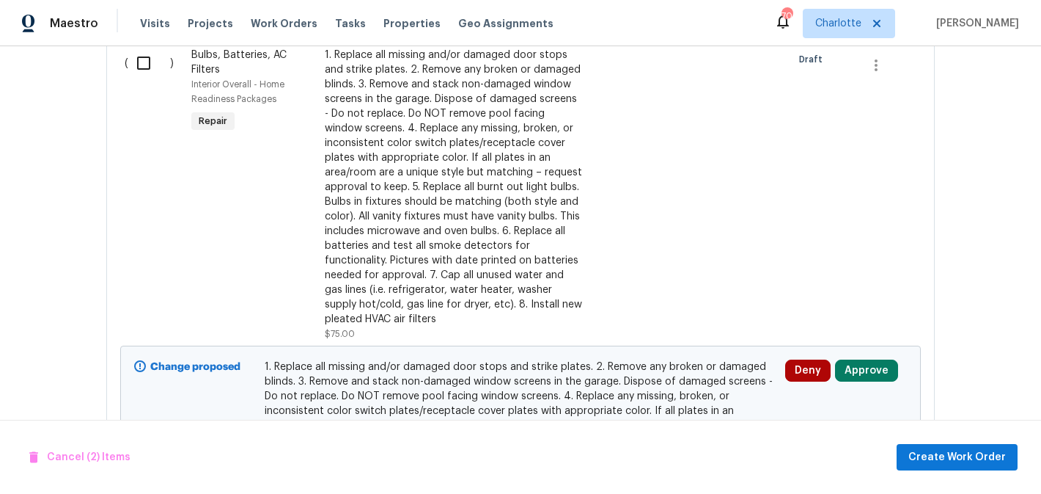
click at [147, 63] on input "checkbox" at bounding box center [149, 63] width 42 height 31
checkbox input "true"
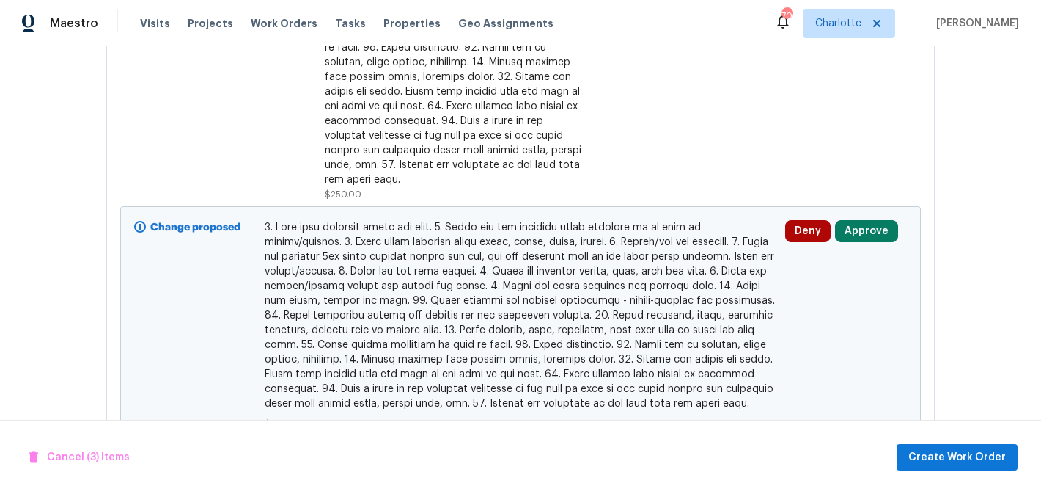
scroll to position [2543, 0]
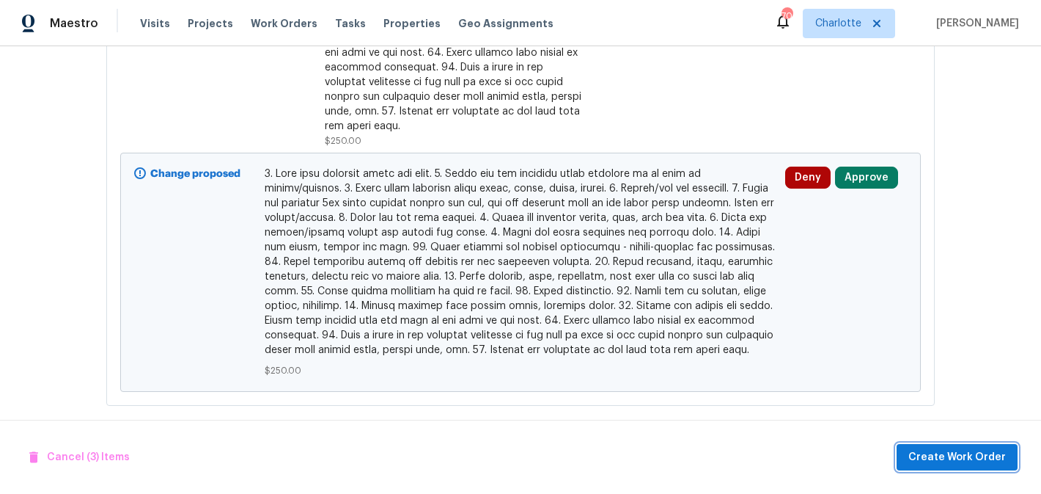
click at [940, 448] on span "Create Work Order" at bounding box center [958, 457] width 98 height 18
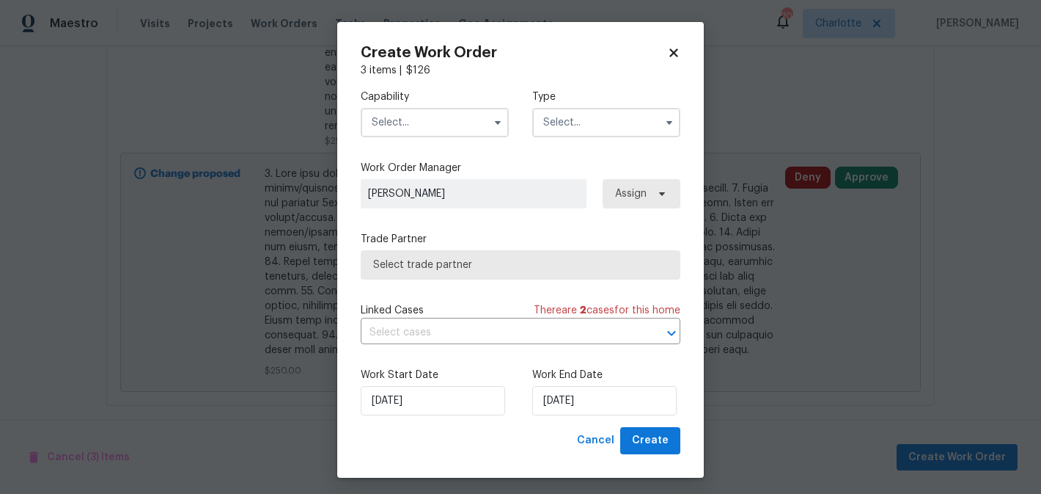
click at [433, 112] on input "text" at bounding box center [435, 122] width 148 height 29
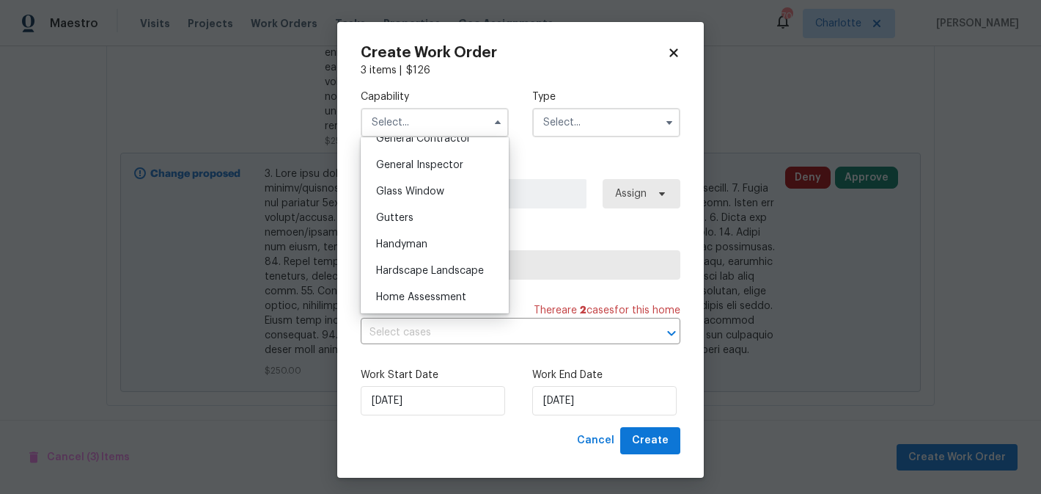
scroll to position [693, 0]
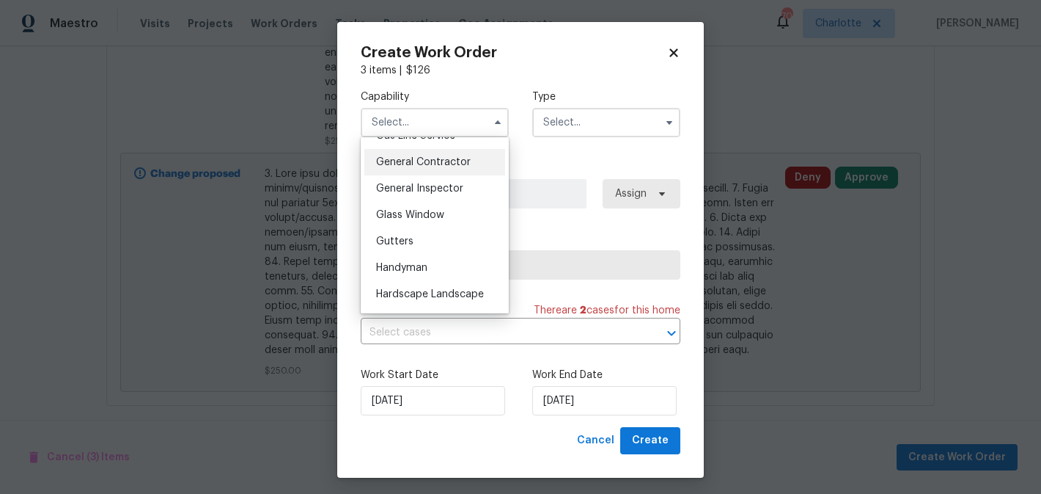
click at [452, 164] on span "General Contractor" at bounding box center [423, 162] width 95 height 10
type input "General Contractor"
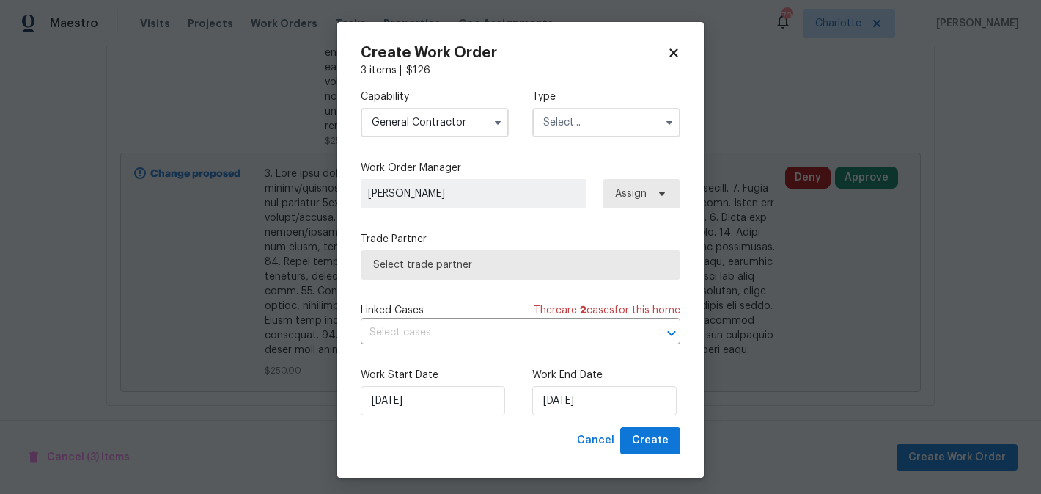
click at [600, 122] on input "text" at bounding box center [606, 122] width 148 height 29
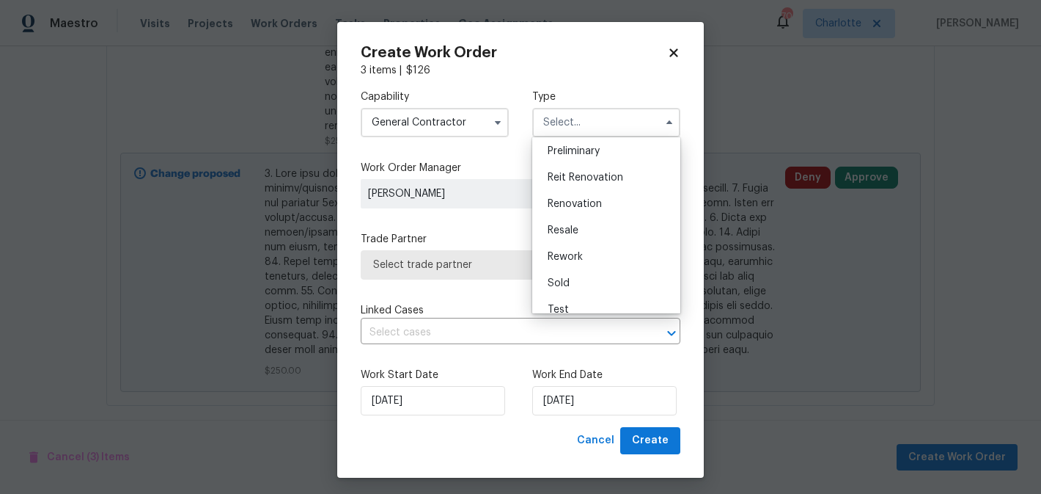
scroll to position [333, 0]
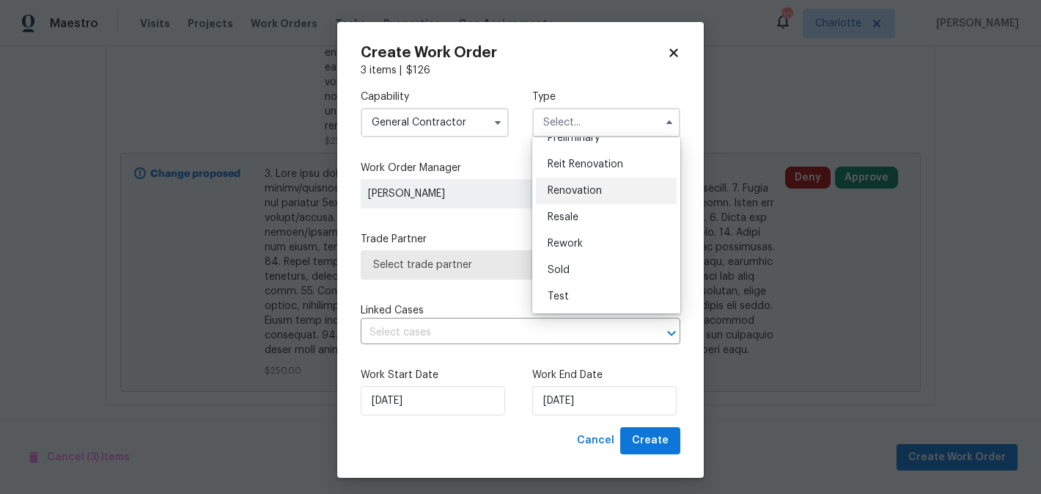
click at [587, 197] on div "Renovation" at bounding box center [606, 190] width 141 height 26
type input "Renovation"
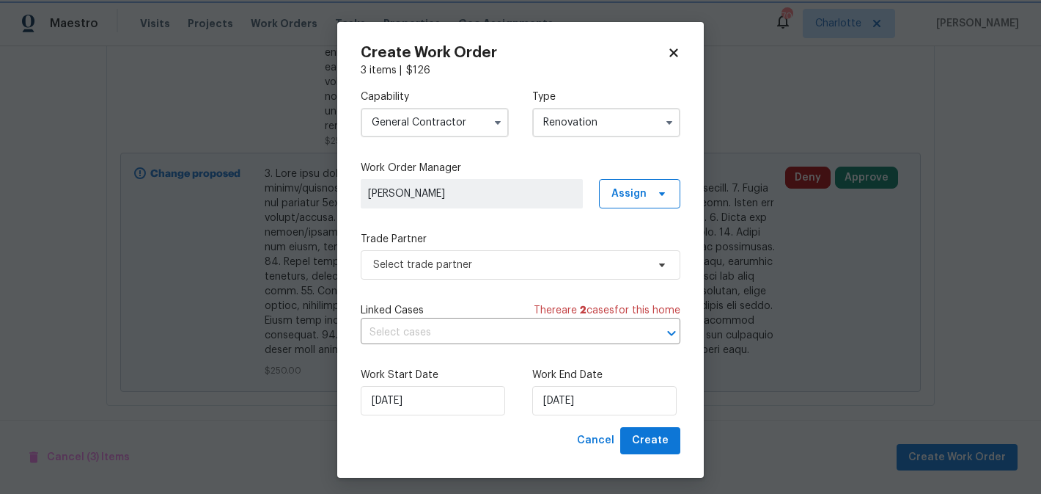
scroll to position [0, 0]
click at [522, 254] on span "Select trade partner" at bounding box center [521, 264] width 320 height 29
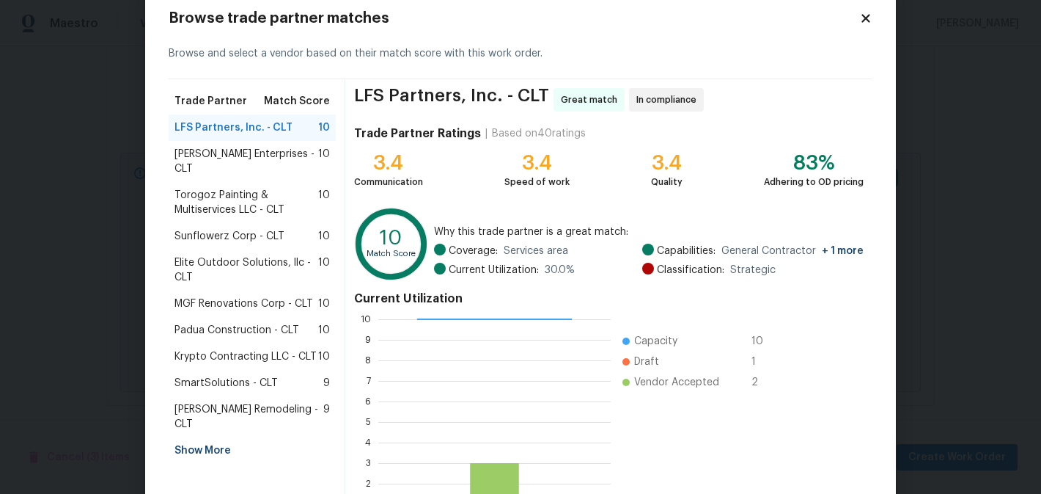
scroll to position [153, 0]
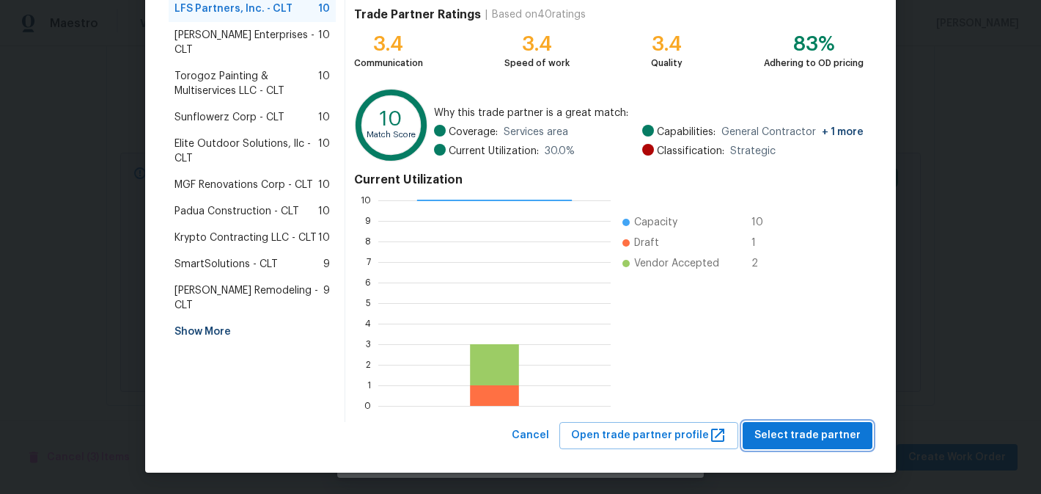
click at [810, 445] on button "Select trade partner" at bounding box center [808, 435] width 130 height 27
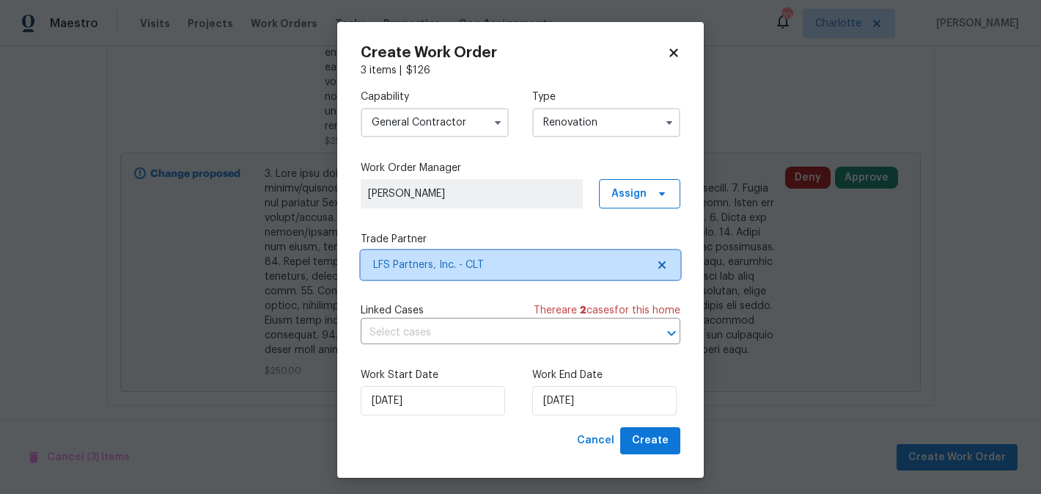
scroll to position [0, 0]
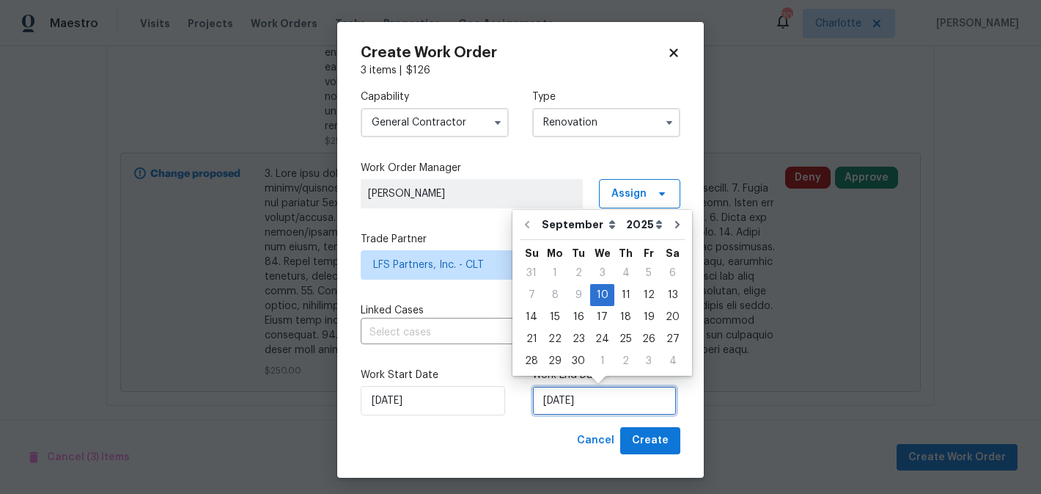
click at [609, 402] on input "9/10/2025" at bounding box center [604, 400] width 144 height 29
click at [601, 313] on div "17" at bounding box center [602, 317] width 24 height 21
type input "9/17/2025"
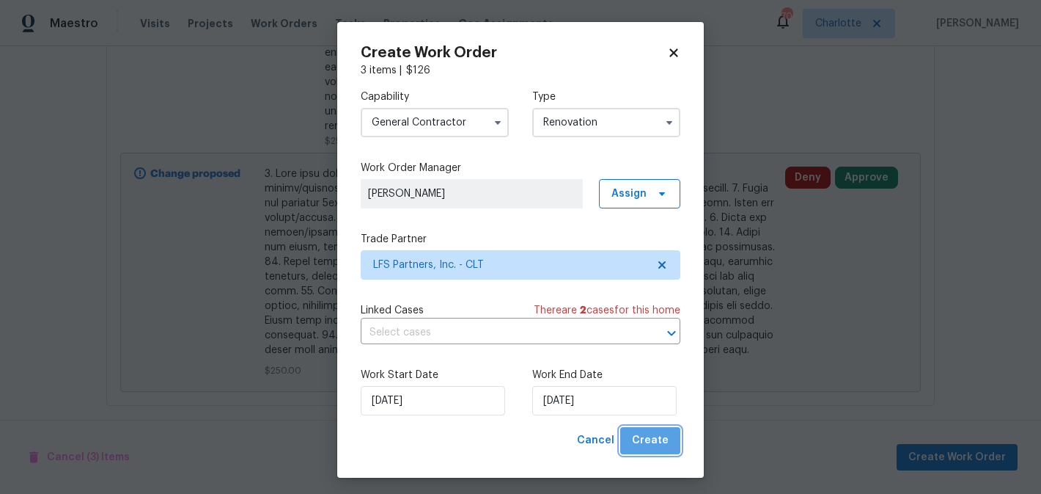
click at [653, 438] on span "Create" at bounding box center [650, 440] width 37 height 18
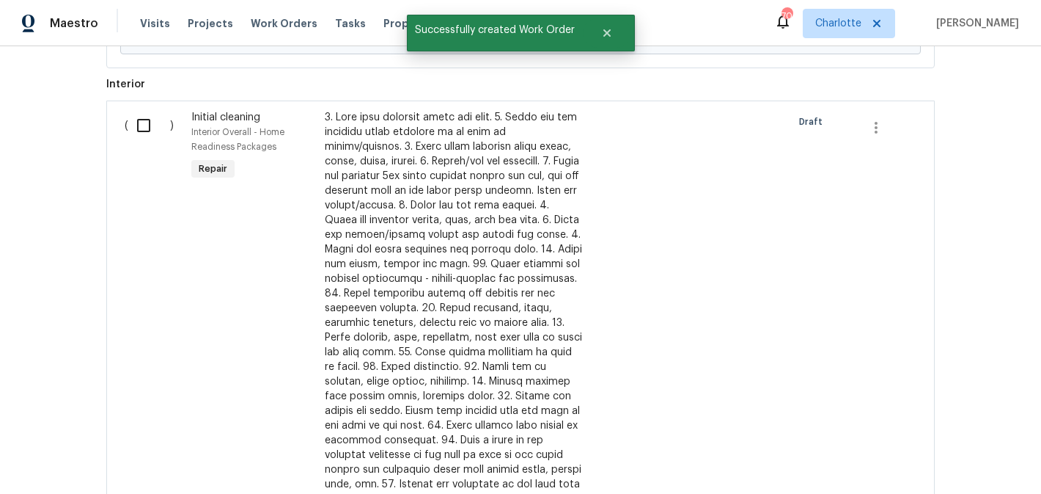
scroll to position [1363, 0]
click at [139, 133] on input "checkbox" at bounding box center [149, 128] width 42 height 31
checkbox input "true"
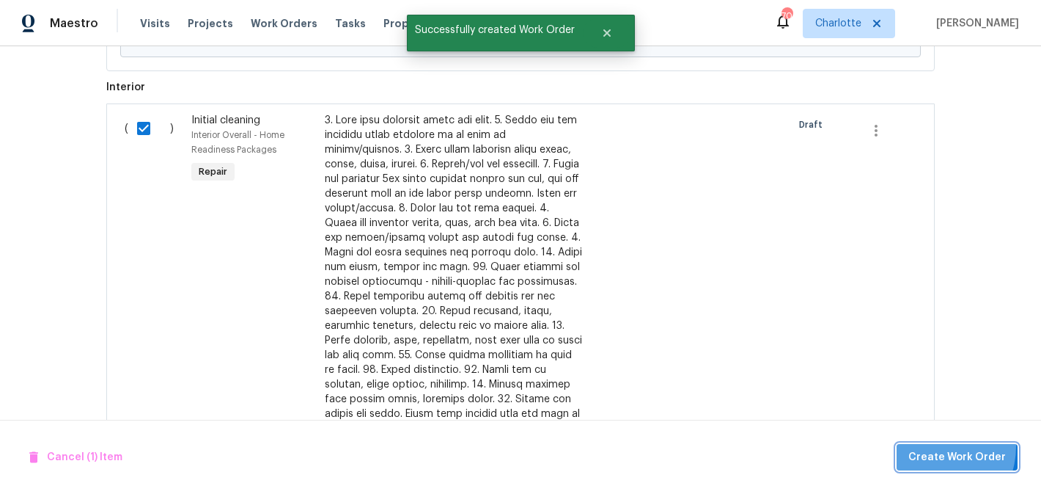
click at [932, 445] on button "Create Work Order" at bounding box center [957, 457] width 121 height 27
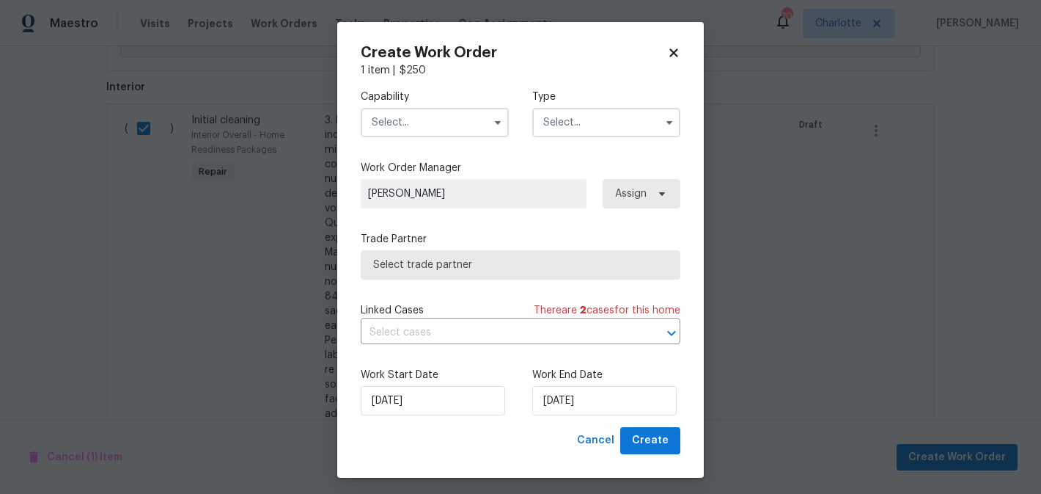
click at [448, 120] on input "text" at bounding box center [435, 122] width 148 height 29
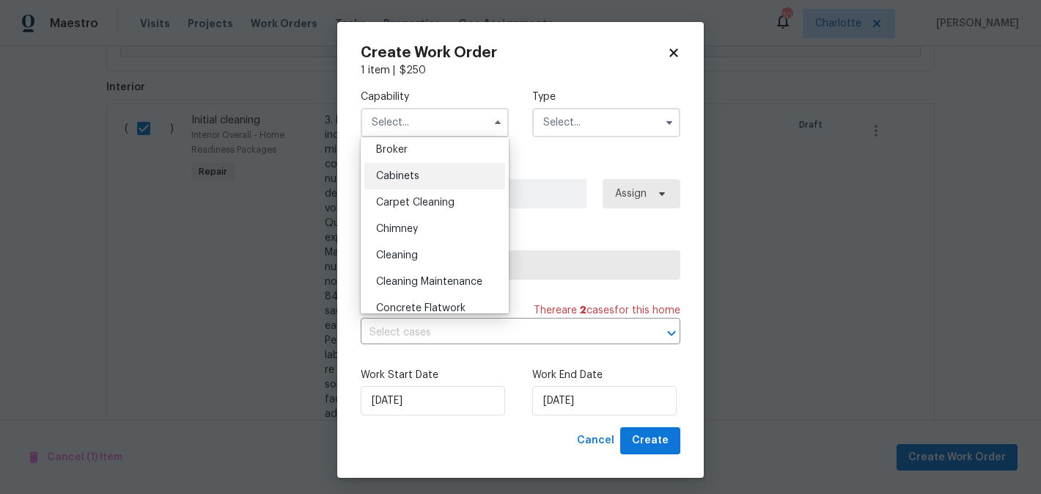
scroll to position [111, 0]
click at [460, 246] on div "Cleaning" at bounding box center [435, 254] width 141 height 26
type input "Cleaning"
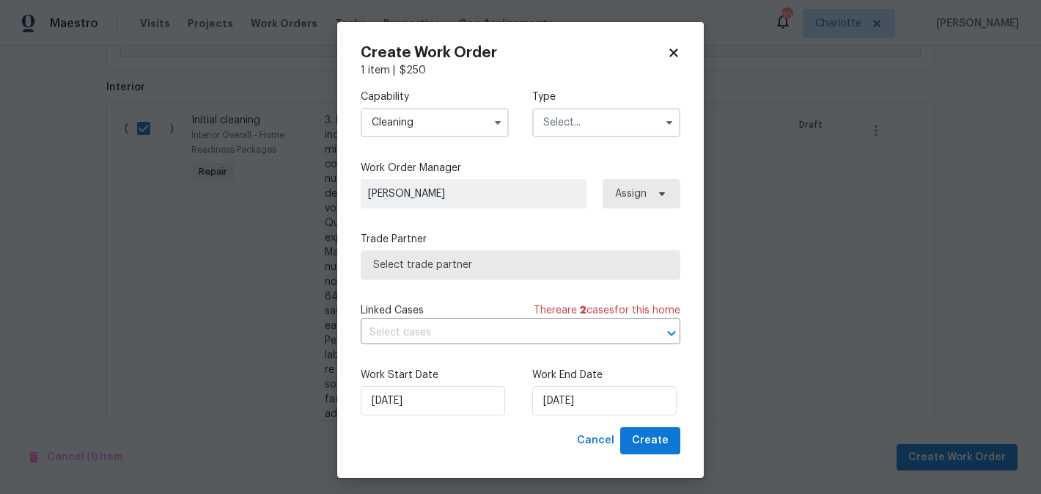
click at [608, 120] on input "text" at bounding box center [606, 122] width 148 height 29
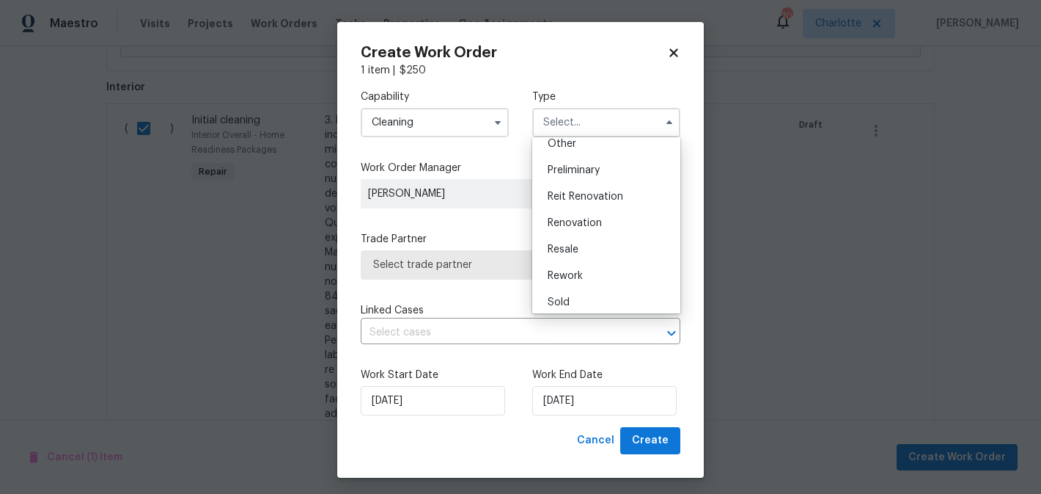
scroll to position [333, 0]
click at [593, 186] on span "Renovation" at bounding box center [575, 191] width 54 height 10
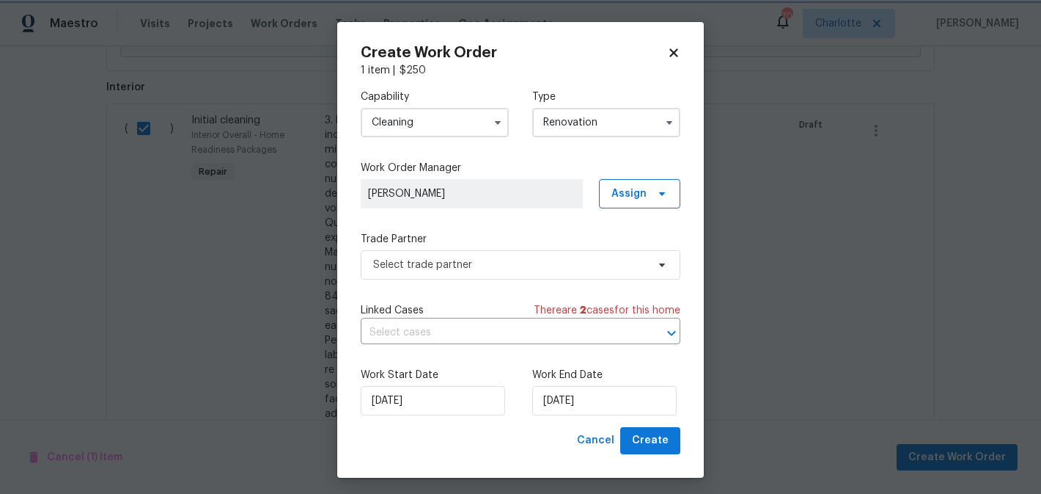
type input "Renovation"
click at [543, 274] on span "Select trade partner" at bounding box center [521, 264] width 320 height 29
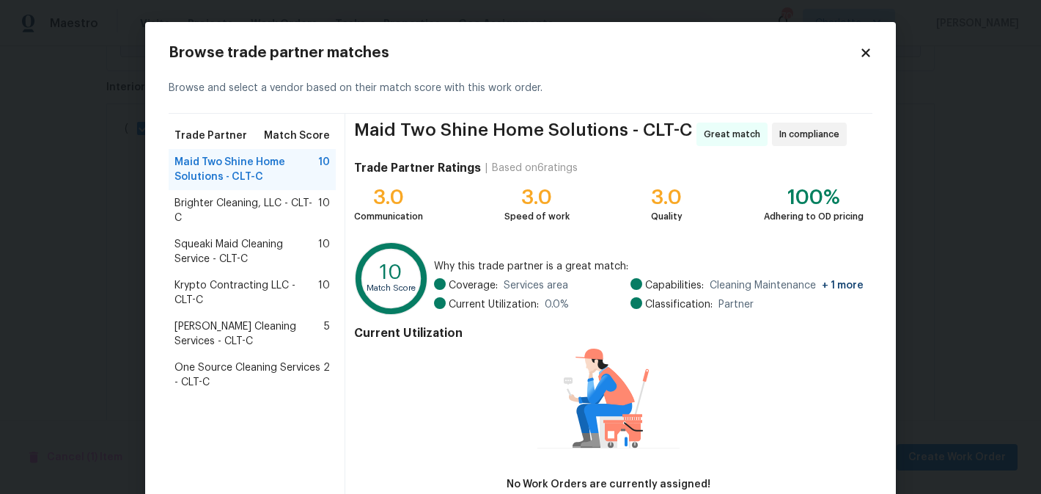
click at [273, 205] on span "Brighter Cleaning, LLC - CLT-C" at bounding box center [247, 210] width 144 height 29
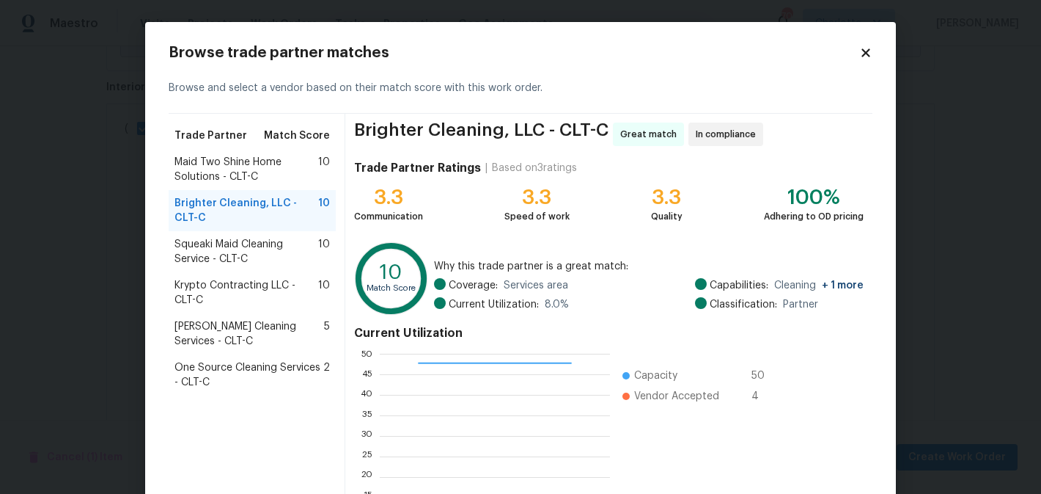
scroll to position [153, 0]
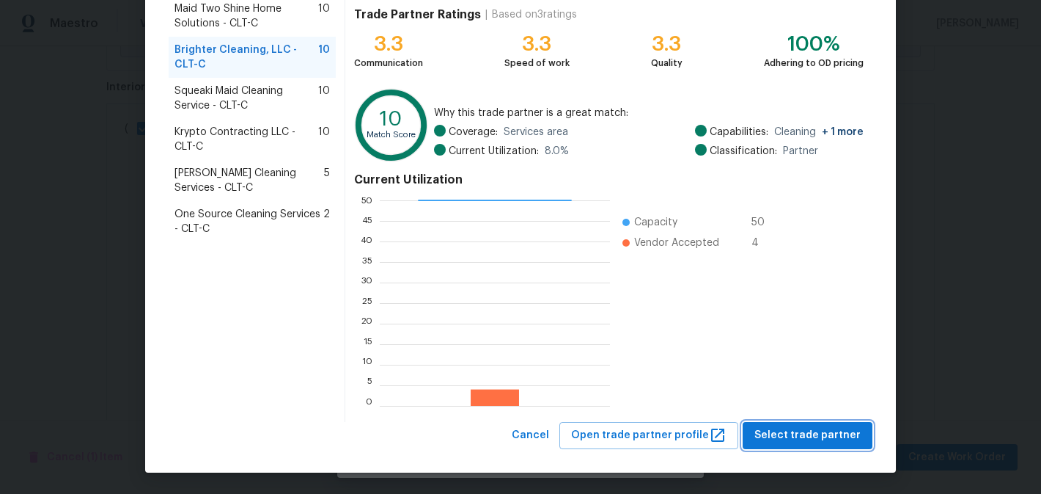
click at [819, 429] on span "Select trade partner" at bounding box center [808, 435] width 106 height 18
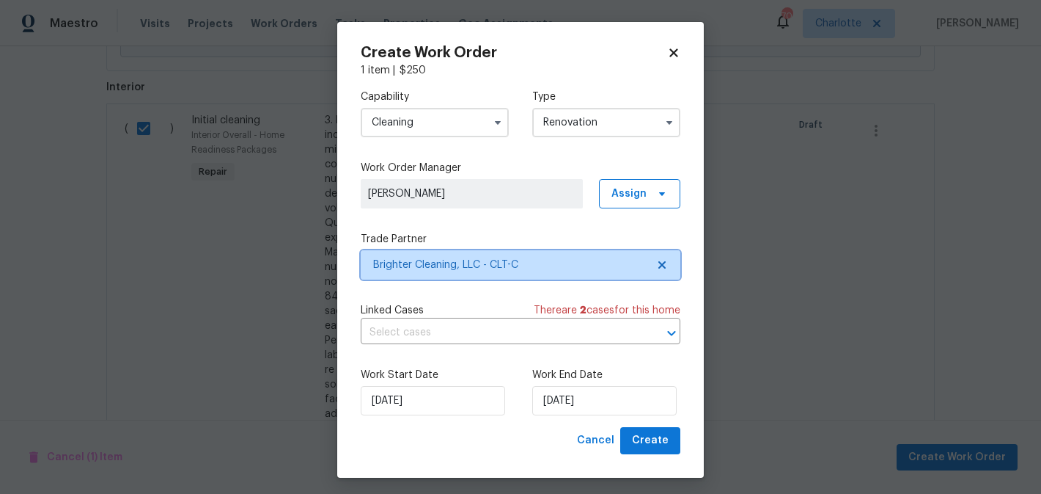
scroll to position [0, 0]
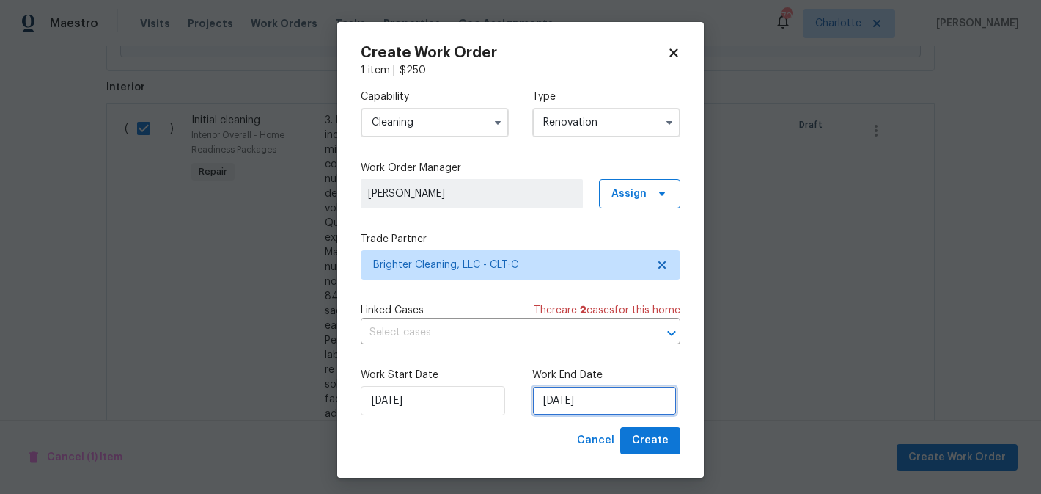
click at [621, 402] on input "9/10/2025" at bounding box center [604, 400] width 144 height 29
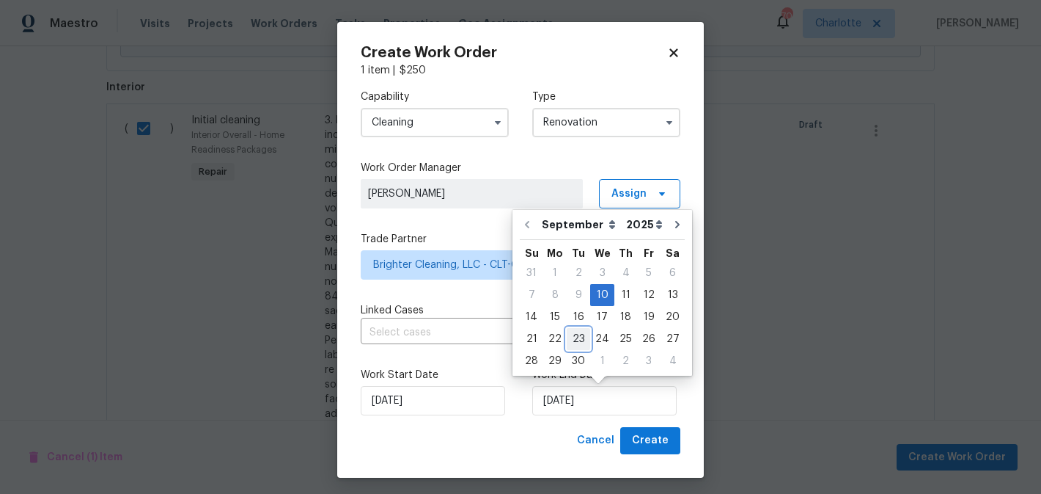
click at [575, 334] on div "23" at bounding box center [578, 339] width 23 height 21
type input "9/23/2025"
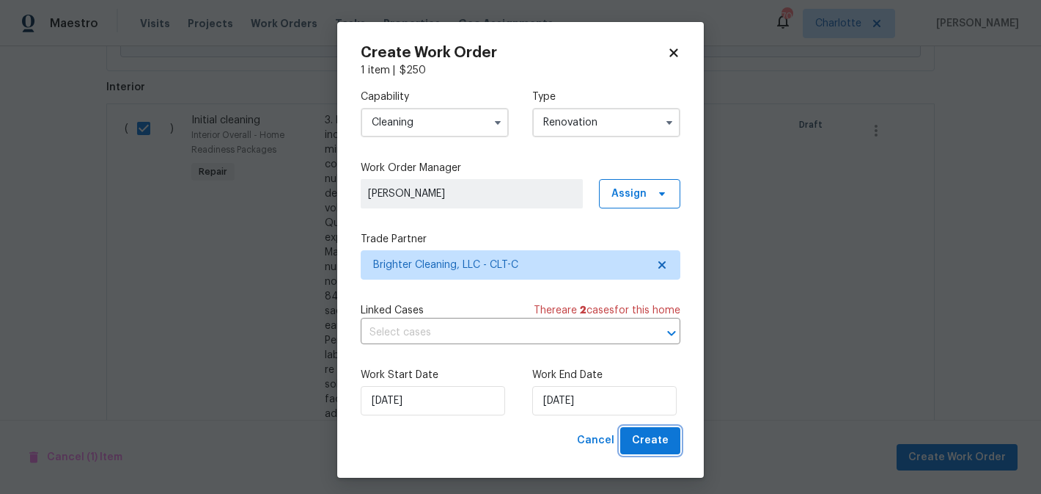
click at [661, 443] on span "Create" at bounding box center [650, 440] width 37 height 18
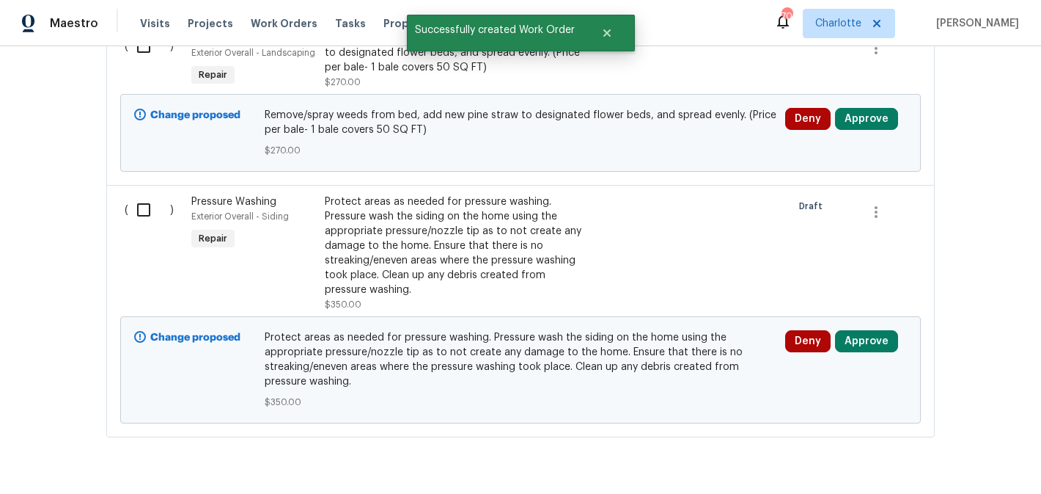
scroll to position [1041, 0]
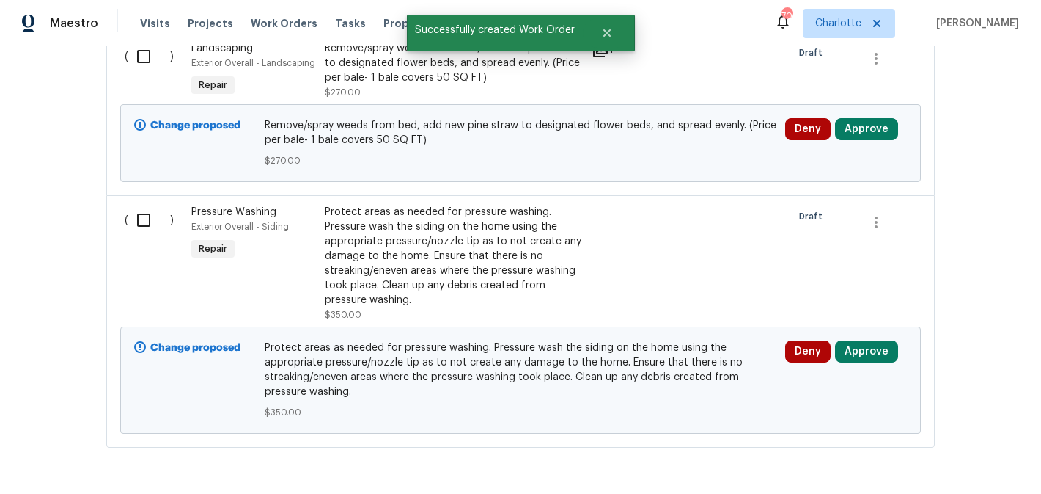
click at [156, 221] on input "checkbox" at bounding box center [149, 220] width 42 height 31
checkbox input "true"
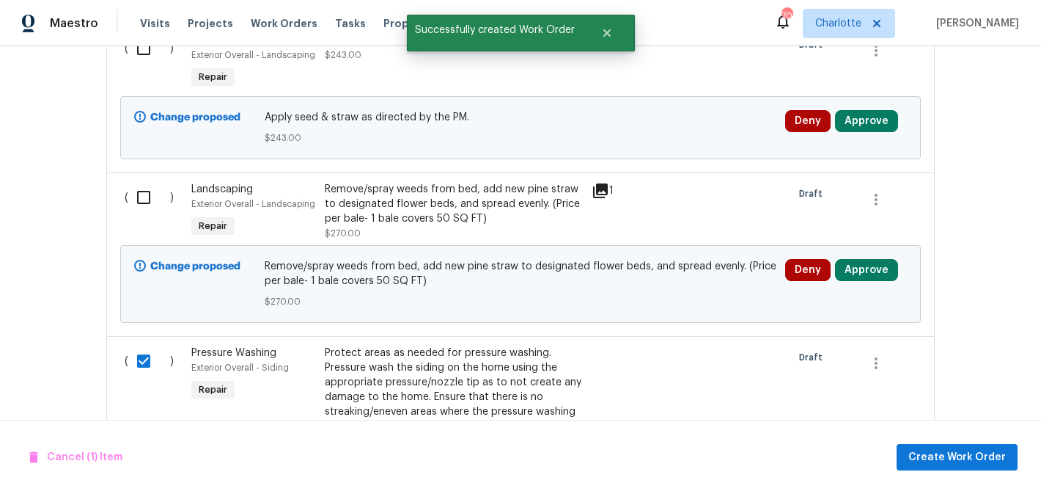
click at [145, 199] on input "checkbox" at bounding box center [149, 197] width 42 height 31
checkbox input "true"
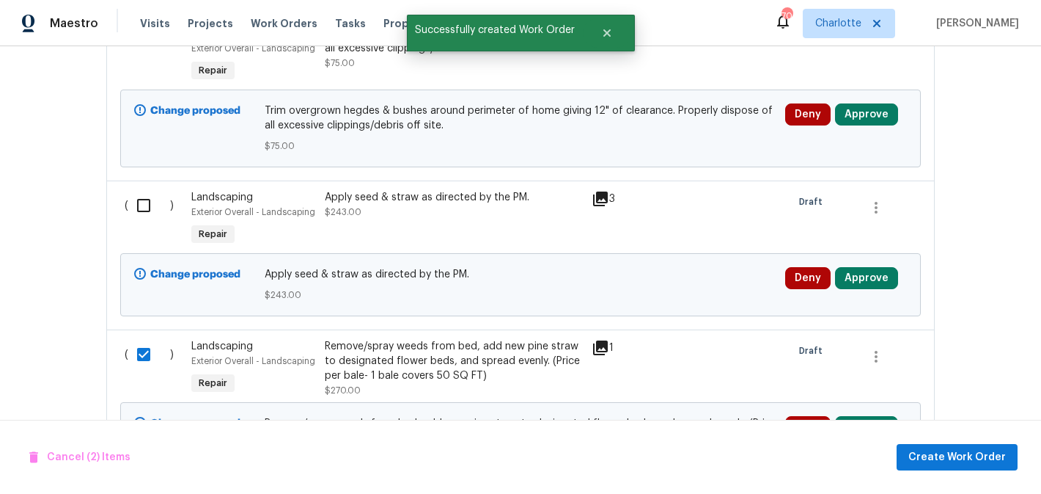
scroll to position [728, 0]
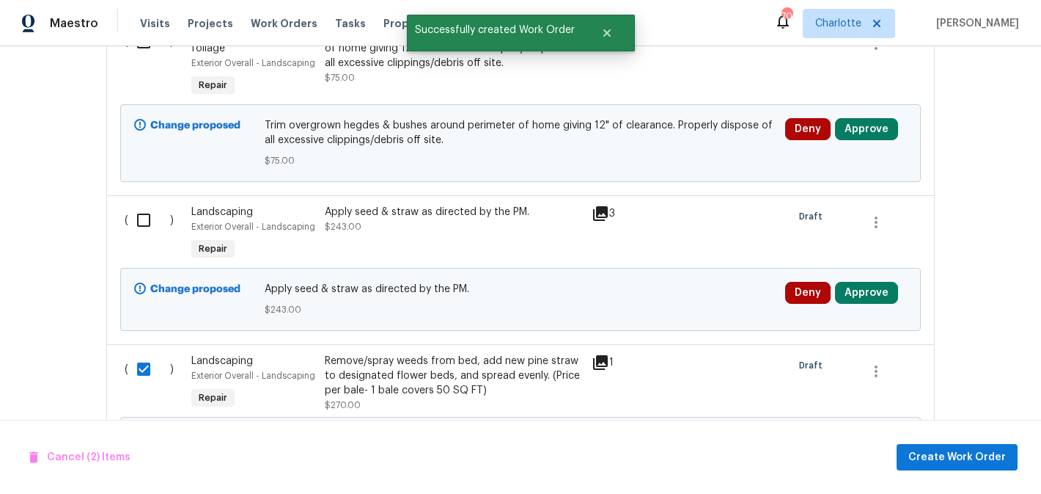
click at [145, 199] on div "( ) Landscaping Exterior Overall - Landscaping Repair Apply seed & straw as dir…" at bounding box center [520, 269] width 829 height 149
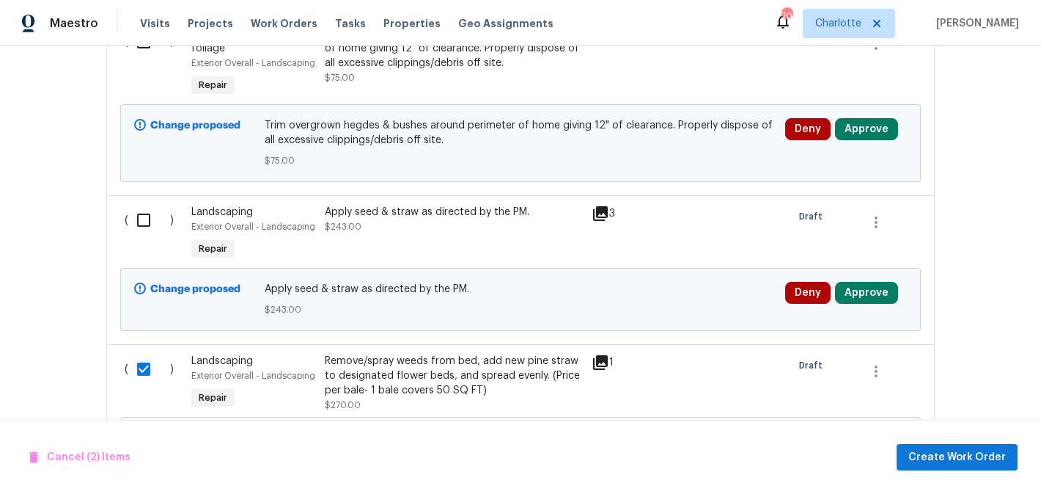
click at [144, 213] on input "checkbox" at bounding box center [149, 220] width 42 height 31
checkbox input "true"
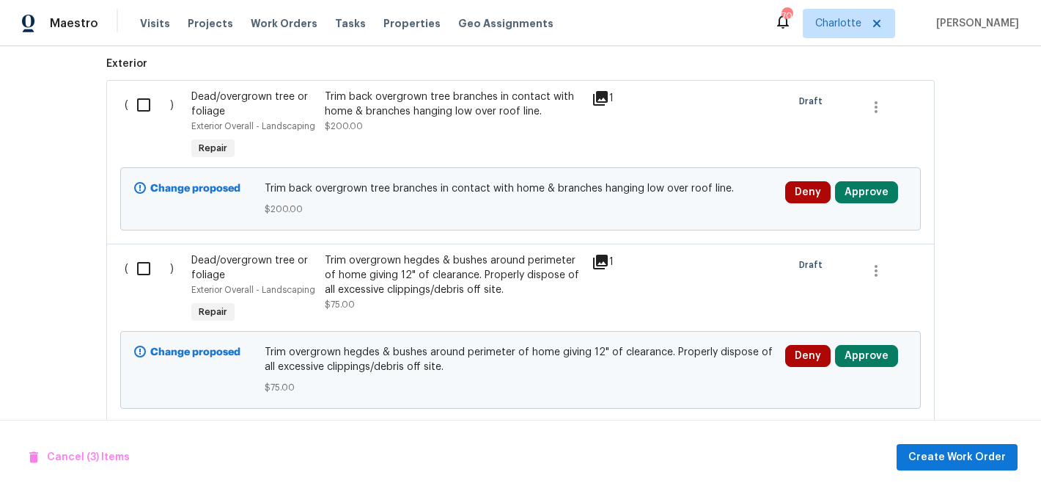
scroll to position [497, 0]
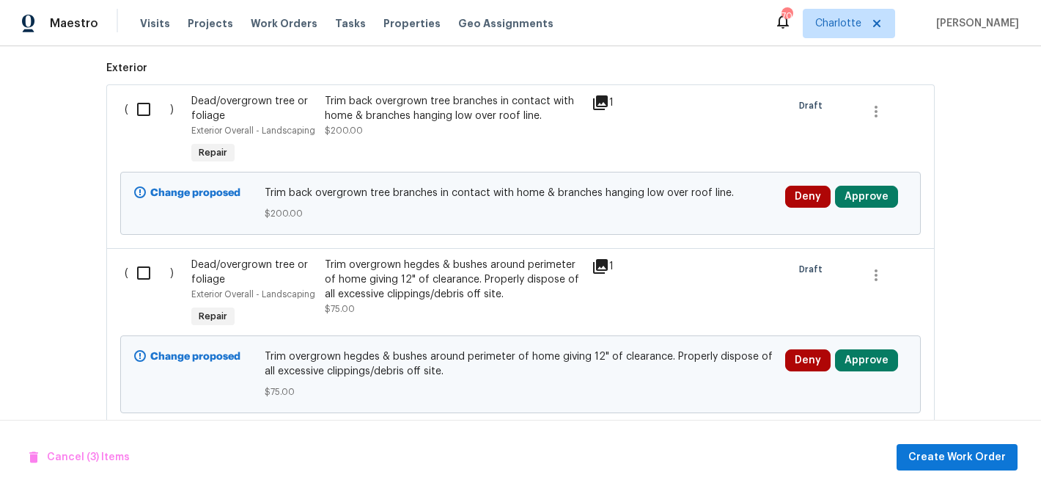
click at [144, 256] on div "( )" at bounding box center [153, 294] width 67 height 82
click at [144, 269] on input "checkbox" at bounding box center [149, 272] width 42 height 31
checkbox input "true"
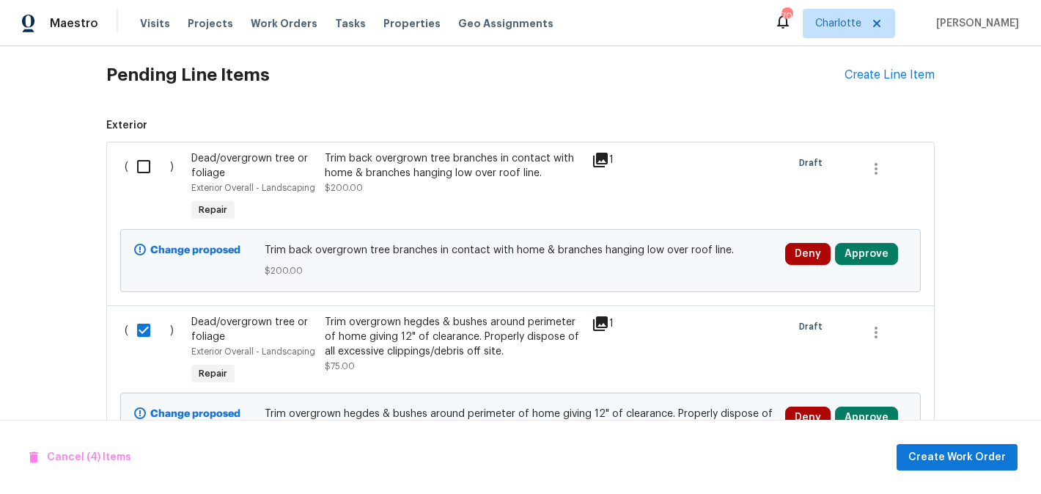
scroll to position [417, 0]
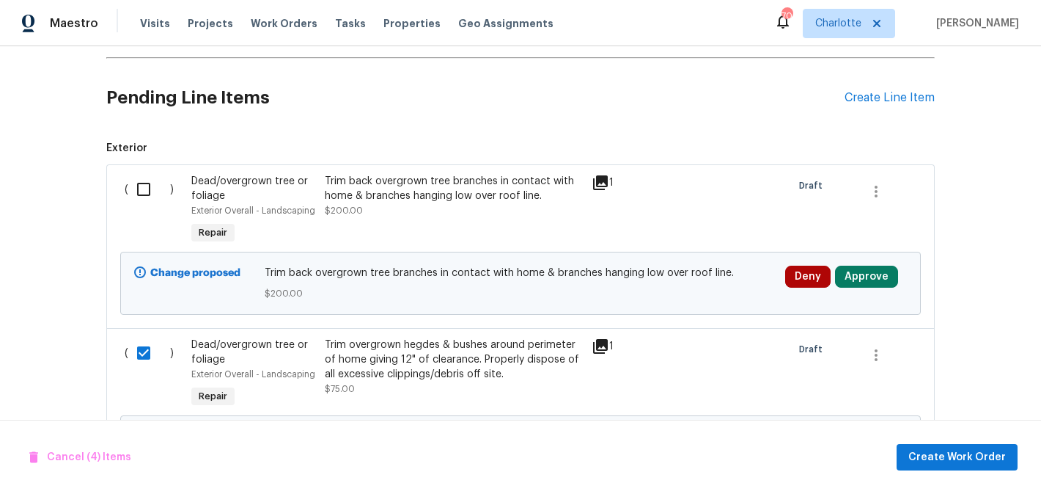
click at [138, 196] on input "checkbox" at bounding box center [149, 189] width 42 height 31
checkbox input "true"
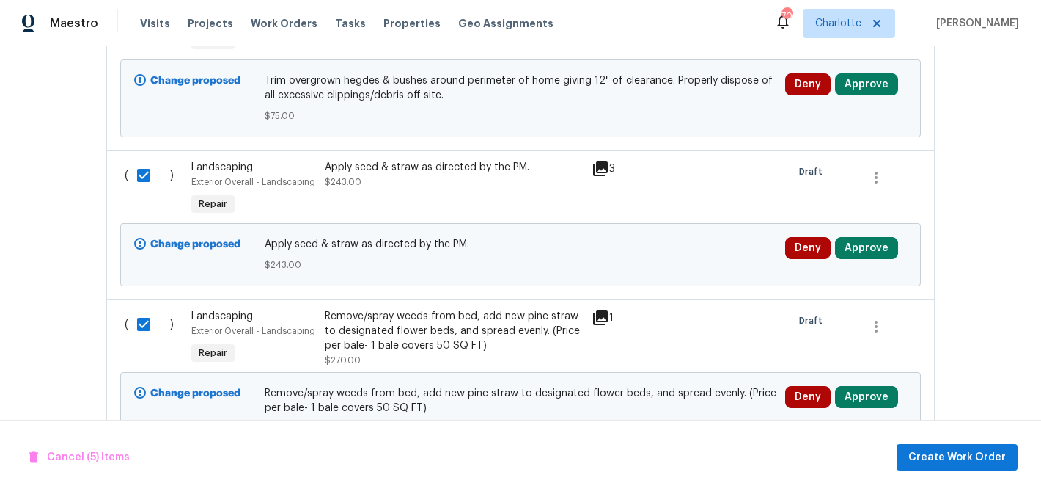
scroll to position [825, 0]
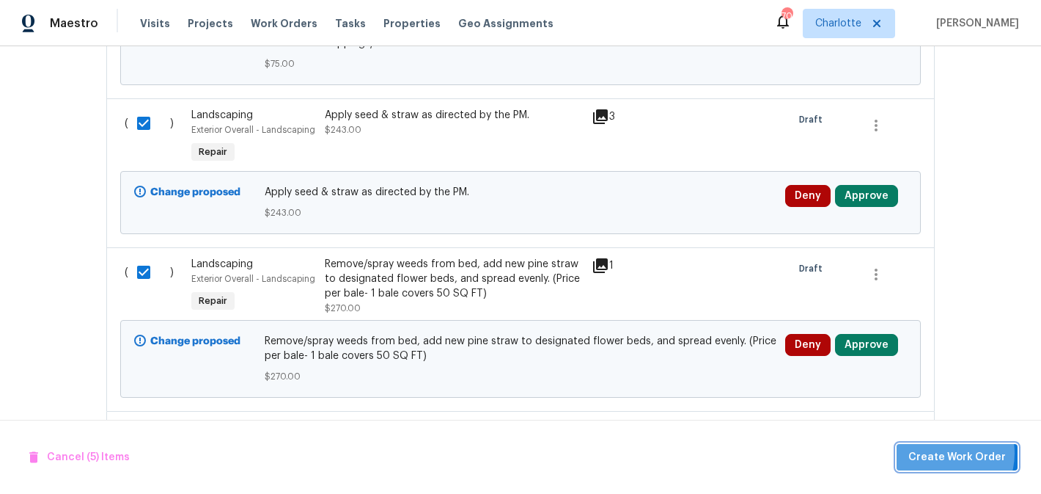
click at [943, 453] on span "Create Work Order" at bounding box center [958, 457] width 98 height 18
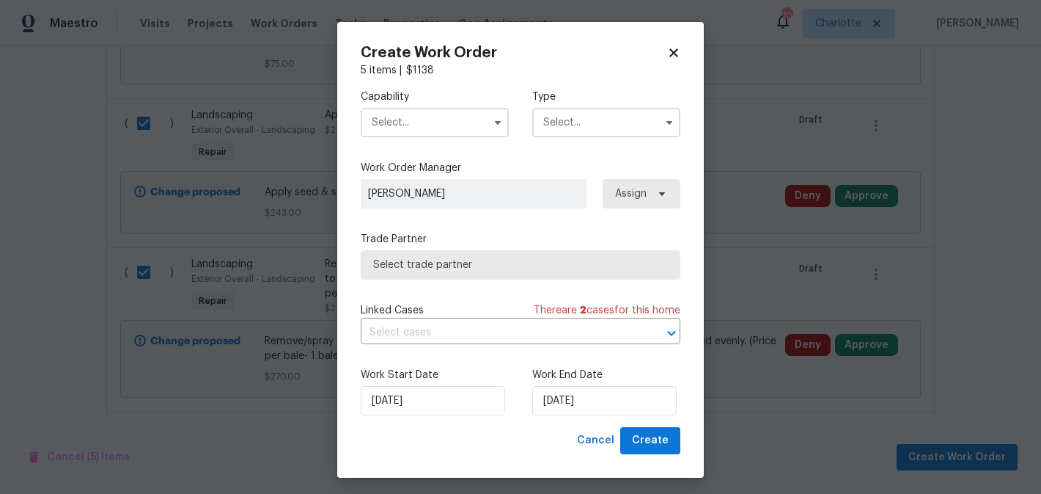
click at [437, 133] on input "text" at bounding box center [435, 122] width 148 height 29
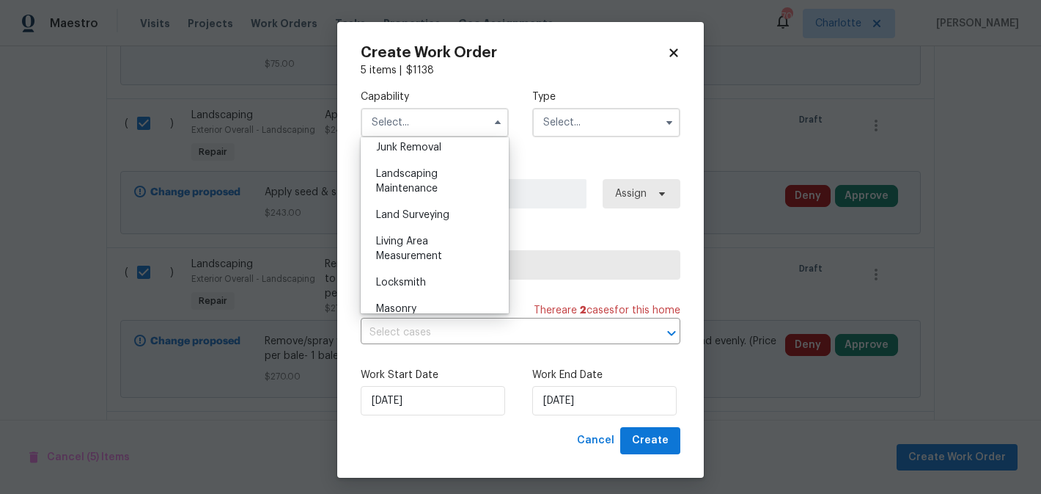
scroll to position [942, 0]
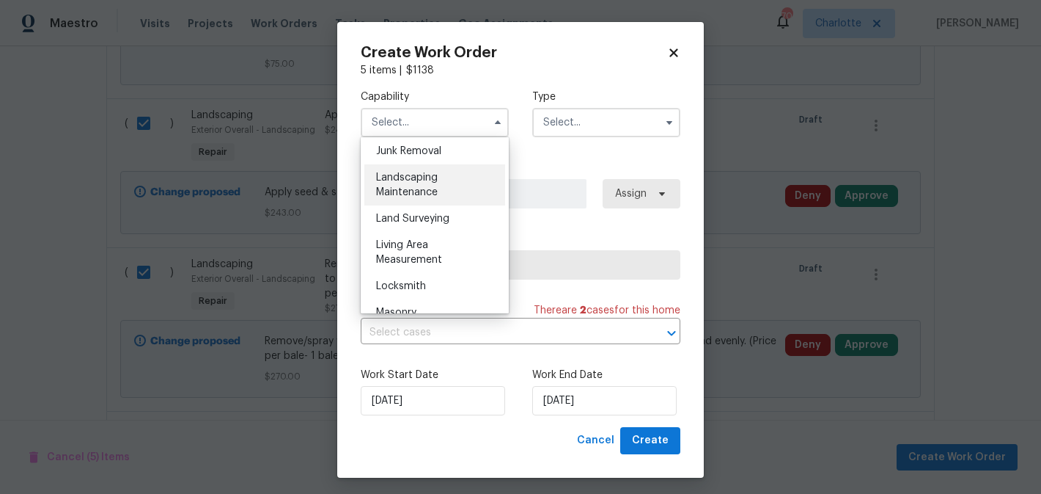
click at [448, 189] on div "Landscaping Maintenance" at bounding box center [435, 184] width 141 height 41
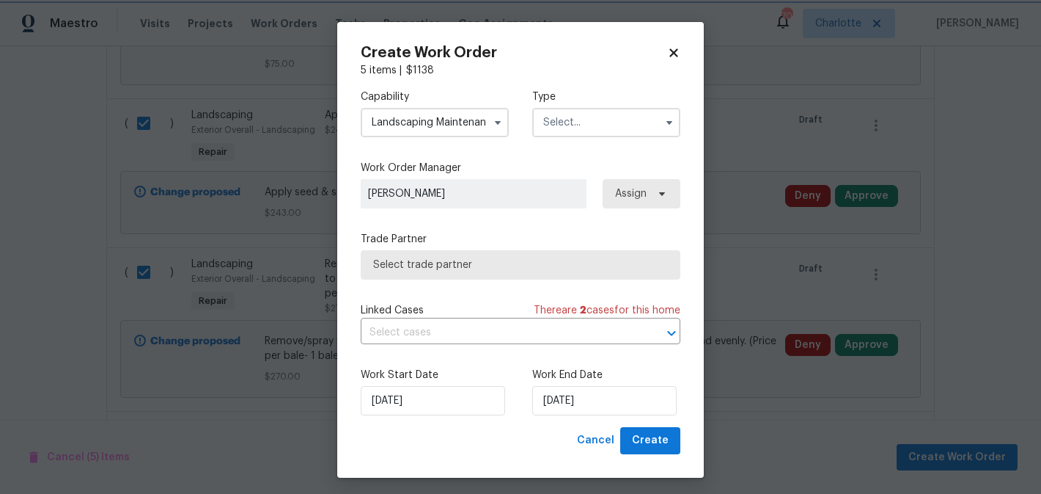
type input "Landscaping Maintenance"
click at [596, 126] on input "text" at bounding box center [606, 122] width 148 height 29
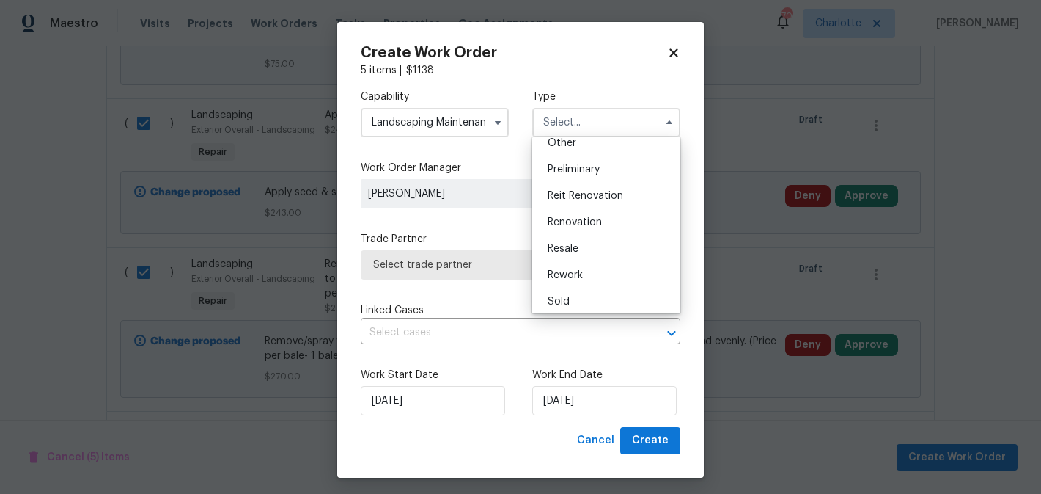
scroll to position [302, 0]
click at [606, 224] on div "Renovation" at bounding box center [606, 221] width 141 height 26
type input "Renovation"
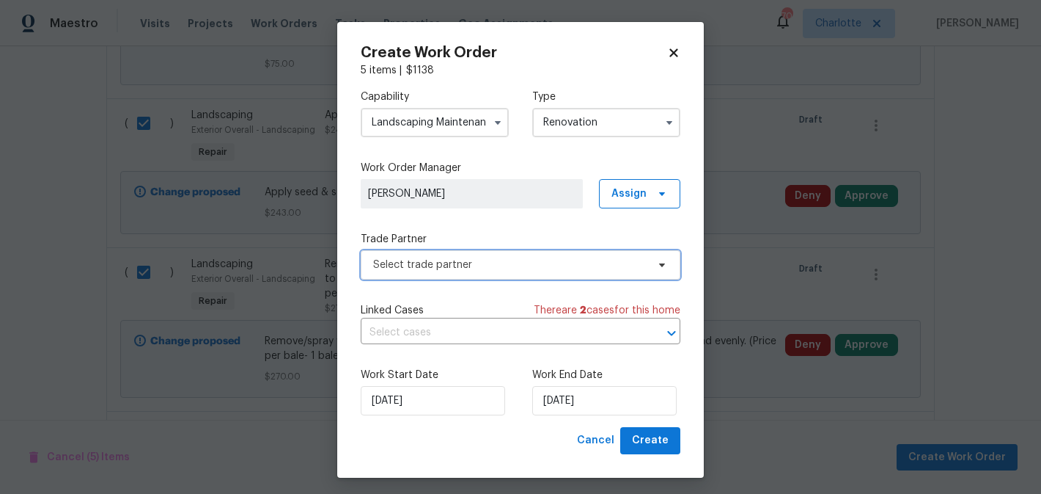
click at [604, 273] on span "Select trade partner" at bounding box center [521, 264] width 320 height 29
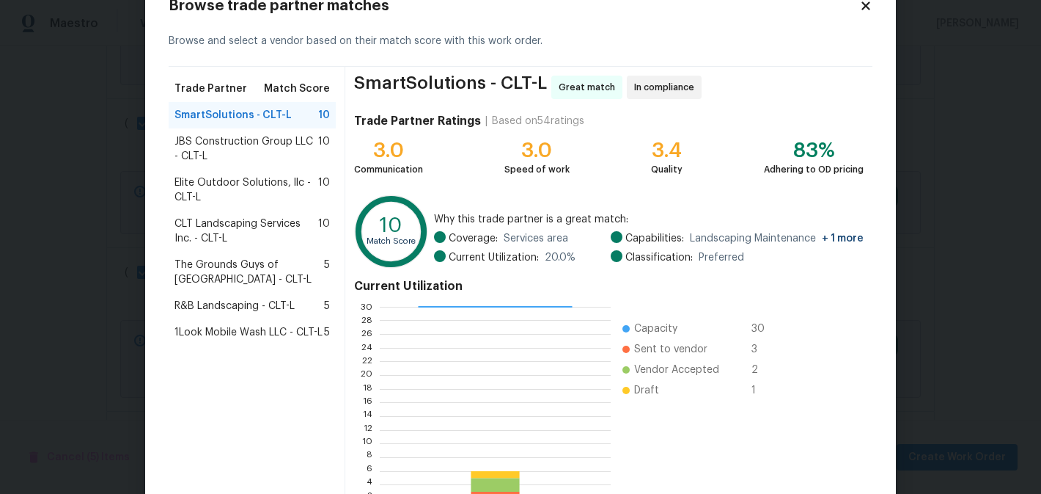
scroll to position [153, 0]
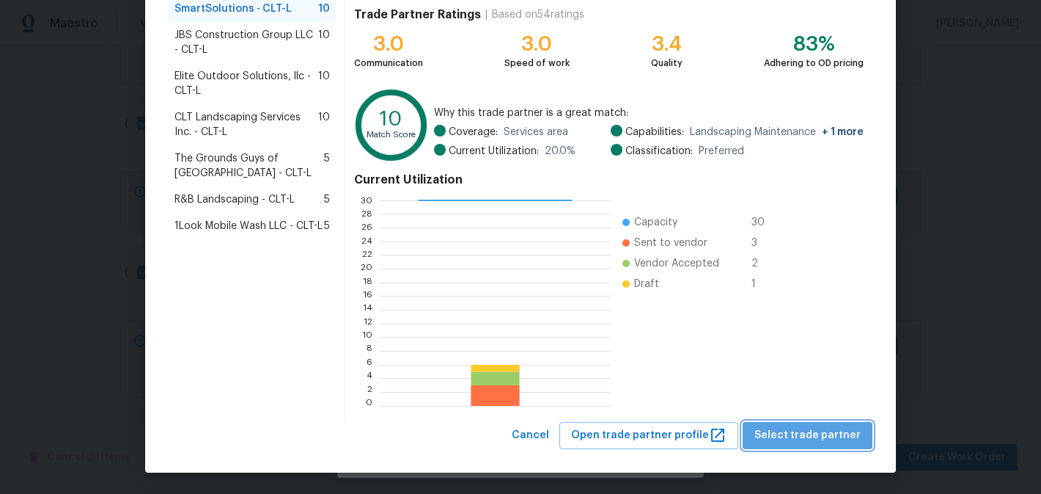
click at [822, 440] on span "Select trade partner" at bounding box center [808, 435] width 106 height 18
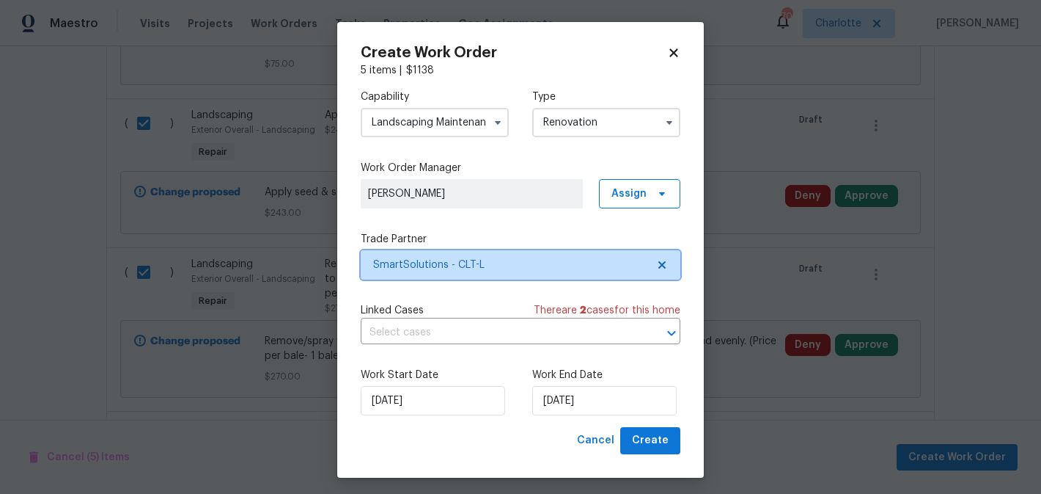
scroll to position [0, 0]
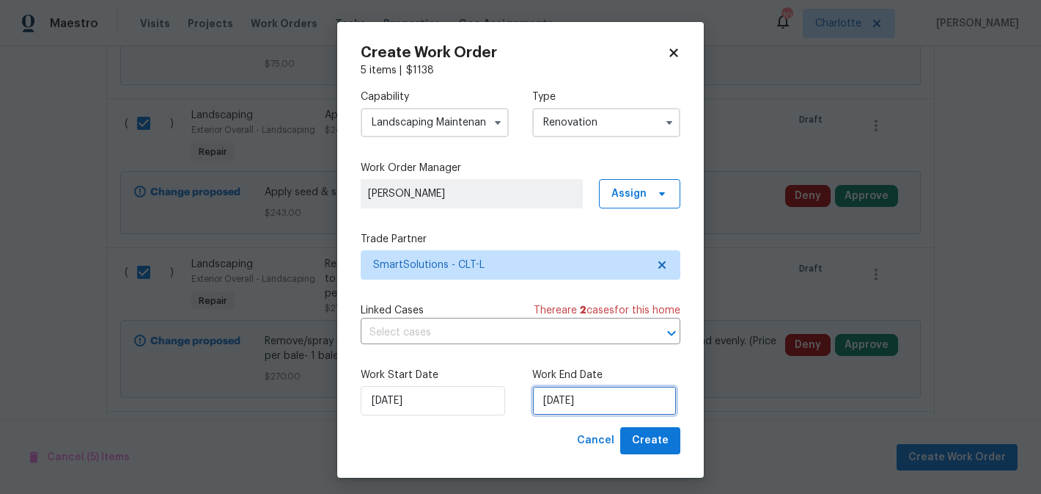
click at [618, 409] on input "9/10/2025" at bounding box center [604, 400] width 144 height 29
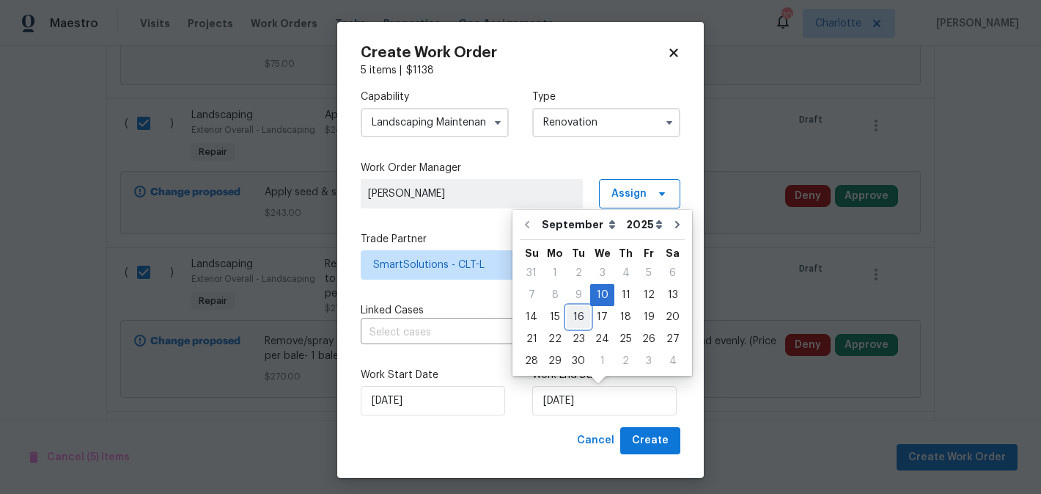
click at [577, 315] on div "16" at bounding box center [578, 317] width 23 height 21
type input "9/16/2025"
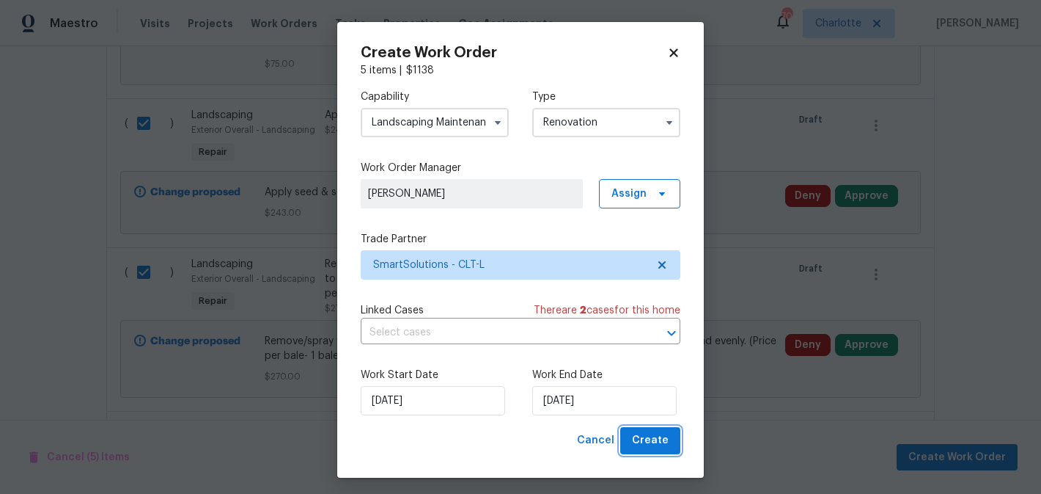
click at [647, 444] on span "Create" at bounding box center [650, 440] width 37 height 18
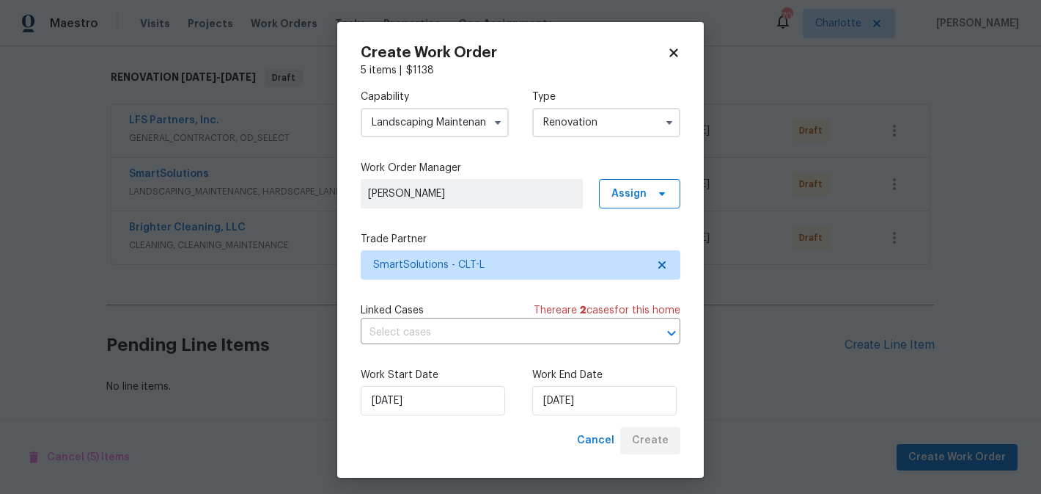
scroll to position [224, 0]
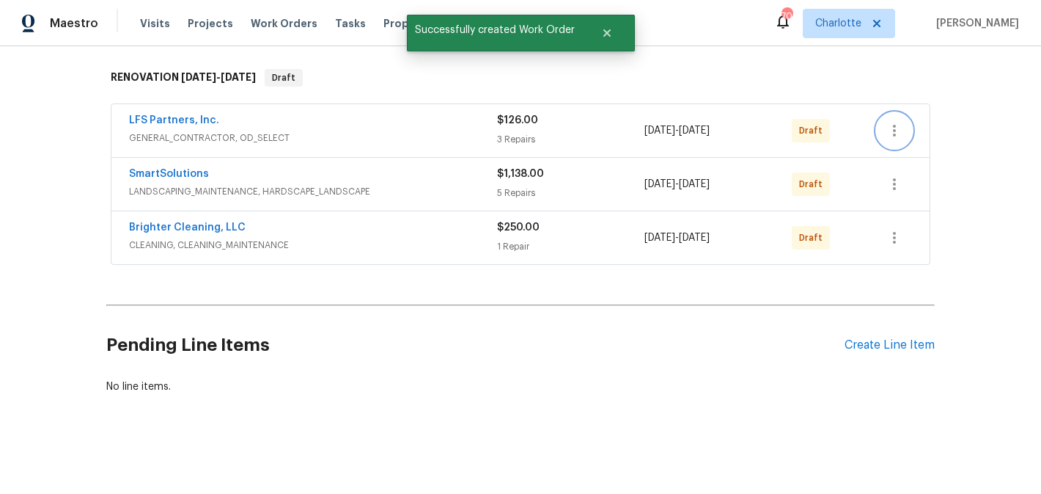
click at [903, 131] on icon "button" at bounding box center [895, 131] width 18 height 18
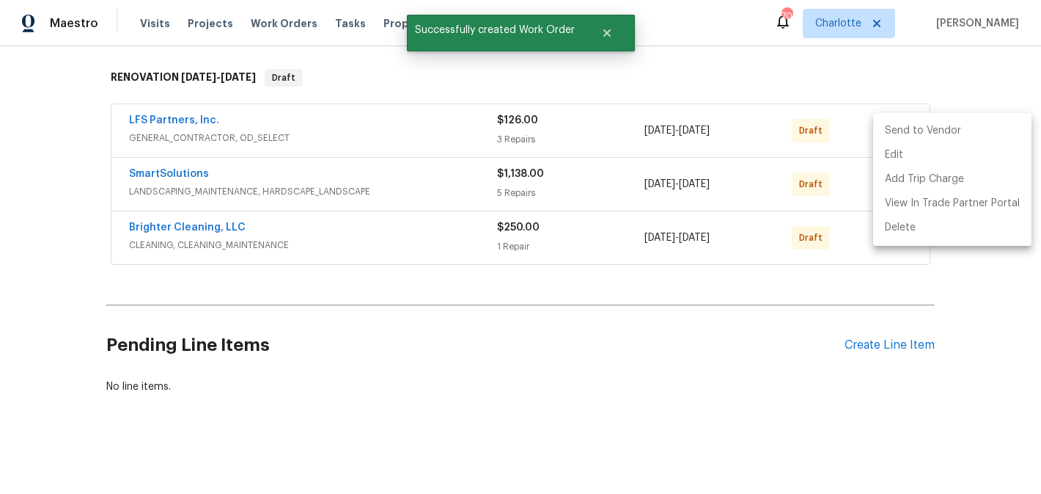
click at [905, 137] on li "Send to Vendor" at bounding box center [953, 131] width 158 height 24
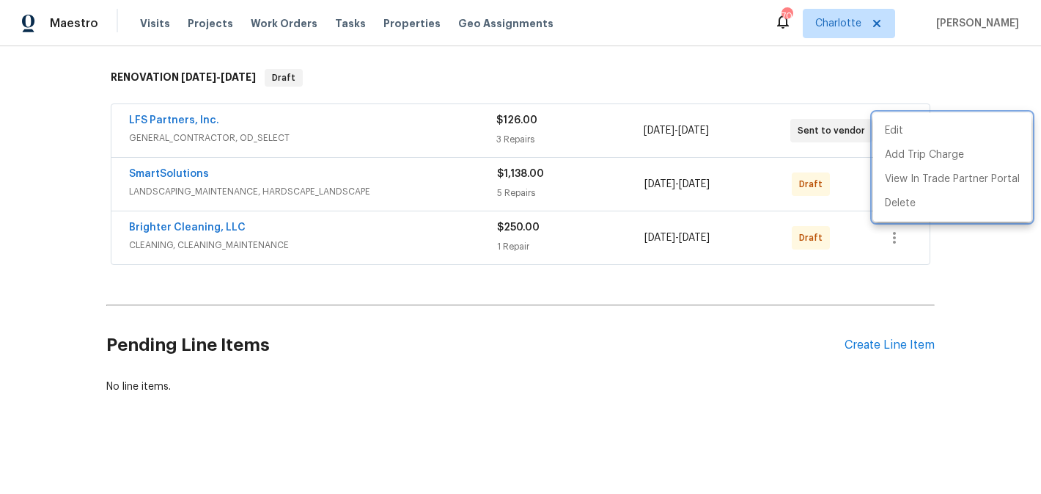
click at [856, 176] on div at bounding box center [520, 247] width 1041 height 494
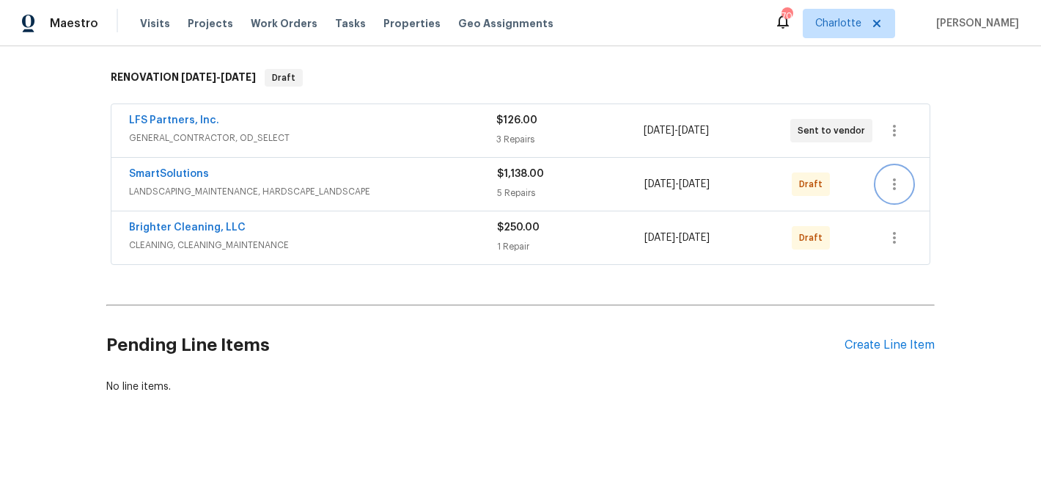
click at [895, 182] on icon "button" at bounding box center [895, 184] width 18 height 18
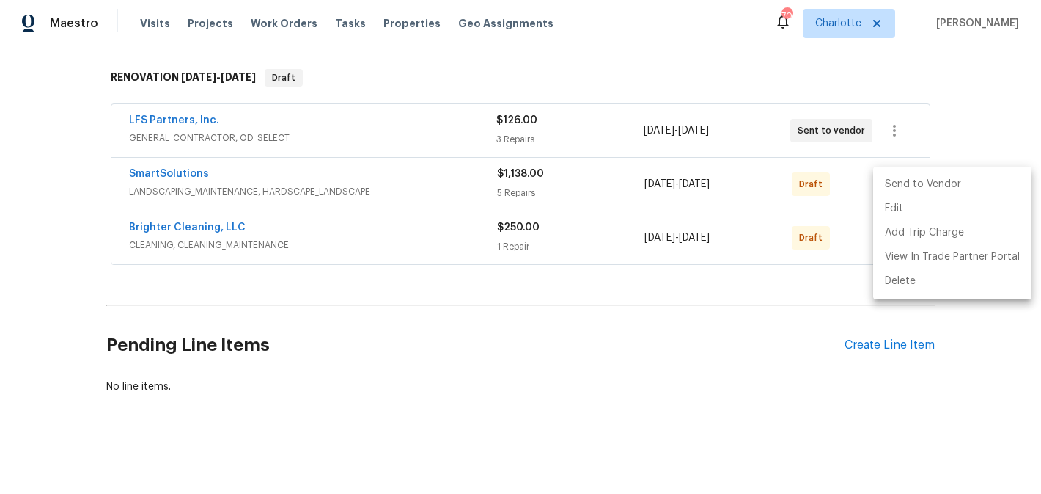
click at [896, 186] on li "Send to Vendor" at bounding box center [953, 184] width 158 height 24
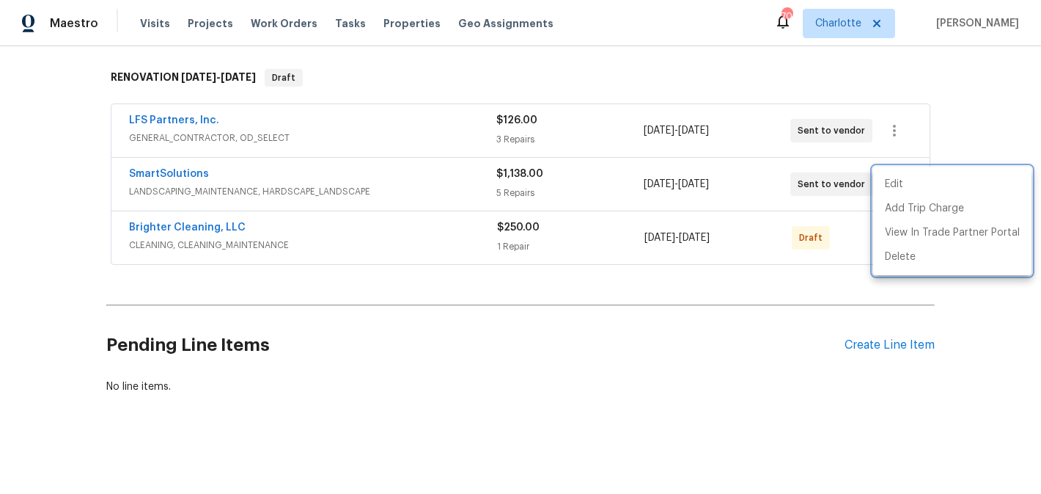
click at [854, 245] on div at bounding box center [520, 247] width 1041 height 494
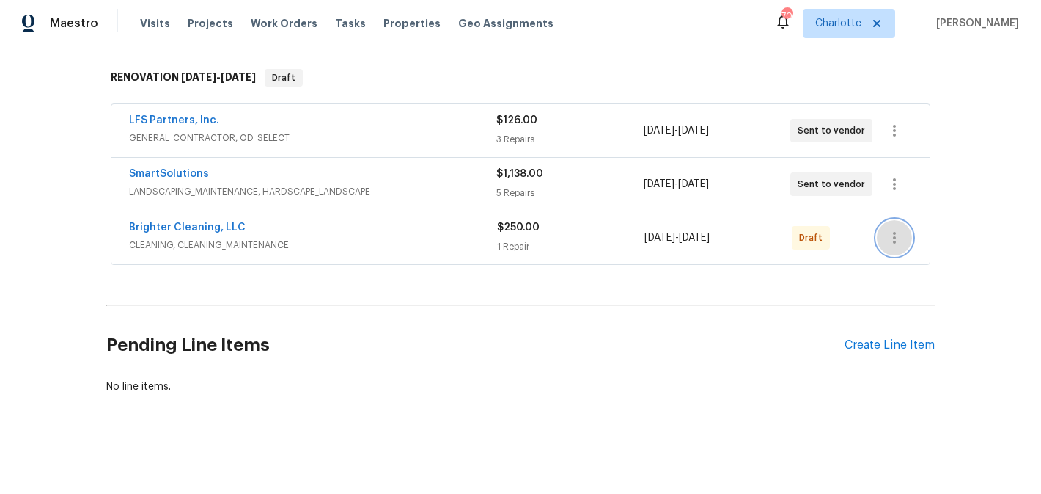
click at [892, 240] on icon "button" at bounding box center [895, 238] width 18 height 18
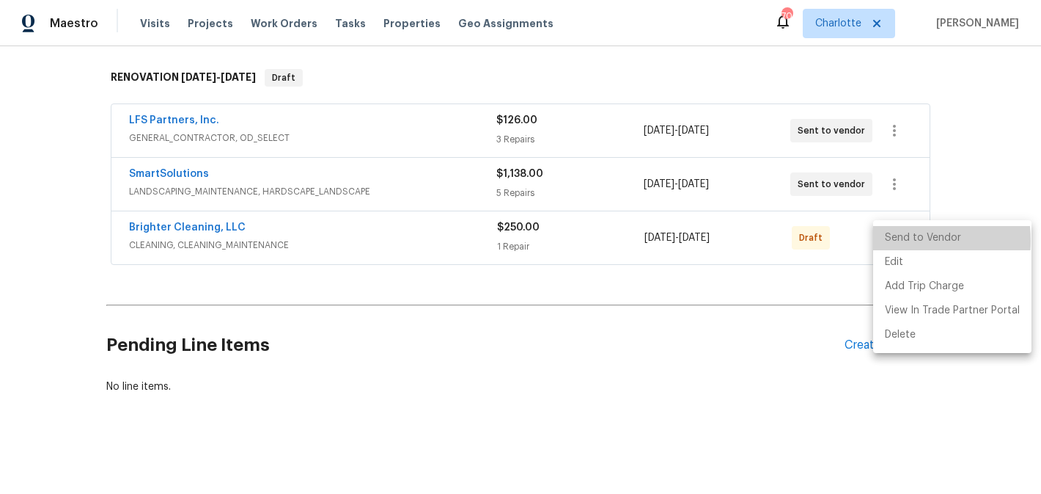
click at [893, 241] on li "Send to Vendor" at bounding box center [953, 238] width 158 height 24
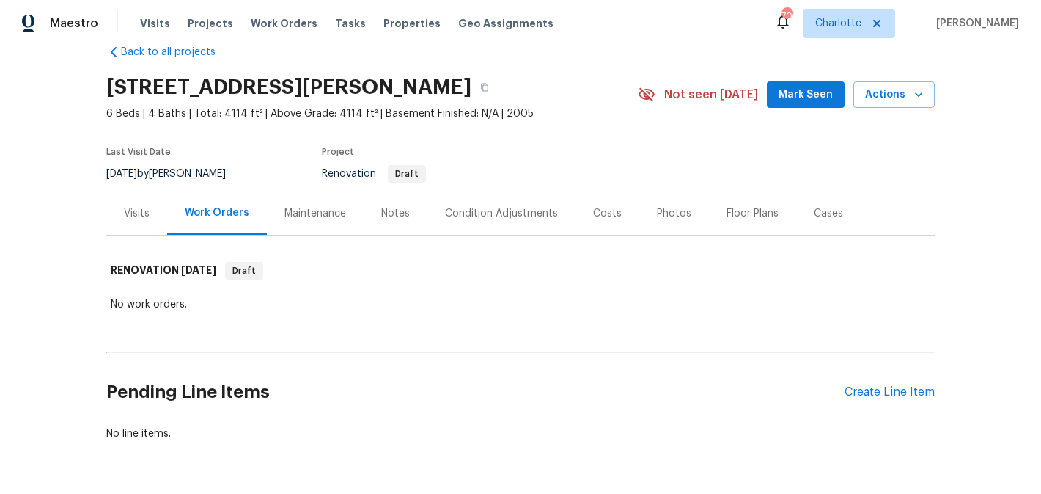
scroll to position [29, 0]
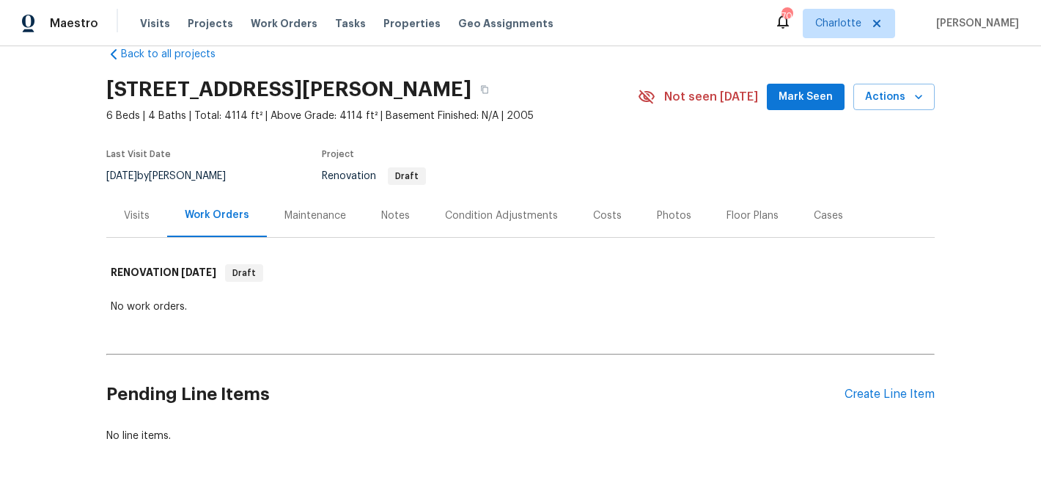
click at [823, 87] on button "Mark Seen" at bounding box center [806, 97] width 78 height 27
click at [390, 214] on div "Notes" at bounding box center [395, 215] width 29 height 15
